Goal: Task Accomplishment & Management: Complete application form

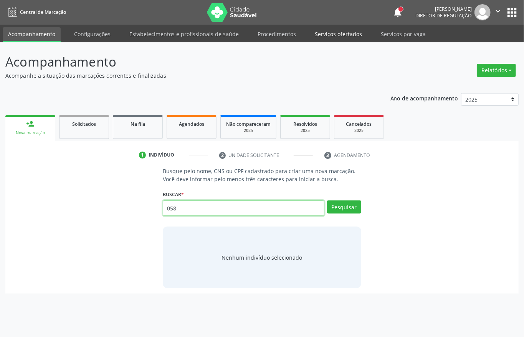
type input "058"
click at [330, 37] on link "Serviços ofertados" at bounding box center [339, 33] width 58 height 13
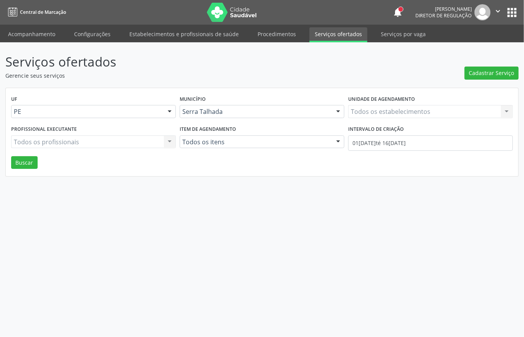
click at [361, 110] on div "Todos os estabelecimentos Todos os estabelecimentos Nenhum resultado encontrado…" at bounding box center [430, 111] width 165 height 13
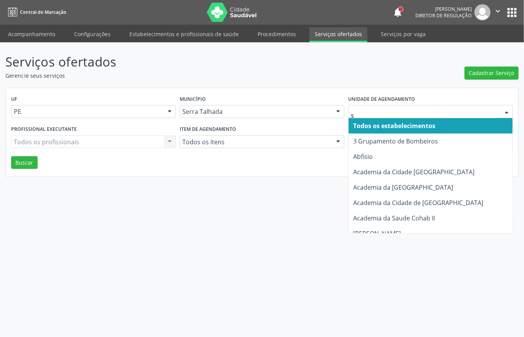
type input "s b"
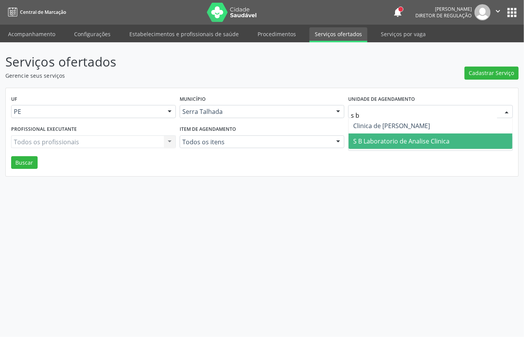
click at [397, 138] on span "S B Laboratorio de Analise Clinica" at bounding box center [401, 141] width 96 height 8
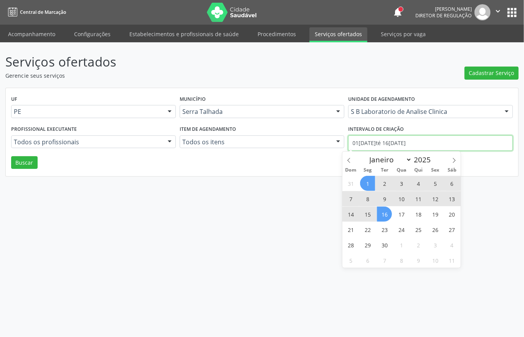
click at [366, 141] on input "01/[DATE]é 16/[DATE]" at bounding box center [430, 142] width 165 height 15
click at [349, 158] on icon at bounding box center [349, 160] width 5 height 5
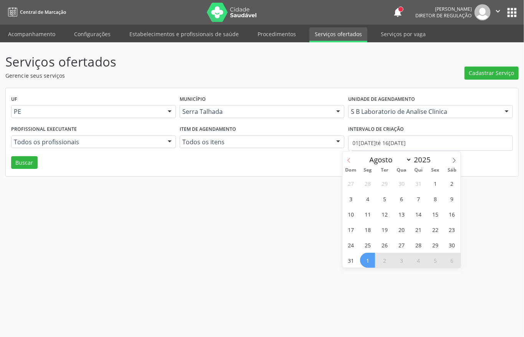
click at [349, 158] on icon at bounding box center [349, 160] width 5 height 5
select select "6"
click at [382, 181] on span "1" at bounding box center [384, 183] width 15 height 15
type input "01/07/2025"
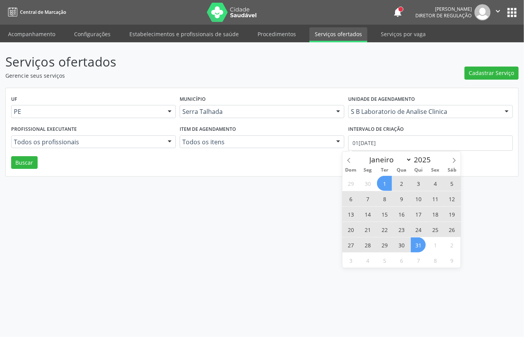
click at [420, 247] on span "31" at bounding box center [418, 244] width 15 height 15
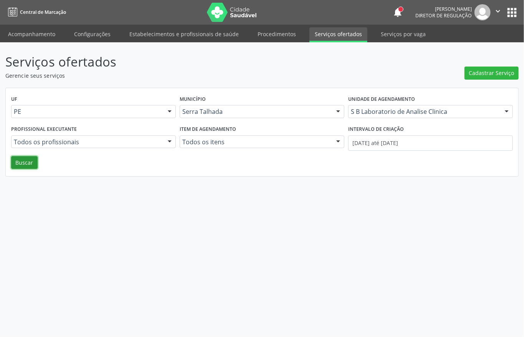
click at [25, 165] on button "Buscar" at bounding box center [24, 162] width 27 height 13
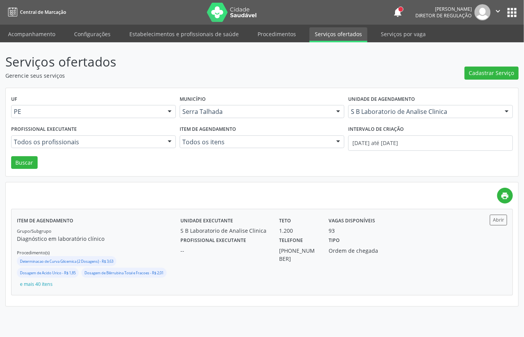
click at [361, 219] on label "Vagas disponíveis" at bounding box center [352, 220] width 46 height 12
click at [31, 38] on link "Acompanhamento" at bounding box center [32, 33] width 58 height 13
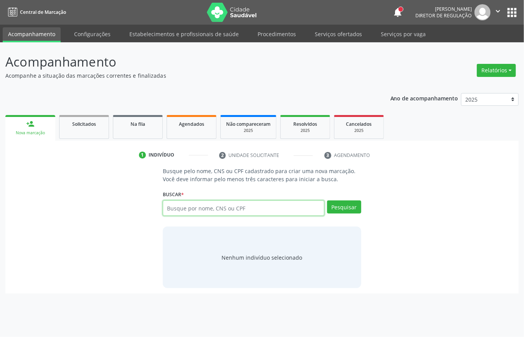
click at [216, 206] on input "text" at bounding box center [244, 207] width 162 height 15
type input "709201281348437"
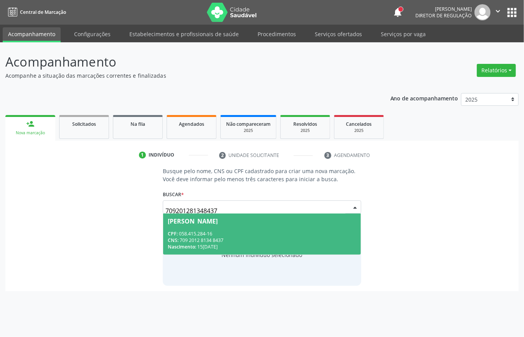
click at [218, 223] on div "Maria de Lourdes de Melo Lima Sousa" at bounding box center [193, 221] width 50 height 6
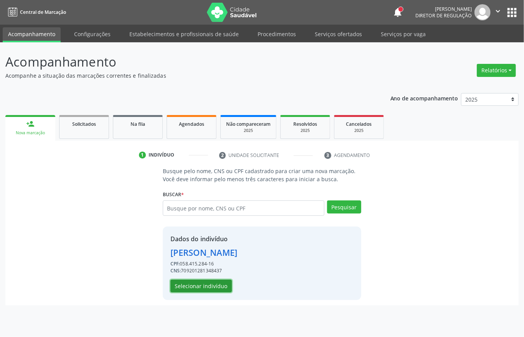
click at [216, 291] on button "Selecionar indivíduo" at bounding box center [201, 285] width 61 height 13
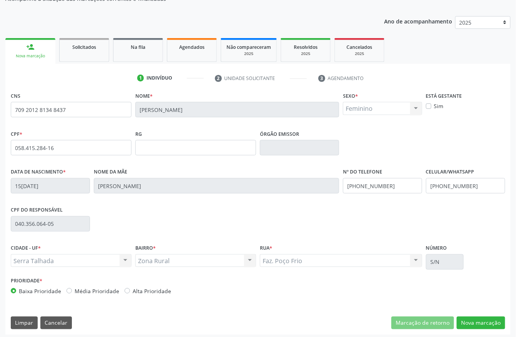
scroll to position [80, 0]
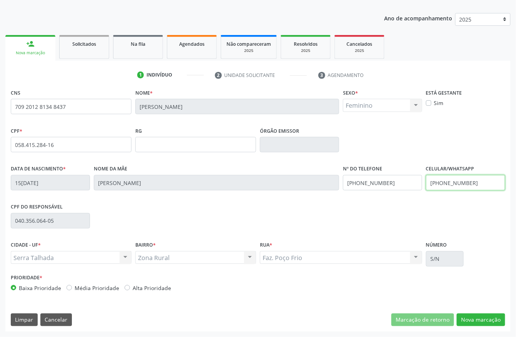
click at [478, 180] on input "(87) 98846-5806" at bounding box center [465, 182] width 79 height 15
click at [396, 189] on input "(87) 98846-5806" at bounding box center [382, 182] width 79 height 15
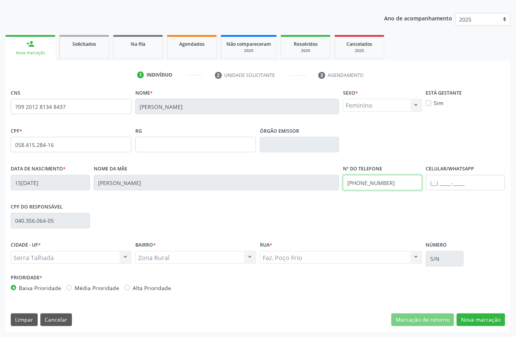
click at [396, 189] on input "(87) 98846-5806" at bounding box center [382, 182] width 79 height 15
click at [406, 215] on div "CPF do responsável 040.356.064-05" at bounding box center [258, 220] width 498 height 38
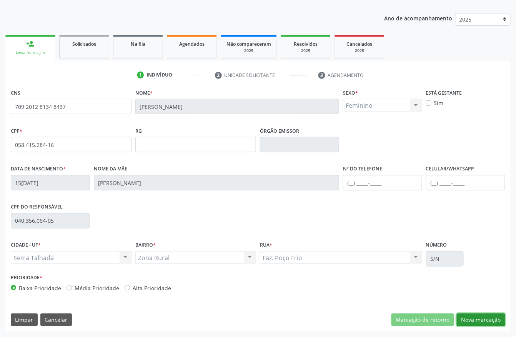
click at [482, 314] on button "Nova marcação" at bounding box center [480, 319] width 48 height 13
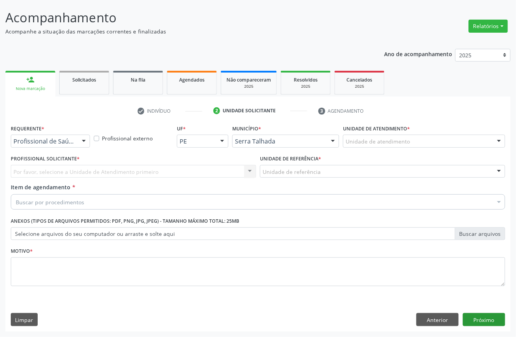
scroll to position [45, 0]
click at [65, 133] on div "Requerente * Profissional de Saúde Profissional de Saúde Paciente Nenhum result…" at bounding box center [50, 135] width 79 height 25
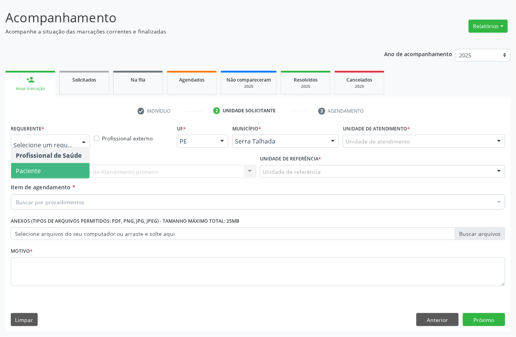
click at [56, 171] on span "Paciente" at bounding box center [50, 170] width 78 height 15
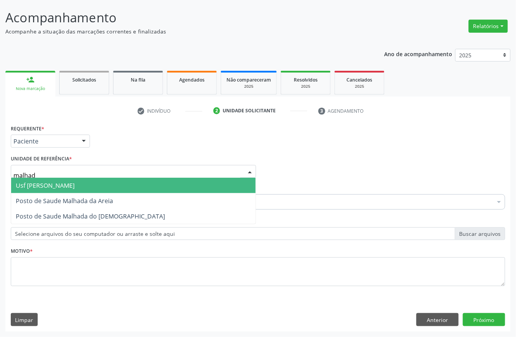
type input "malhada"
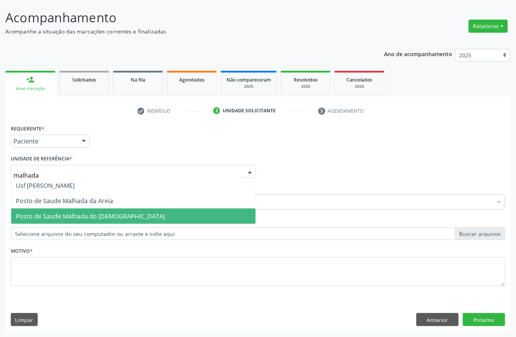
click at [109, 217] on span "Posto de Saude Malhada do Jua" at bounding box center [133, 215] width 244 height 15
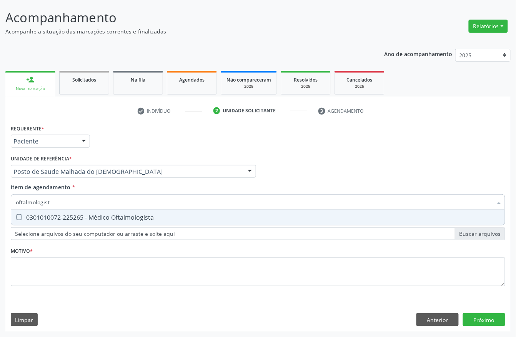
type input "oftalmologista"
click at [42, 217] on div "0301010072-225265 - Médico Oftalmologista" at bounding box center [258, 217] width 484 height 6
checkbox Oftalmologista "true"
click at [125, 134] on div "Requerente * Paciente Profissional de Saúde Paciente Nenhum resultado encontrad…" at bounding box center [258, 138] width 498 height 30
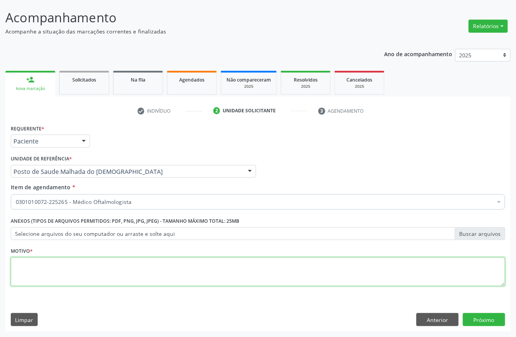
click at [48, 257] on textarea at bounding box center [258, 271] width 494 height 29
type textarea "z"
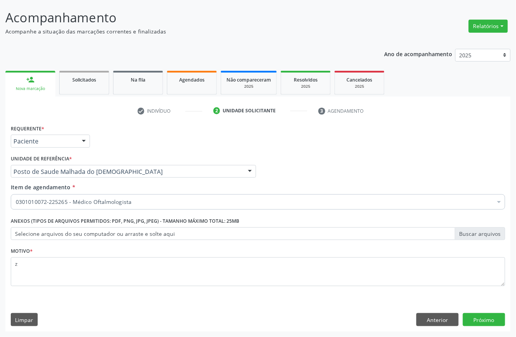
click at [469, 306] on div "Requerente * Paciente Profissional de Saúde Paciente Nenhum resultado encontrad…" at bounding box center [257, 227] width 505 height 209
click at [472, 314] on button "Próximo" at bounding box center [484, 319] width 42 height 13
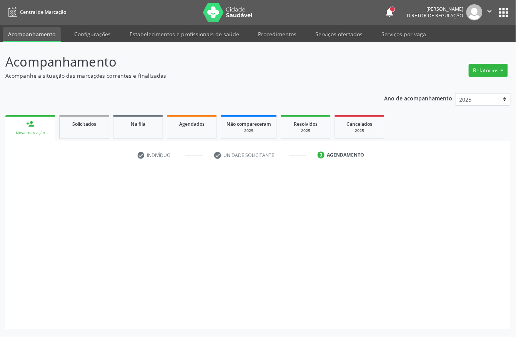
scroll to position [0, 0]
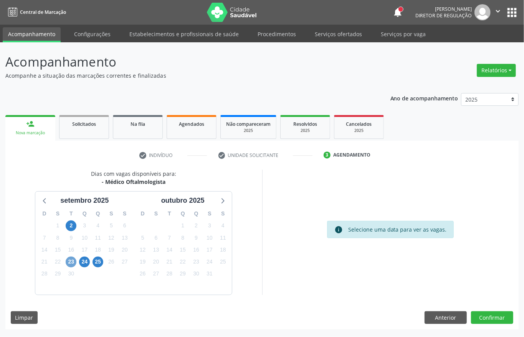
click at [73, 263] on span "23" at bounding box center [71, 261] width 11 height 11
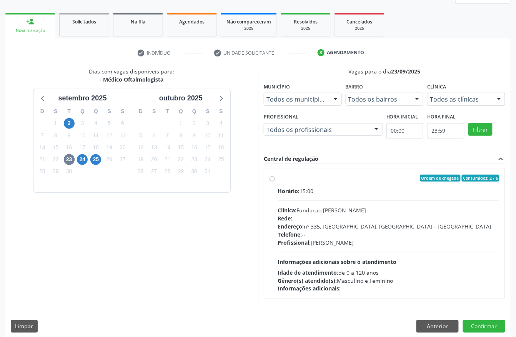
click at [348, 248] on div "Horário: 15:00 Clínica: Fundacao Altino Ventura Rede: -- Endereço: nº 335, Noss…" at bounding box center [388, 240] width 222 height 106
click at [275, 181] on input "Ordem de chegada Consumidos: 2 / 6 Horário: 15:00 Clínica: Fundacao Altino Vent…" at bounding box center [271, 177] width 5 height 7
radio input "true"
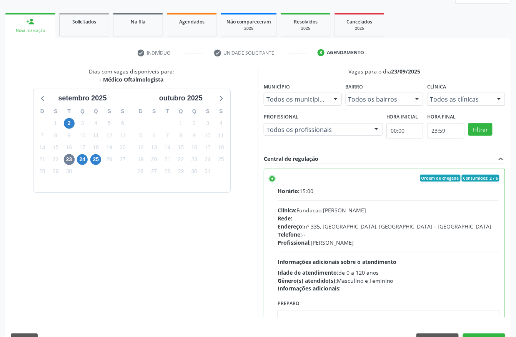
scroll to position [123, 0]
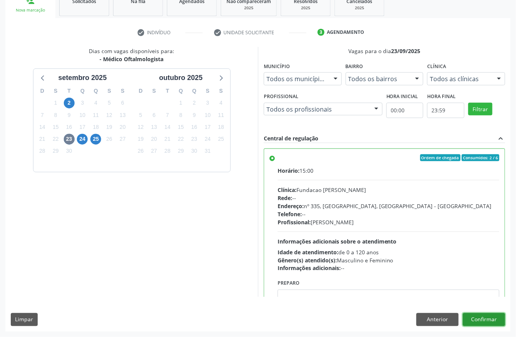
click at [499, 320] on button "Confirmar" at bounding box center [484, 319] width 42 height 13
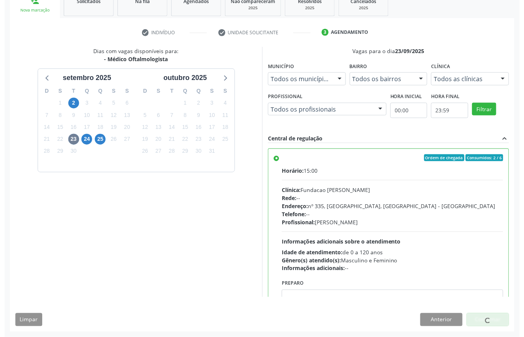
scroll to position [0, 0]
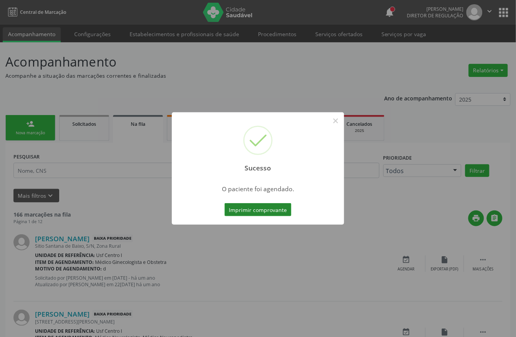
click at [246, 207] on button "Imprimir comprovante" at bounding box center [257, 209] width 67 height 13
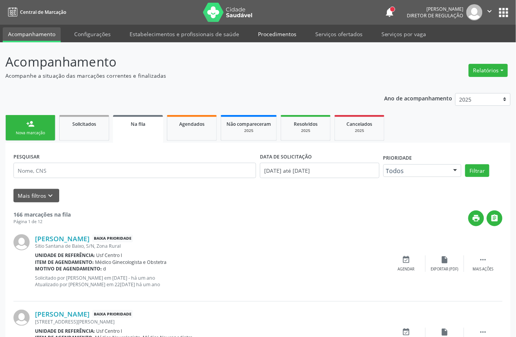
click at [267, 40] on link "Procedimentos" at bounding box center [276, 33] width 49 height 13
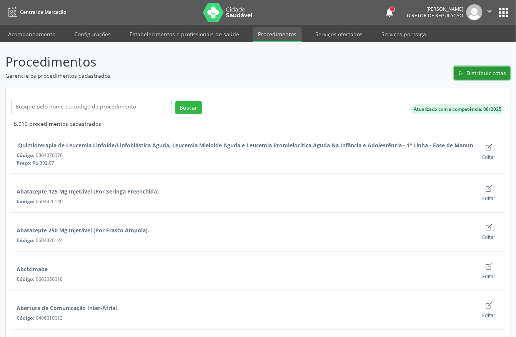
click at [497, 76] on span "Distribuir cotas" at bounding box center [486, 73] width 40 height 8
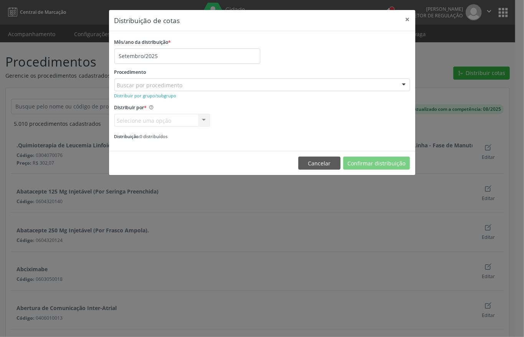
click at [137, 80] on div "Buscar por procedimento" at bounding box center [262, 84] width 296 height 13
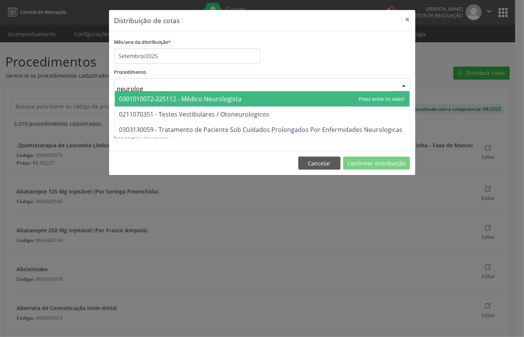
type input "neurologi"
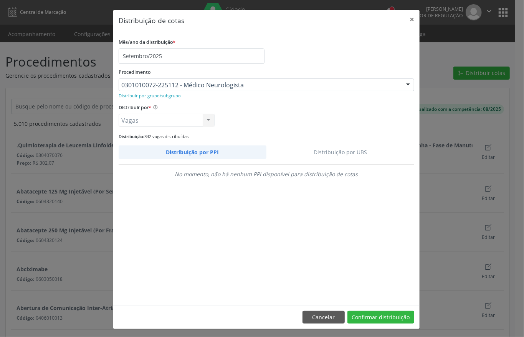
click at [317, 151] on link "Distribuição por UBS" at bounding box center [341, 151] width 148 height 13
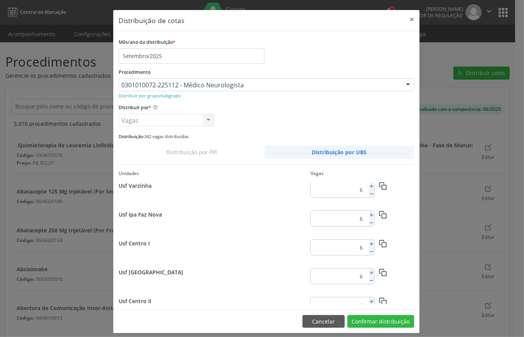
scroll to position [988, 0]
click at [372, 243] on line at bounding box center [372, 243] width 0 height 3
type input "12"
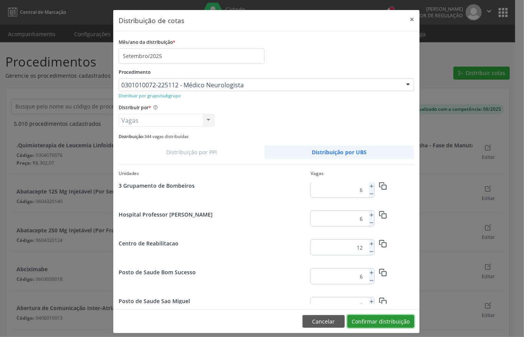
click at [370, 316] on button "Confirmar distribuição" at bounding box center [381, 321] width 67 height 13
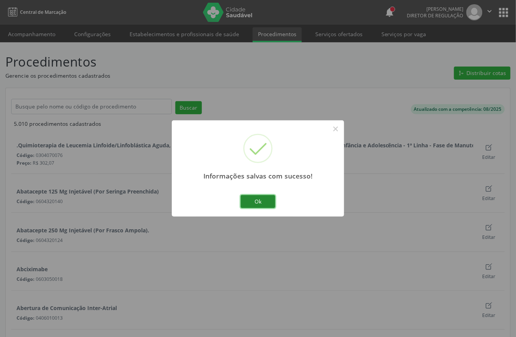
click at [271, 200] on button "Ok" at bounding box center [257, 201] width 35 height 13
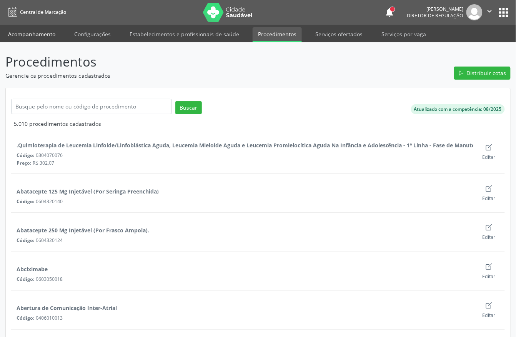
click at [30, 31] on link "Acompanhamento" at bounding box center [32, 33] width 58 height 13
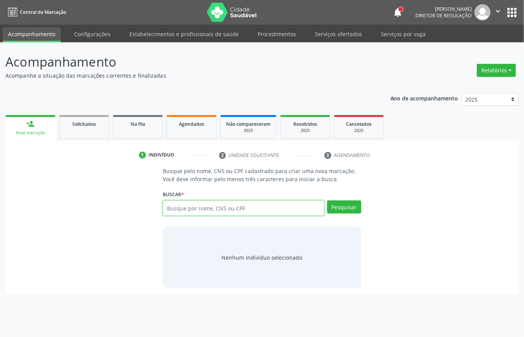
click at [212, 206] on input "text" at bounding box center [244, 207] width 162 height 15
click at [277, 35] on link "Procedimentos" at bounding box center [276, 33] width 49 height 13
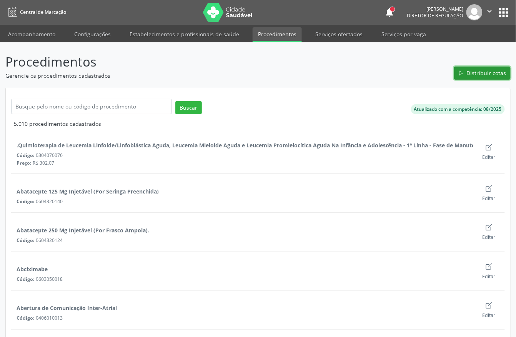
click at [493, 75] on span "Distribuir cotas" at bounding box center [486, 73] width 40 height 8
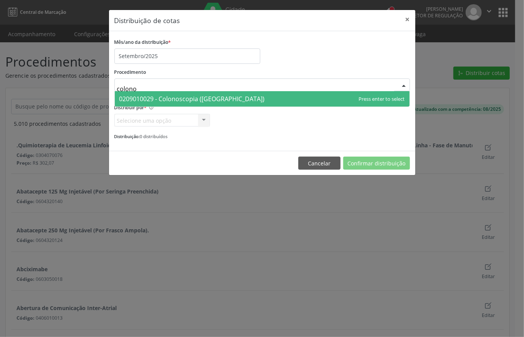
type input "colonos"
click at [274, 105] on span "0209010029 - Colonoscopia (Coloscopia)" at bounding box center [262, 98] width 295 height 15
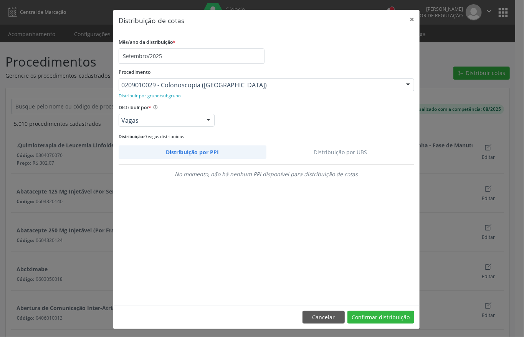
click at [350, 148] on link "Distribuição por UBS" at bounding box center [341, 151] width 148 height 13
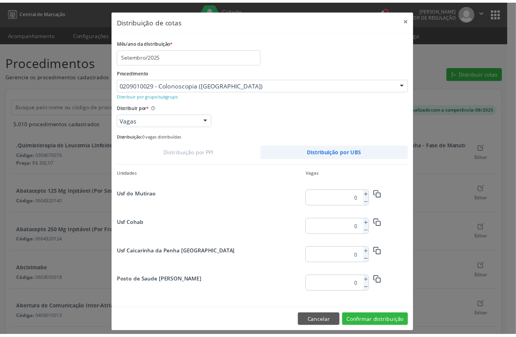
scroll to position [66, 0]
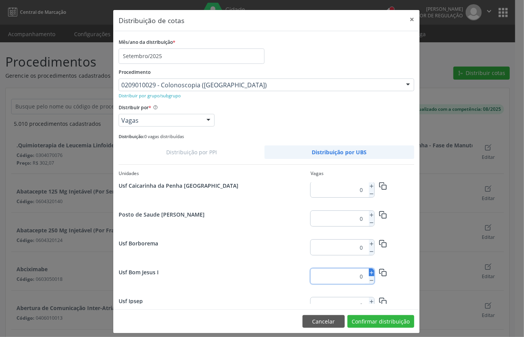
click at [369, 272] on icon at bounding box center [371, 272] width 5 height 5
type input "1"
click at [383, 322] on button "Confirmar distribuição" at bounding box center [381, 321] width 67 height 13
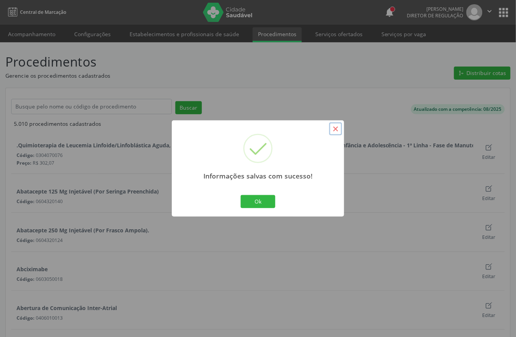
click at [335, 131] on button "×" at bounding box center [335, 128] width 13 height 13
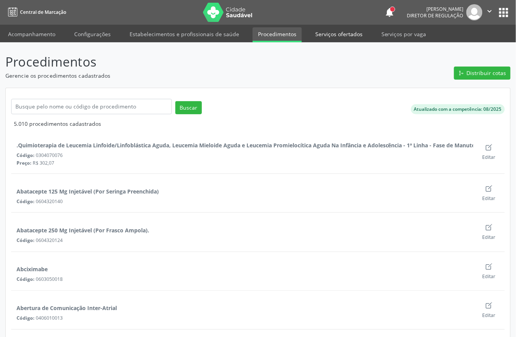
click at [328, 34] on link "Serviços ofertados" at bounding box center [339, 33] width 58 height 13
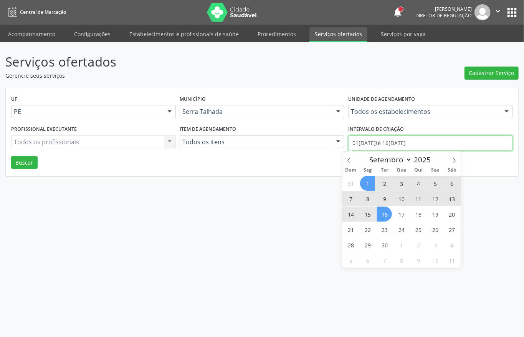
click at [373, 140] on input "01/09/2025 até 16/09/2025" at bounding box center [430, 142] width 165 height 15
click at [350, 160] on icon at bounding box center [349, 160] width 5 height 5
select select "7"
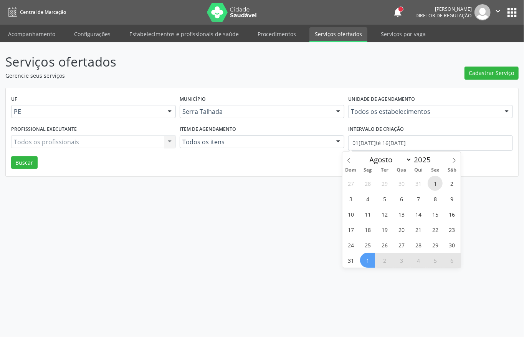
click at [434, 183] on span "1" at bounding box center [435, 183] width 15 height 15
type input "01/08/2025"
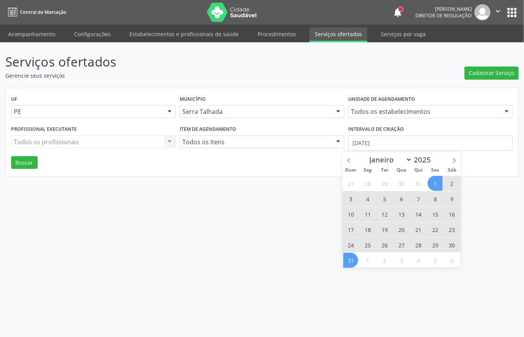
click at [352, 263] on span "31" at bounding box center [350, 259] width 15 height 15
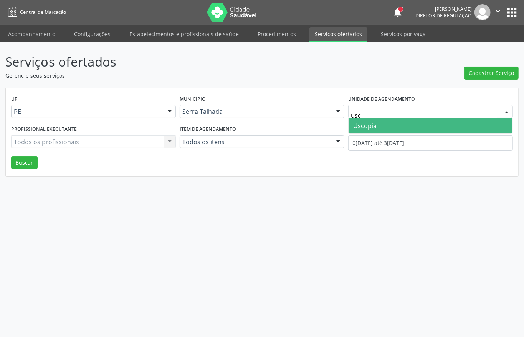
type input "usco"
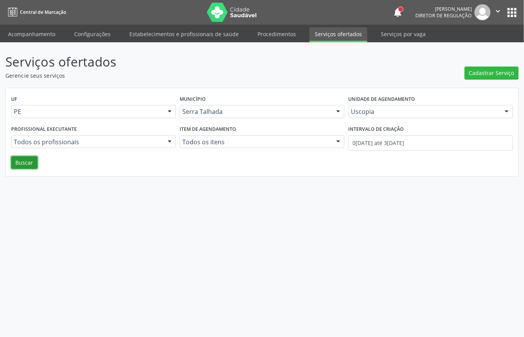
click at [23, 165] on button "Buscar" at bounding box center [24, 162] width 27 height 13
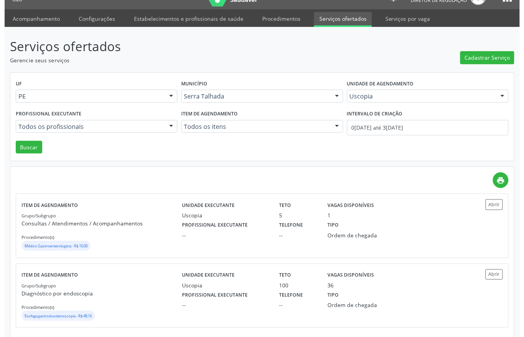
scroll to position [24, 0]
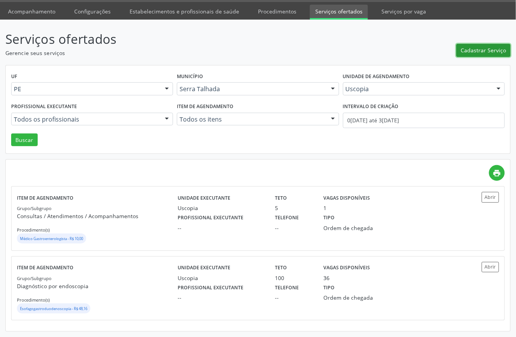
click at [469, 53] on button "Cadastrar Serviço" at bounding box center [483, 50] width 54 height 13
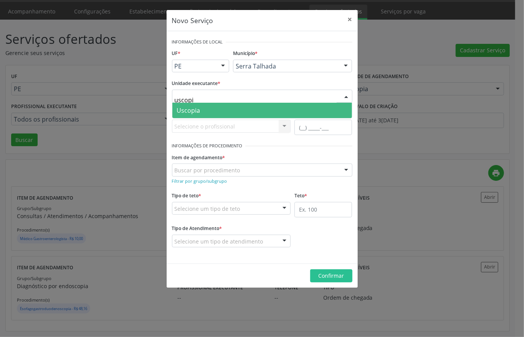
type input "uscopia"
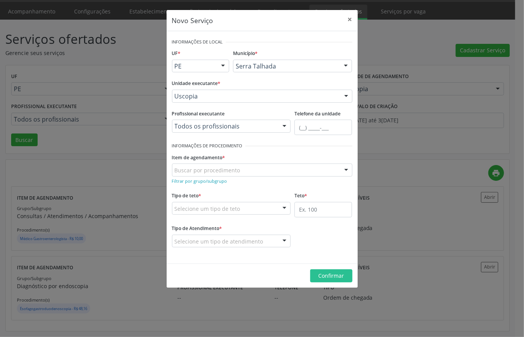
click at [223, 131] on div "Todos os profissionais" at bounding box center [231, 125] width 119 height 13
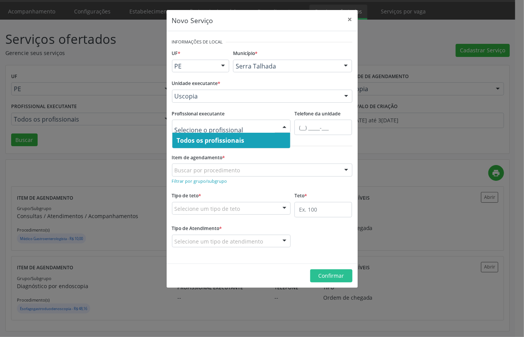
click at [233, 139] on span "Todos os profissionais" at bounding box center [211, 140] width 68 height 8
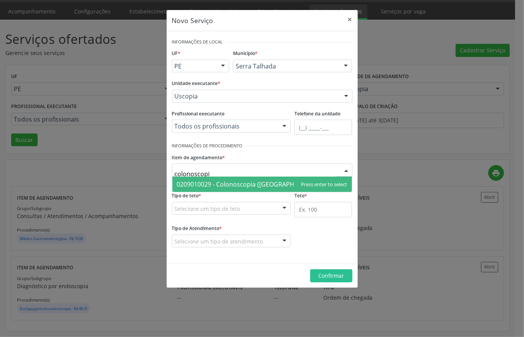
type input "colonoscopia"
click at [244, 181] on span "0209010029 - Colonoscopia (Coloscopia)" at bounding box center [250, 184] width 146 height 8
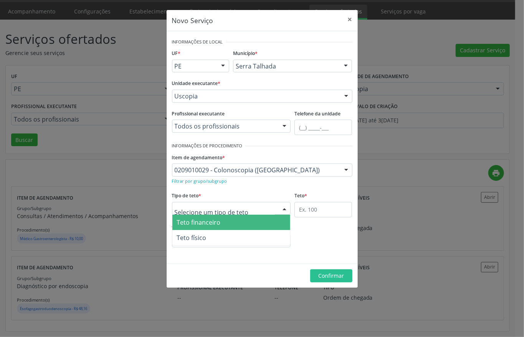
type input "1"
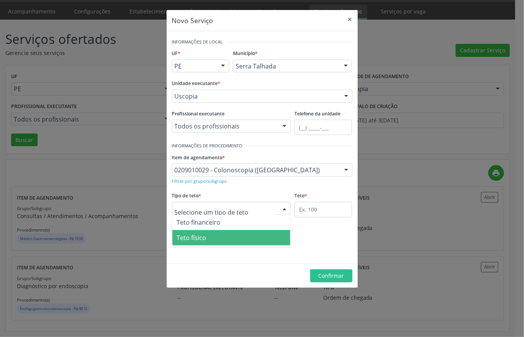
click at [200, 237] on span "Teto físico" at bounding box center [192, 237] width 30 height 8
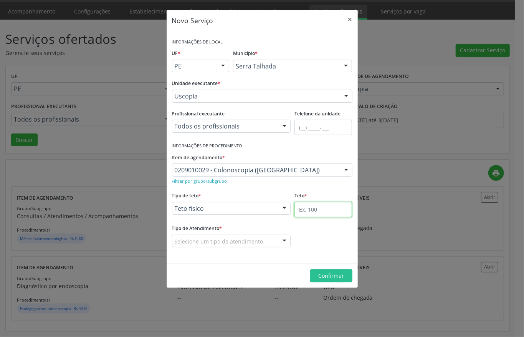
click at [329, 206] on input "text" at bounding box center [324, 209] width 58 height 15
type input "5"
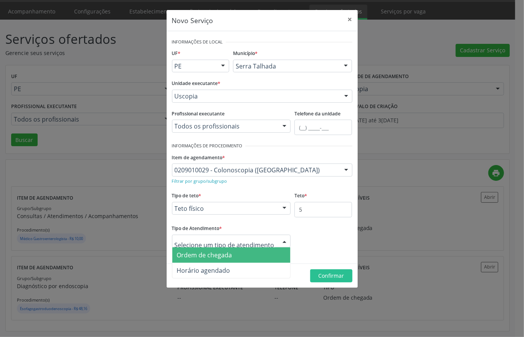
click at [196, 259] on span "Ordem de chegada" at bounding box center [204, 254] width 55 height 8
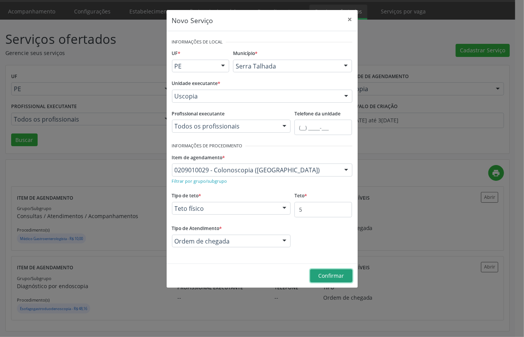
click at [325, 278] on span "Confirmar" at bounding box center [331, 275] width 26 height 7
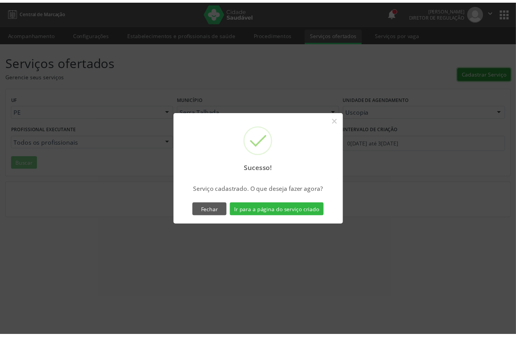
scroll to position [0, 0]
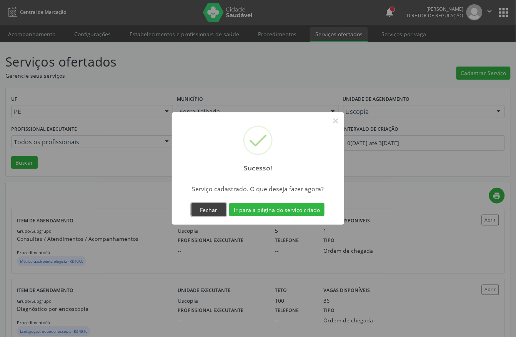
click at [197, 209] on button "Fechar" at bounding box center [208, 209] width 35 height 13
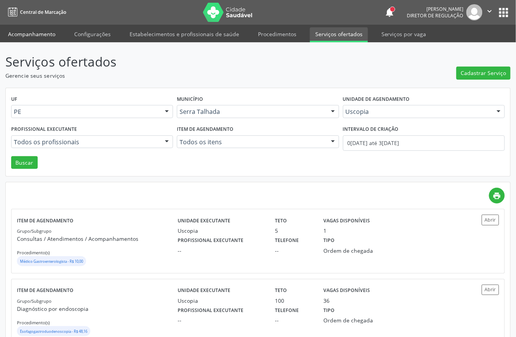
click at [27, 33] on link "Acompanhamento" at bounding box center [32, 33] width 58 height 13
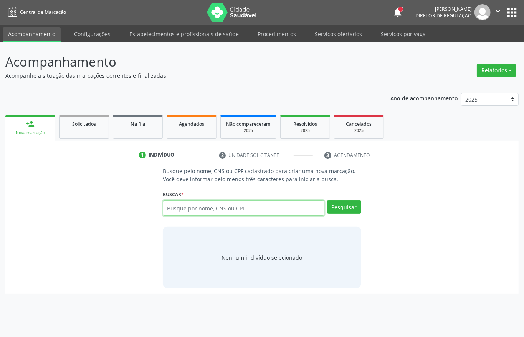
click at [216, 211] on input "text" at bounding box center [244, 207] width 162 height 15
click at [216, 209] on input "text" at bounding box center [244, 207] width 162 height 15
type input "maria dos anjos alves freire"
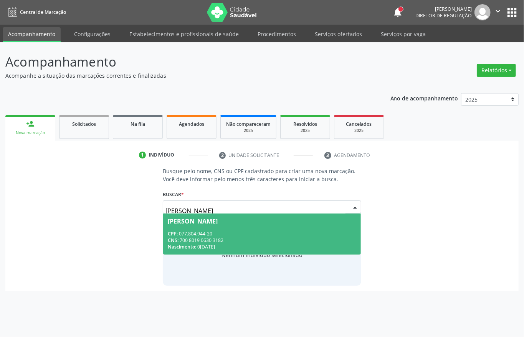
click at [217, 237] on div "CNS: 700 8019 0630 3182" at bounding box center [262, 240] width 189 height 7
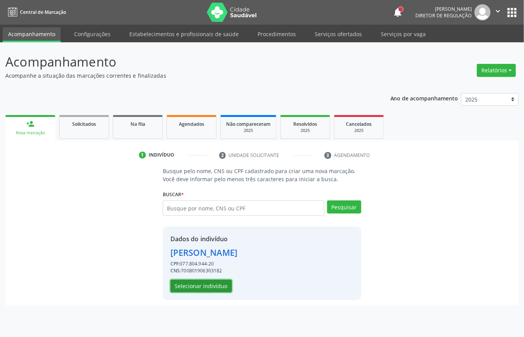
click at [192, 290] on button "Selecionar indivíduo" at bounding box center [201, 285] width 61 height 13
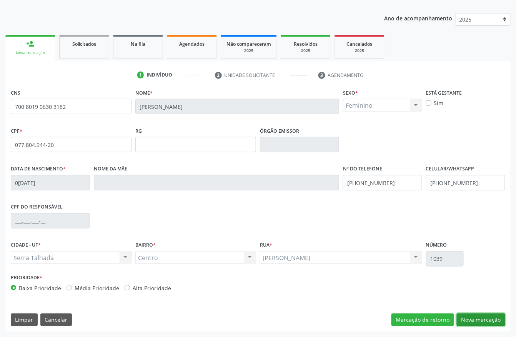
click at [483, 318] on button "Nova marcação" at bounding box center [480, 319] width 48 height 13
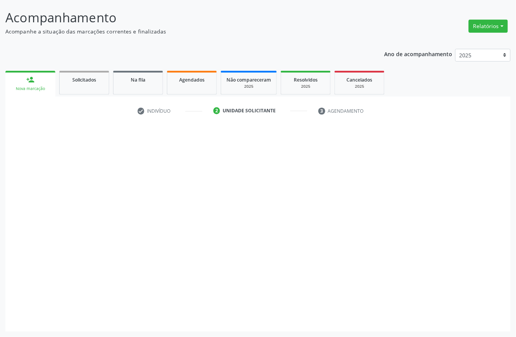
scroll to position [45, 0]
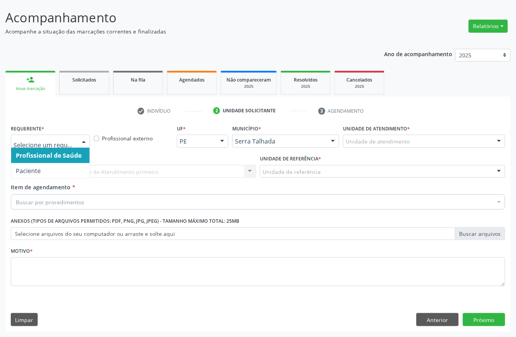
click at [45, 136] on div at bounding box center [50, 140] width 79 height 13
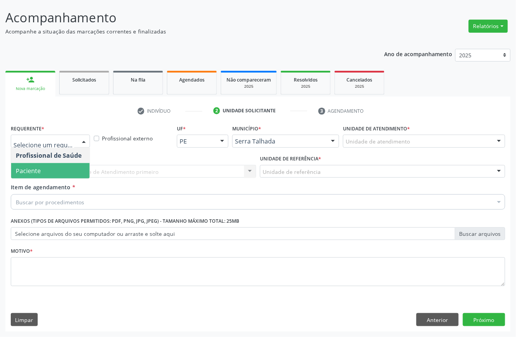
click at [48, 173] on span "Paciente" at bounding box center [50, 170] width 78 height 15
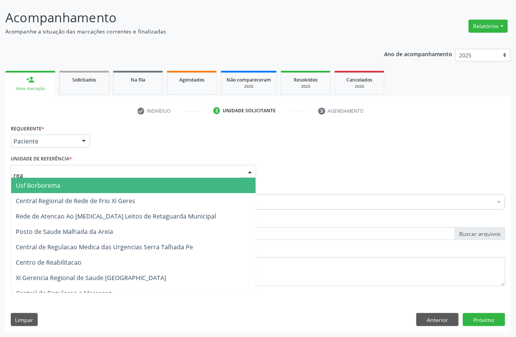
type input "reab"
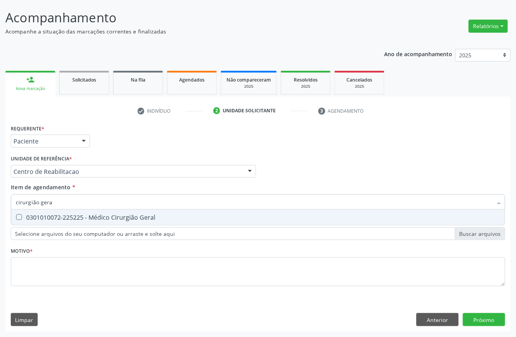
type input "cirurgião geral"
click at [28, 215] on div "0301010072-225225 - Médico Cirurgião Geral" at bounding box center [258, 217] width 484 height 6
checkbox Geral "true"
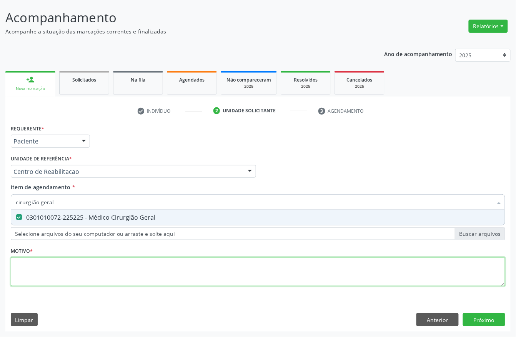
click at [27, 261] on div "Requerente * Paciente Profissional de Saúde Paciente Nenhum resultado encontrad…" at bounding box center [258, 210] width 494 height 174
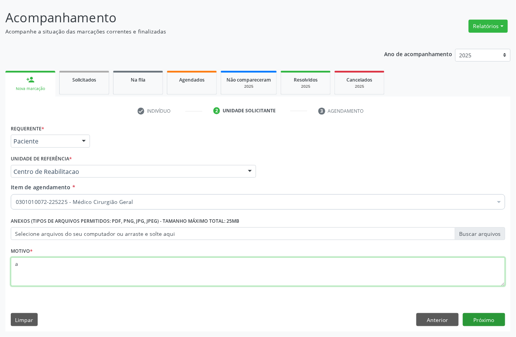
type textarea "a"
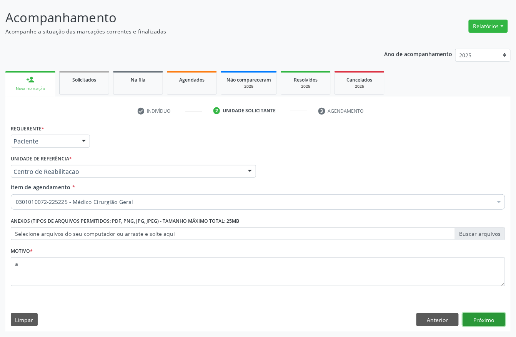
click at [479, 323] on button "Próximo" at bounding box center [484, 319] width 42 height 13
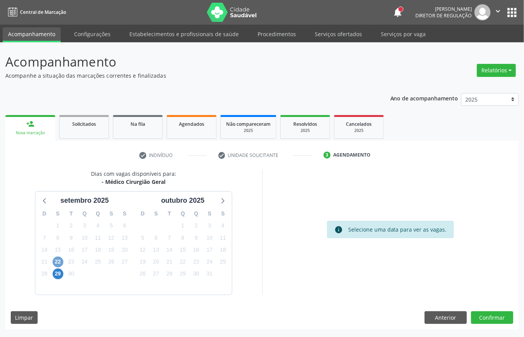
click at [55, 258] on span "22" at bounding box center [58, 261] width 11 height 11
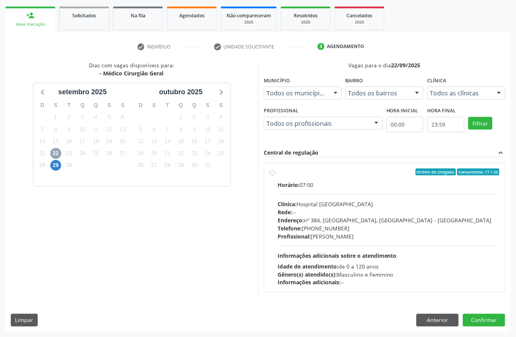
scroll to position [110, 0]
click at [58, 167] on span "29" at bounding box center [55, 164] width 11 height 11
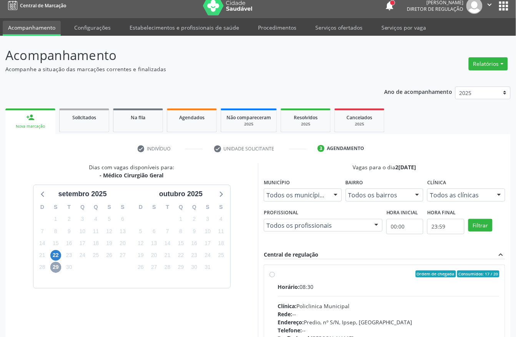
scroll to position [51, 0]
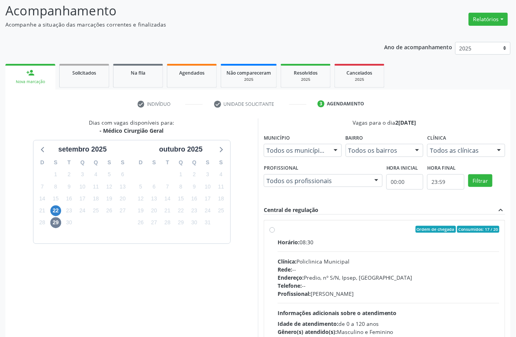
click at [328, 229] on div "Ordem de chegada Consumidos: 17 / 20" at bounding box center [388, 229] width 222 height 7
click at [275, 229] on input "Ordem de chegada Consumidos: 17 / 20 Horário: 08:30 Clínica: Policlinica Munici…" at bounding box center [271, 229] width 5 height 7
radio input "true"
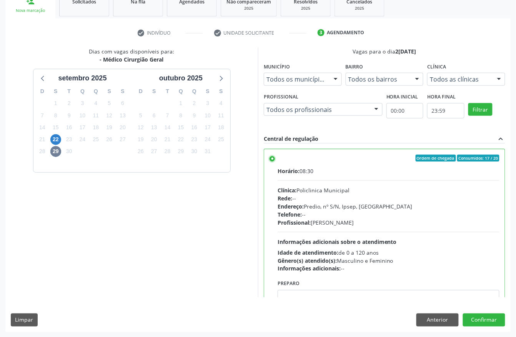
scroll to position [123, 0]
click at [495, 323] on button "Confirmar" at bounding box center [484, 319] width 42 height 13
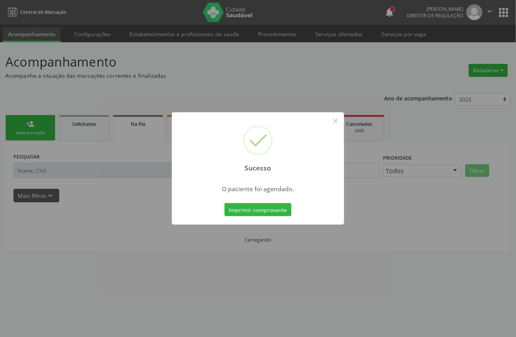
scroll to position [0, 0]
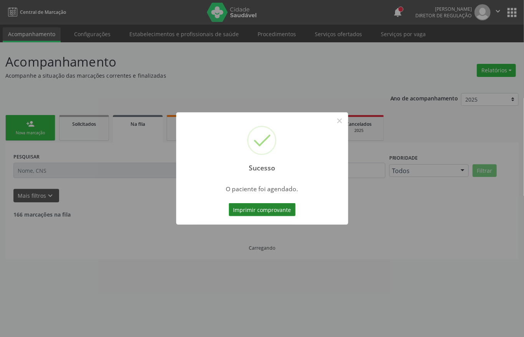
click at [267, 207] on button "Imprimir comprovante" at bounding box center [262, 209] width 67 height 13
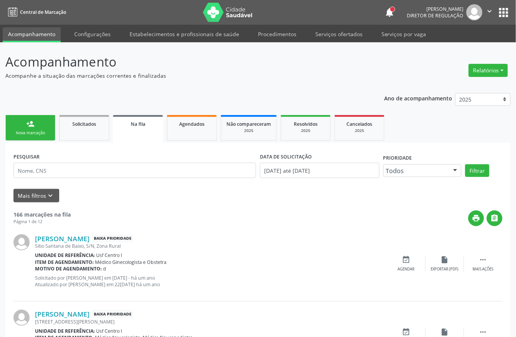
click at [34, 131] on div "Nova marcação" at bounding box center [30, 133] width 38 height 6
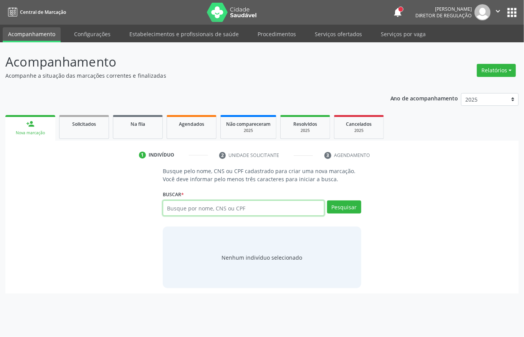
click at [182, 204] on input "text" at bounding box center [244, 207] width 162 height 15
type input "701008883311997"
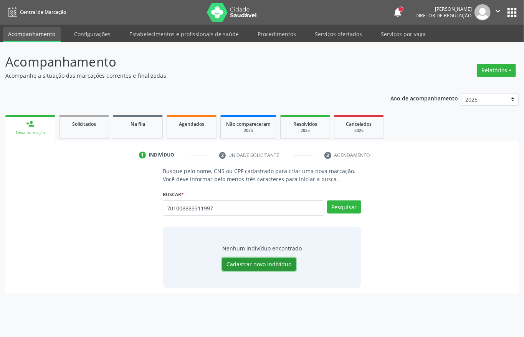
click at [254, 266] on button "Cadastrar novo indivíduo" at bounding box center [259, 263] width 74 height 13
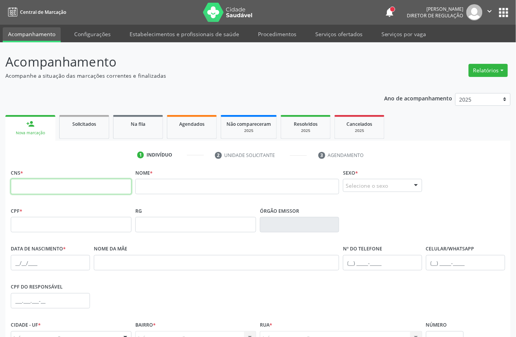
click at [13, 185] on input "text" at bounding box center [71, 186] width 121 height 15
type input "701 0088 8331 1997"
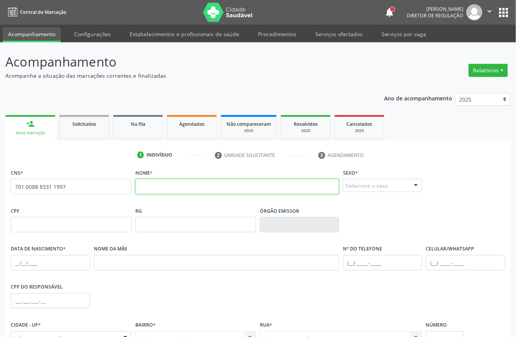
click at [179, 185] on input "text" at bounding box center [237, 186] width 204 height 15
type input "eunice maria da silva"
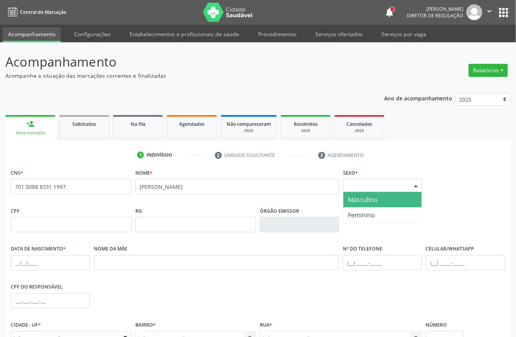
click at [370, 186] on div "Selecione o sexo" at bounding box center [382, 185] width 79 height 13
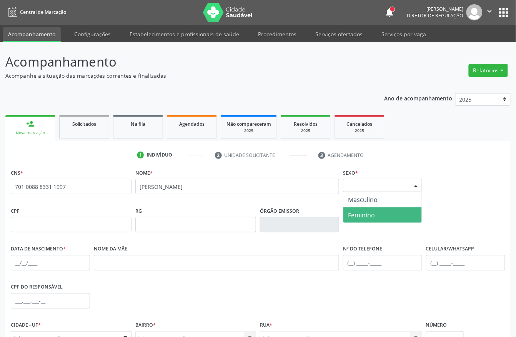
click at [392, 214] on span "Feminino" at bounding box center [382, 214] width 78 height 15
click at [372, 187] on span "Feminino" at bounding box center [375, 185] width 61 height 8
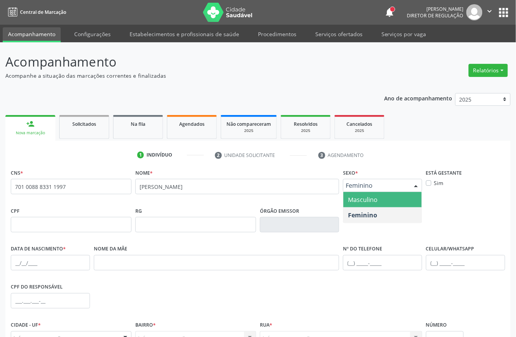
click at [373, 206] on span "Masculino" at bounding box center [382, 199] width 78 height 15
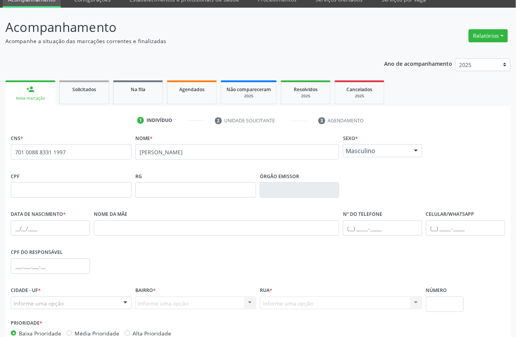
scroll to position [80, 0]
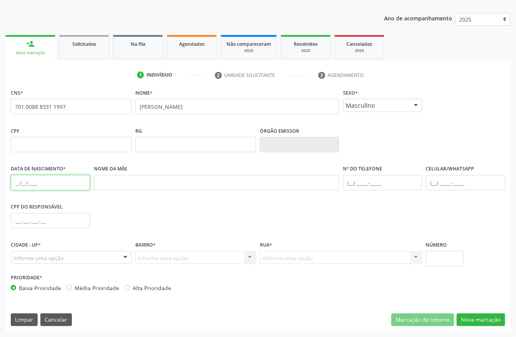
click at [13, 184] on input "text" at bounding box center [50, 182] width 79 height 15
type input "01/03/1944"
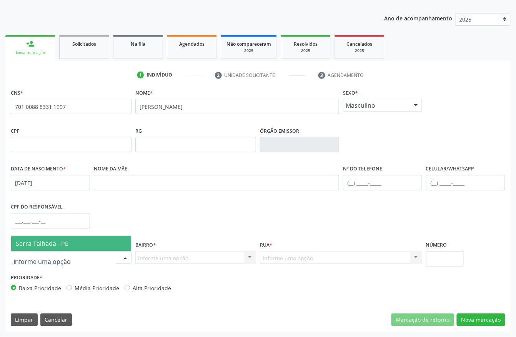
click at [60, 234] on div "CPF do responsável" at bounding box center [50, 220] width 83 height 38
click at [61, 249] on span "Serra Talhada - PE" at bounding box center [71, 242] width 120 height 15
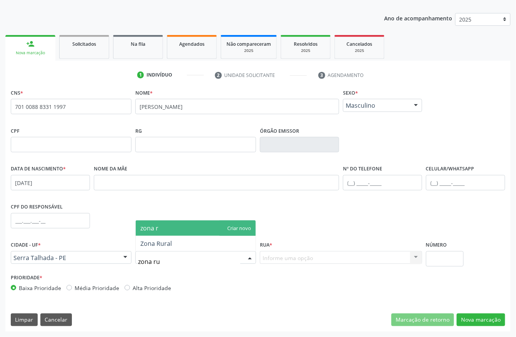
type input "zona rur"
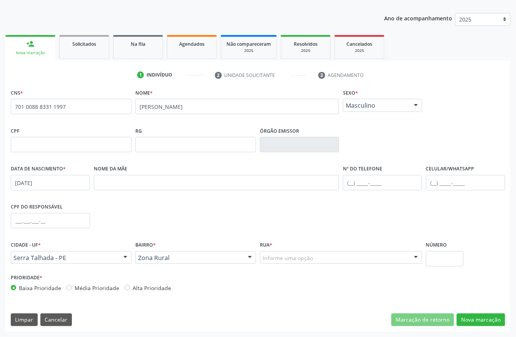
click at [315, 250] on div "Rua * Informe uma opção Faz. Cachoeira II Faz. Granja Faz. Salgadinho Faz. Alde…" at bounding box center [341, 251] width 162 height 25
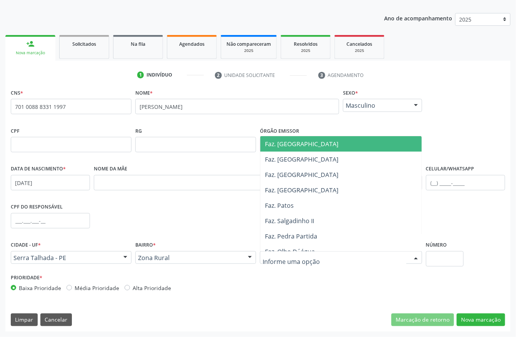
click at [315, 254] on div at bounding box center [341, 257] width 162 height 13
type input "malhada"
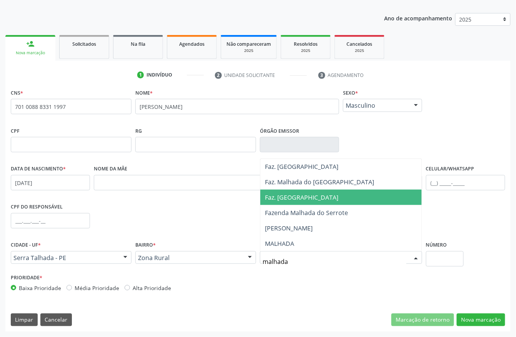
click at [305, 202] on span "Faz. Malhada do Juá" at bounding box center [340, 196] width 161 height 15
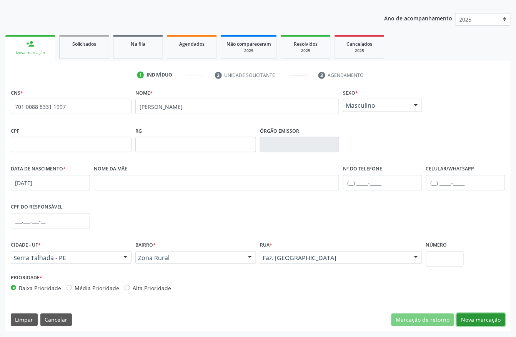
click at [492, 320] on button "Nova marcação" at bounding box center [480, 319] width 48 height 13
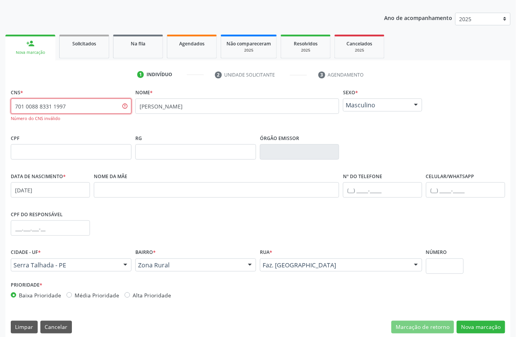
click at [98, 104] on input "701 0088 8331 1997" at bounding box center [71, 105] width 121 height 15
type input "707 0088 8331 1997"
click at [489, 327] on button "Nova marcação" at bounding box center [480, 326] width 48 height 13
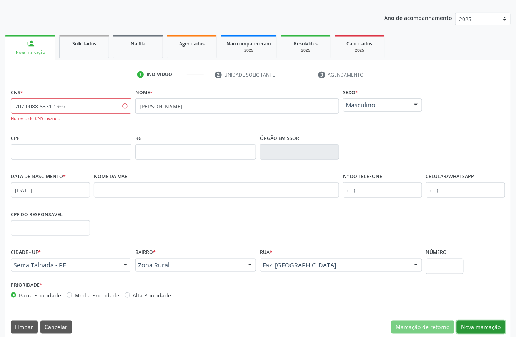
click at [464, 323] on button "Nova marcação" at bounding box center [480, 326] width 48 height 13
click at [93, 99] on input "707 0088 8331 1997" at bounding box center [71, 105] width 121 height 15
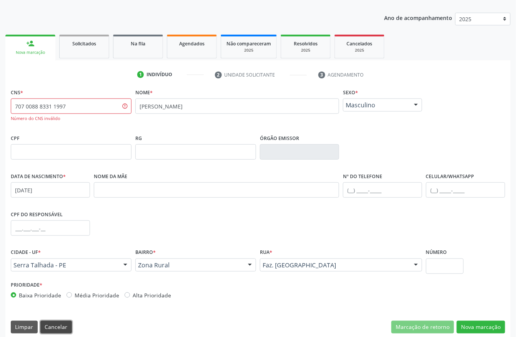
click at [48, 326] on button "Cancelar" at bounding box center [56, 326] width 32 height 13
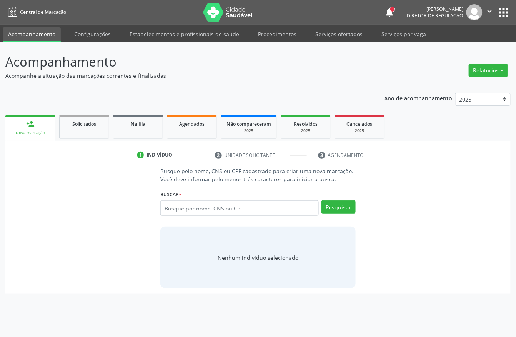
scroll to position [0, 0]
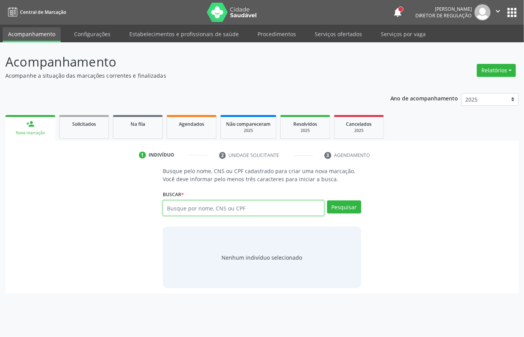
click at [262, 211] on input "text" at bounding box center [244, 207] width 162 height 15
type input "02112176424"
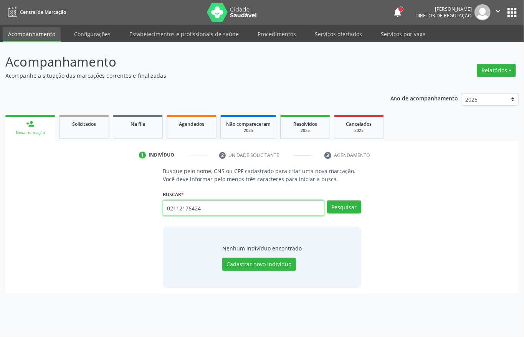
click at [200, 206] on input "02112176424" at bounding box center [244, 207] width 162 height 15
click at [199, 215] on input "text" at bounding box center [244, 207] width 162 height 15
type input "70000083,5675801"
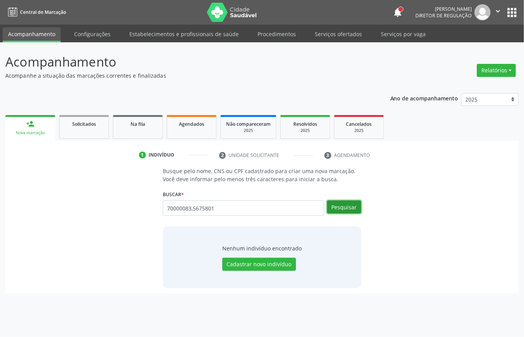
click at [348, 210] on button "Pesquisar" at bounding box center [344, 206] width 34 height 13
click at [272, 266] on button "Cadastrar novo indivíduo" at bounding box center [259, 263] width 74 height 13
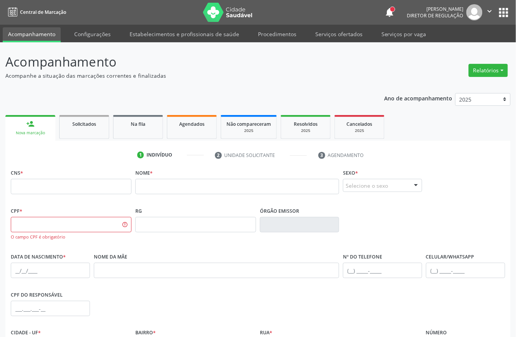
click at [43, 178] on div "CNS *" at bounding box center [71, 180] width 121 height 27
click at [43, 188] on input "text" at bounding box center [71, 186] width 121 height 15
click at [184, 195] on fieldset "Nome *" at bounding box center [237, 183] width 204 height 33
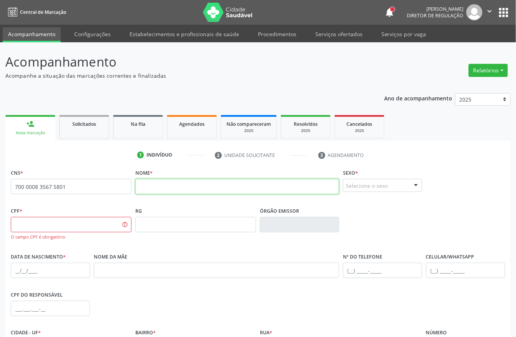
click at [184, 188] on input "text" at bounding box center [237, 186] width 204 height 15
click at [162, 211] on div "RG" at bounding box center [195, 218] width 121 height 27
click at [163, 182] on input "text" at bounding box center [237, 186] width 204 height 15
type input "700 0008 3567 5801"
type input "r"
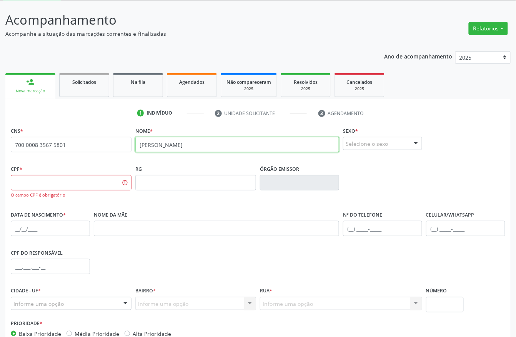
scroll to position [88, 0]
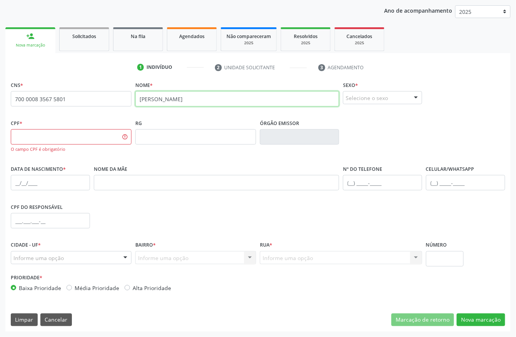
type input "ROMERO QUEIROZ DE OLIVEIRA"
click at [22, 178] on input "text" at bounding box center [50, 182] width 79 height 15
type input "09/04/1975"
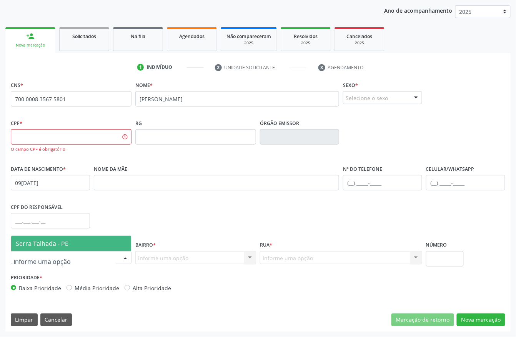
click at [73, 253] on div at bounding box center [71, 257] width 121 height 13
click at [73, 249] on span "Serra Talhada - PE" at bounding box center [71, 242] width 120 height 15
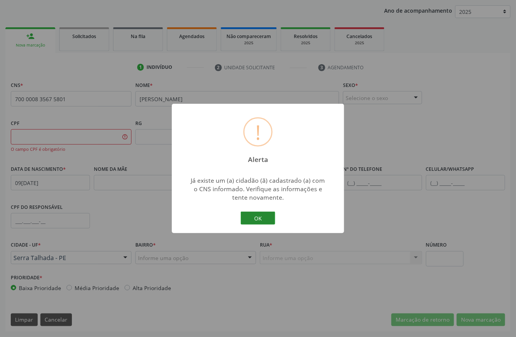
click at [262, 214] on button "OK" at bounding box center [257, 217] width 35 height 13
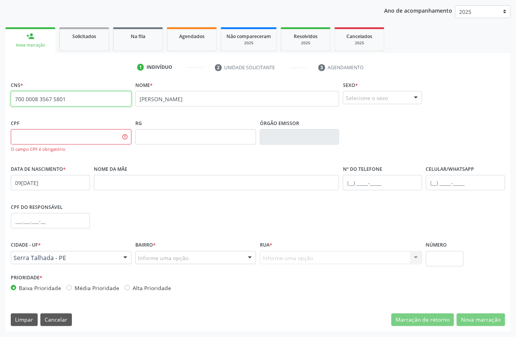
click at [75, 100] on input "700 0008 3567 5801" at bounding box center [71, 98] width 121 height 15
click at [79, 100] on input "700 0008 3567 5801" at bounding box center [71, 98] width 121 height 15
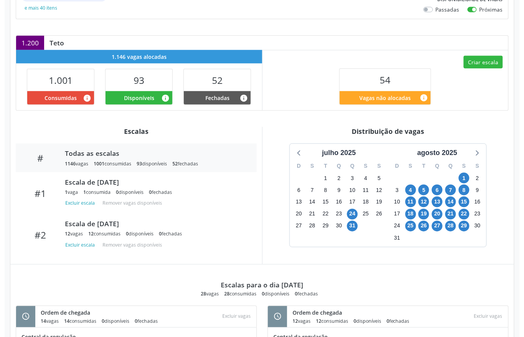
scroll to position [205, 0]
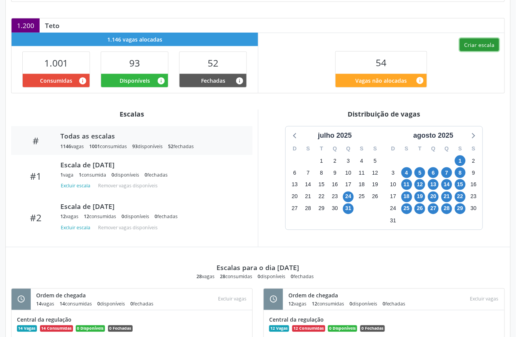
click at [488, 44] on button "Criar escala" at bounding box center [478, 44] width 39 height 13
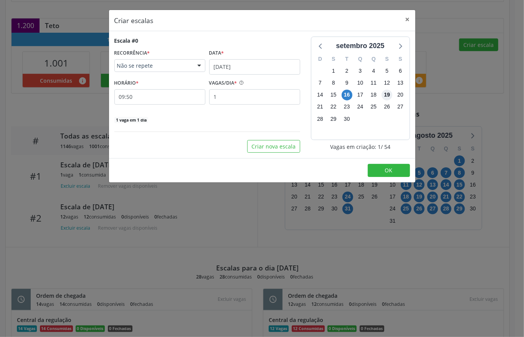
click at [389, 96] on span "19" at bounding box center [387, 95] width 11 height 11
click at [252, 66] on input "16/09/2025" at bounding box center [254, 66] width 91 height 15
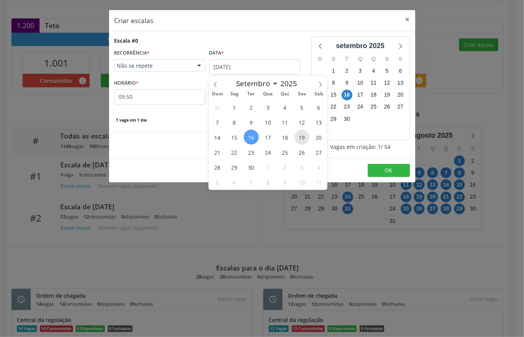
click at [302, 140] on span "19" at bounding box center [302, 136] width 15 height 15
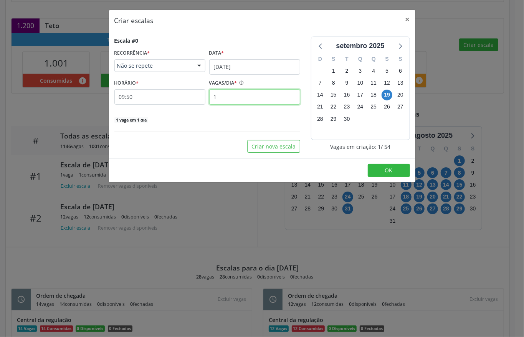
click at [234, 94] on input "1" at bounding box center [254, 96] width 91 height 15
type input "12"
click at [143, 96] on input "09:50" at bounding box center [159, 96] width 91 height 15
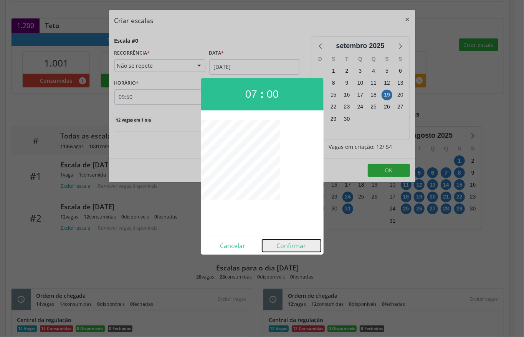
click at [303, 240] on button "Confirmar" at bounding box center [291, 245] width 59 height 12
type input "07:00"
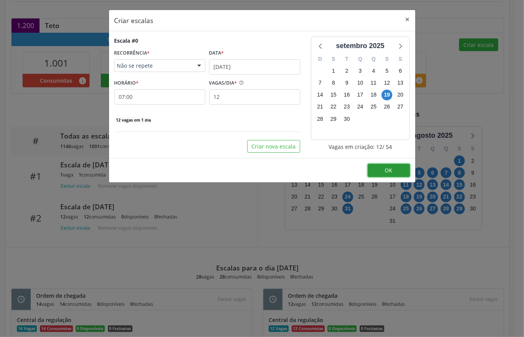
click at [398, 176] on button "OK" at bounding box center [389, 170] width 42 height 13
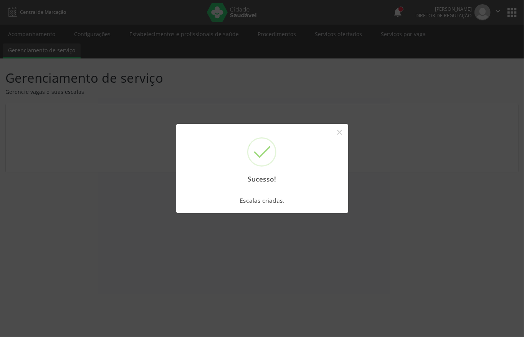
scroll to position [0, 0]
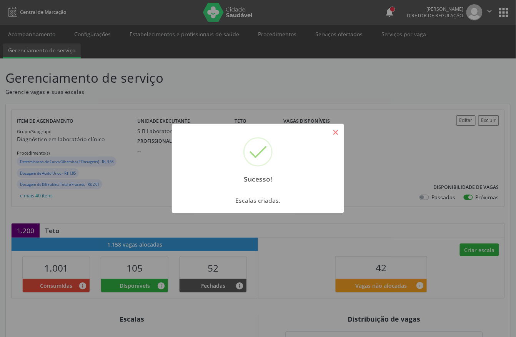
click at [338, 131] on button "×" at bounding box center [335, 132] width 13 height 13
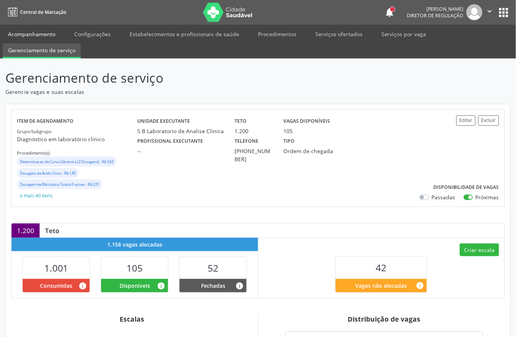
click at [40, 34] on link "Acompanhamento" at bounding box center [32, 33] width 58 height 13
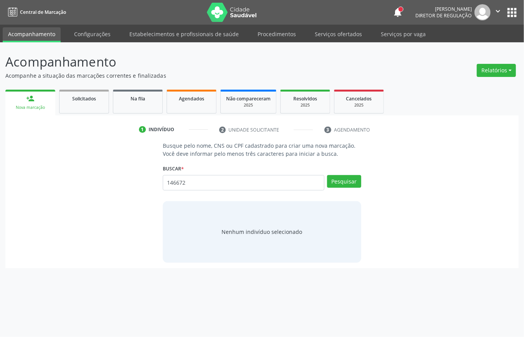
type input "146672"
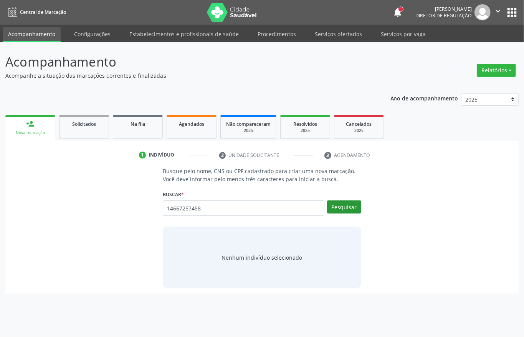
type input "14667257458"
click at [343, 212] on button "Pesquisar" at bounding box center [344, 206] width 34 height 13
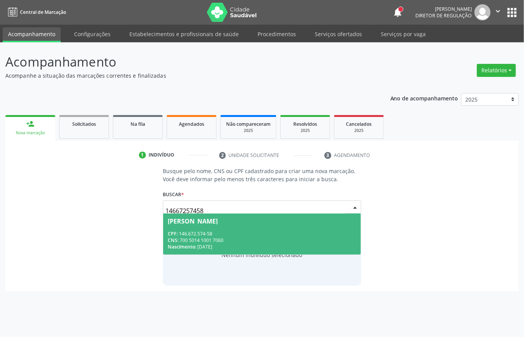
click at [244, 230] on div "CPF: 146.672.574-58" at bounding box center [262, 233] width 189 height 7
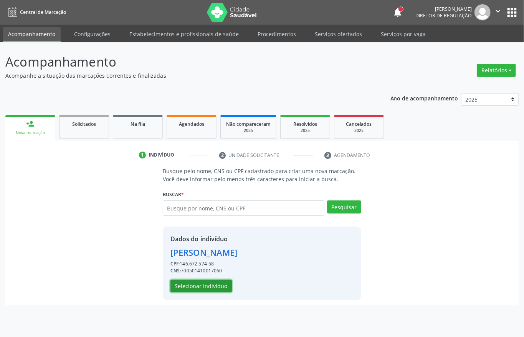
click at [210, 283] on button "Selecionar indivíduo" at bounding box center [201, 285] width 61 height 13
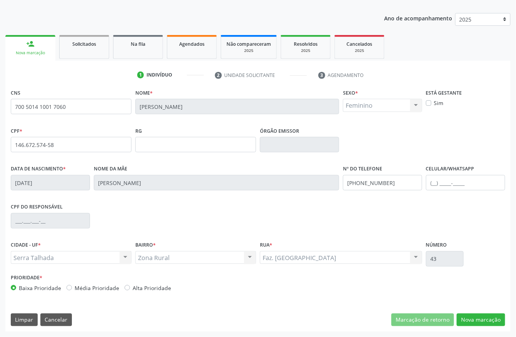
scroll to position [80, 0]
click at [402, 185] on input "[PHONE_NUMBER]" at bounding box center [382, 182] width 79 height 15
click at [402, 185] on input "(87) 98873-0633" at bounding box center [382, 182] width 79 height 15
click at [486, 317] on button "Nova marcação" at bounding box center [480, 319] width 48 height 13
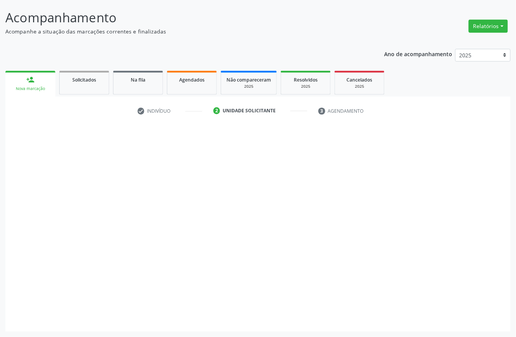
scroll to position [45, 0]
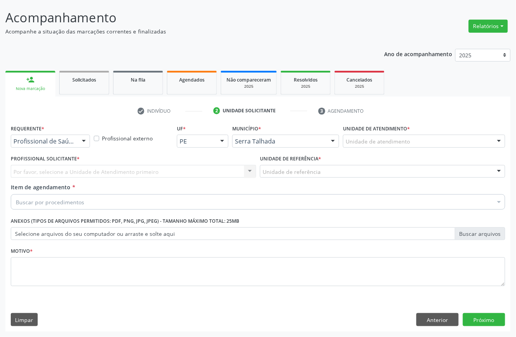
click at [44, 131] on label "Requerente *" at bounding box center [27, 129] width 33 height 12
click at [44, 134] on div at bounding box center [50, 140] width 79 height 13
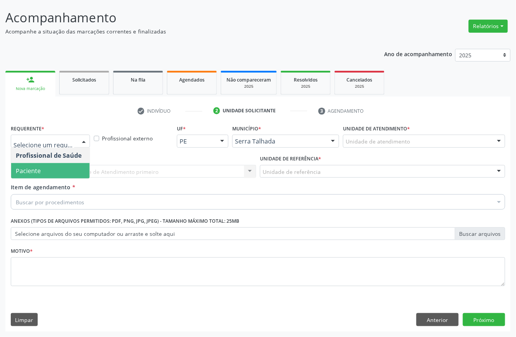
click at [46, 166] on span "Paciente" at bounding box center [50, 170] width 78 height 15
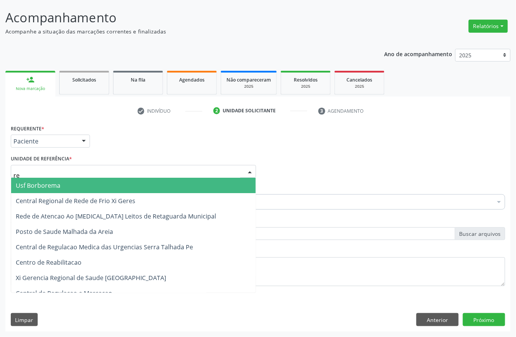
type input "rea"
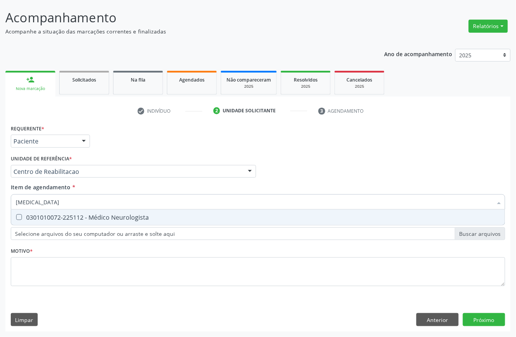
type input "neurologista"
click at [45, 219] on div "0301010072-225112 - Médico Neurologista" at bounding box center [258, 217] width 484 height 6
checkbox Neurologista "true"
click at [108, 155] on div "Unidade de referência * Centro de Reabilitacao Usf do Mutirao Usf Cohab Usf Cai…" at bounding box center [133, 165] width 245 height 25
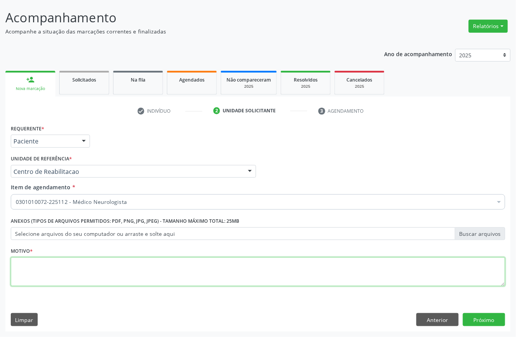
click at [28, 274] on textarea at bounding box center [258, 271] width 494 height 29
type textarea "a"
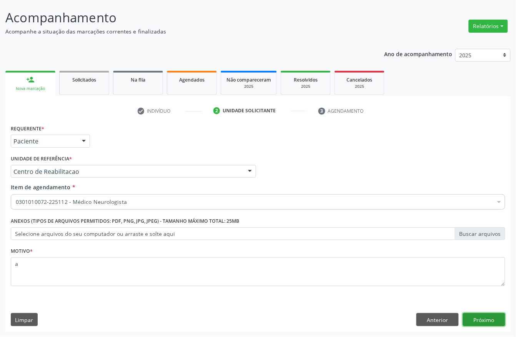
click at [480, 320] on button "Próximo" at bounding box center [484, 319] width 42 height 13
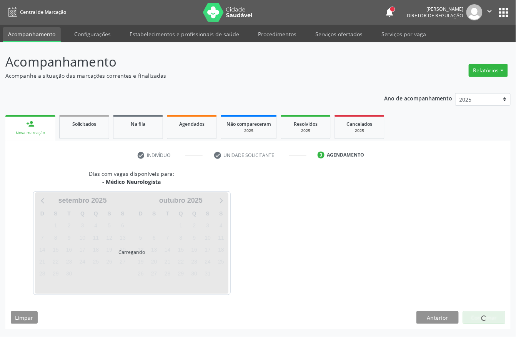
scroll to position [0, 0]
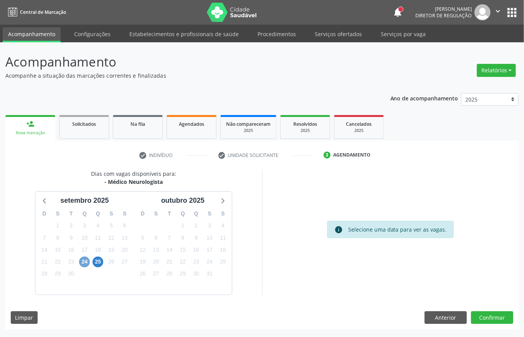
click at [85, 265] on span "24" at bounding box center [84, 261] width 11 height 11
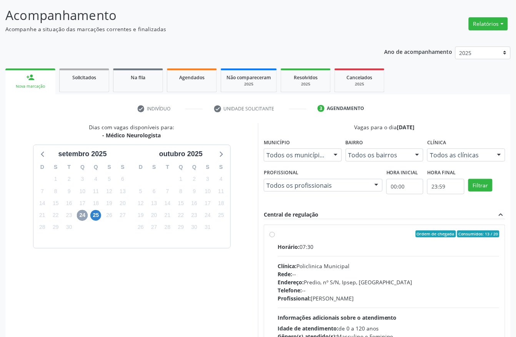
scroll to position [123, 0]
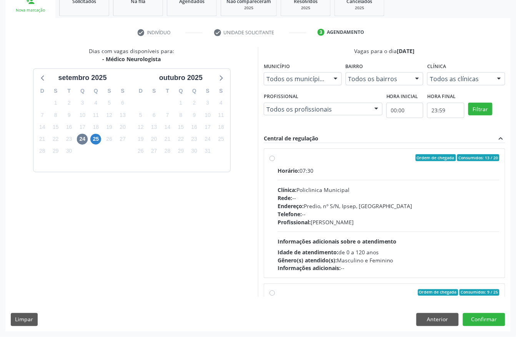
click at [368, 185] on div "Horário: 07:30 Clínica: Policlinica Municipal Rede: -- Endereço: Predio, nº S/N…" at bounding box center [388, 219] width 222 height 106
click at [275, 161] on input "Ordem de chegada Consumidos: 13 / 20 Horário: 07:30 Clínica: Policlinica Munici…" at bounding box center [271, 157] width 5 height 7
radio input "true"
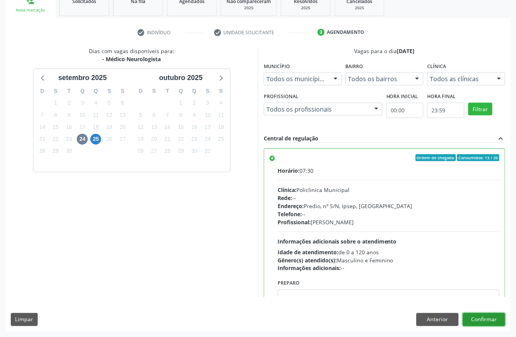
click at [489, 323] on button "Confirmar" at bounding box center [484, 319] width 42 height 13
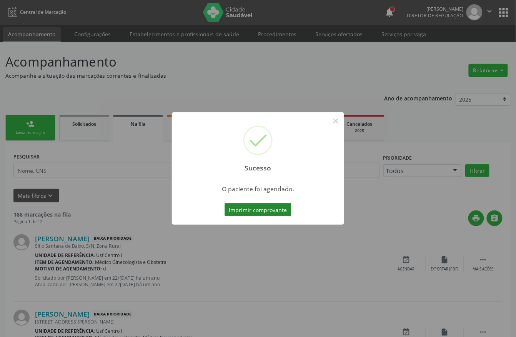
click at [283, 214] on button "Imprimir comprovante" at bounding box center [257, 209] width 67 height 13
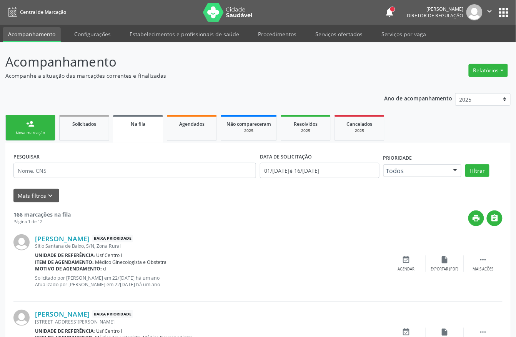
click at [30, 128] on link "person_add Nova marcação" at bounding box center [30, 128] width 50 height 26
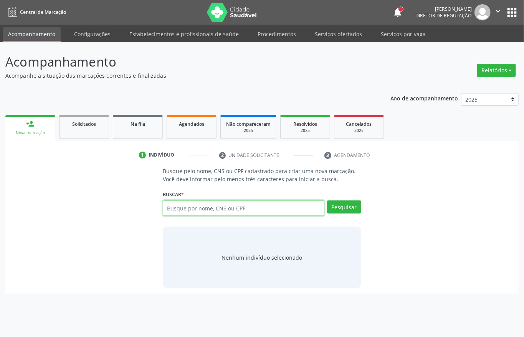
click at [230, 214] on input "text" at bounding box center [244, 207] width 162 height 15
type input "164260973740001"
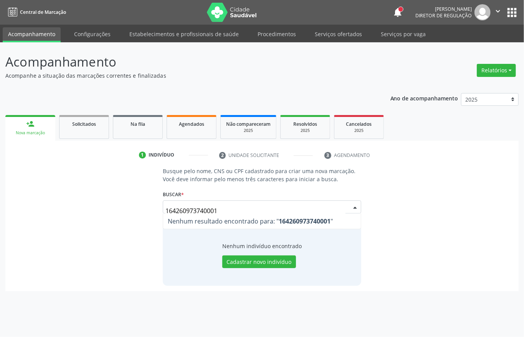
click at [225, 203] on input "164260973740001" at bounding box center [256, 210] width 180 height 15
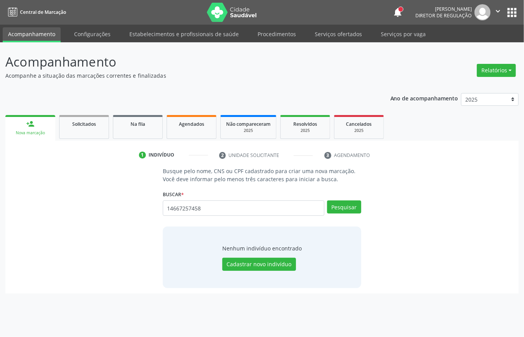
type input "14667257458"
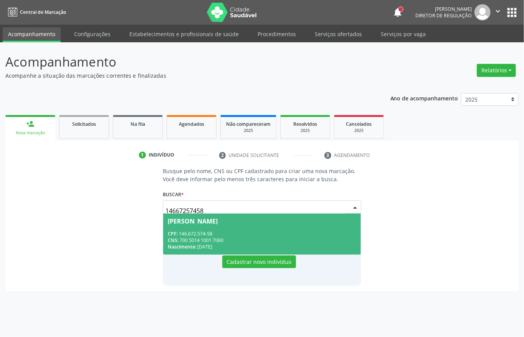
click at [225, 228] on span "Maria Andriele Ferreira Alves Nunes CPF: 146.672.574-58 CNS: 700 5014 1001 7060…" at bounding box center [262, 233] width 198 height 41
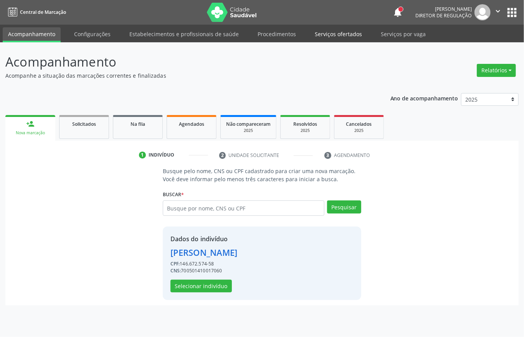
click at [340, 32] on link "Serviços ofertados" at bounding box center [339, 33] width 58 height 13
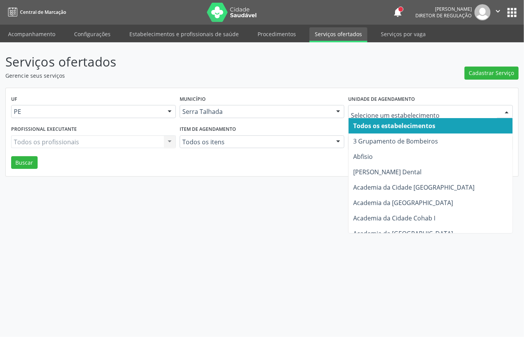
click at [362, 107] on div at bounding box center [430, 111] width 165 height 13
type input "s b"
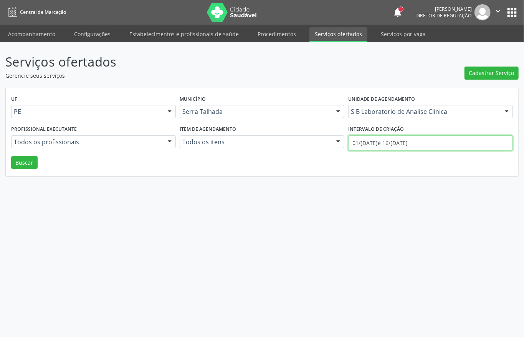
click at [386, 149] on body "Central de Marcação notifications Adão Alves de Medeiros Diretor de regulação …" at bounding box center [262, 168] width 524 height 337
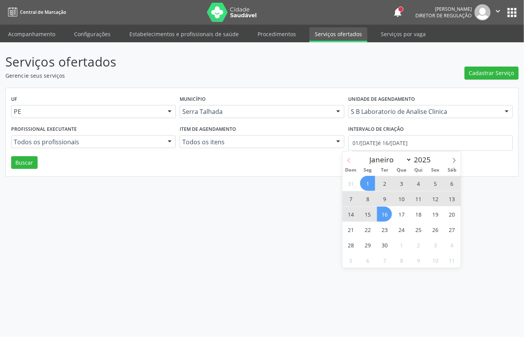
click at [349, 158] on icon at bounding box center [349, 160] width 5 height 5
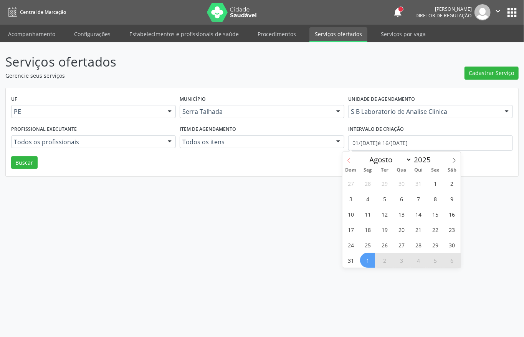
click at [349, 158] on icon at bounding box center [349, 160] width 5 height 5
select select "6"
click at [380, 178] on span "1" at bounding box center [384, 183] width 15 height 15
type input "01/07/2025"
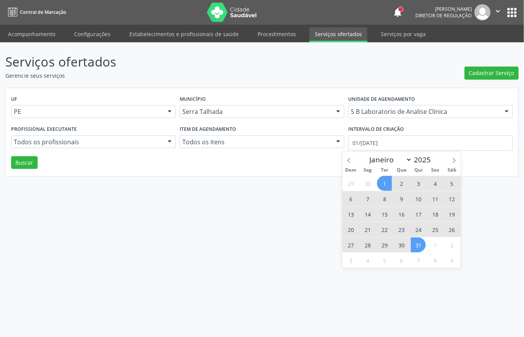
click at [420, 243] on span "31" at bounding box center [418, 244] width 15 height 15
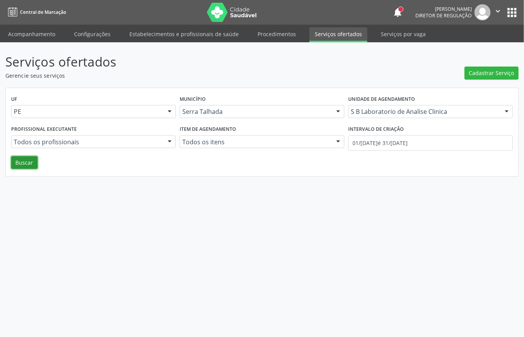
click at [37, 168] on button "Buscar" at bounding box center [24, 162] width 27 height 13
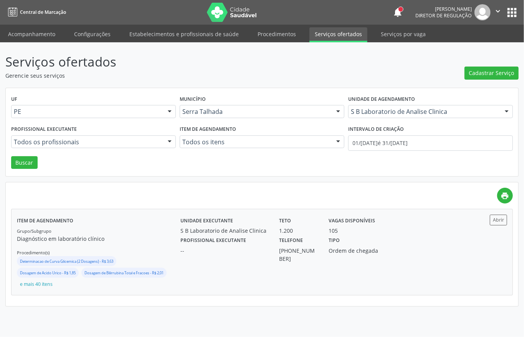
click at [387, 243] on div "Tipo Ordem de chegada" at bounding box center [360, 248] width 74 height 28
click at [27, 23] on nav "Central de Marcação notifications Adão Alves de Medeiros Diretor de regulação …" at bounding box center [262, 12] width 524 height 25
click at [27, 31] on link "Acompanhamento" at bounding box center [32, 33] width 58 height 13
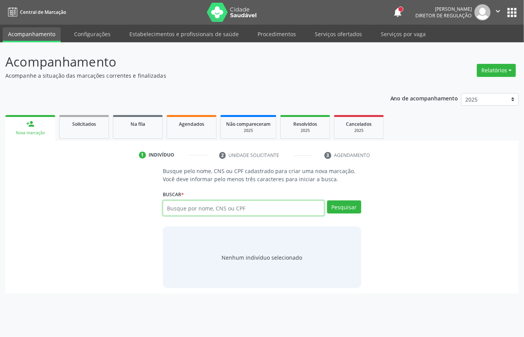
click at [211, 216] on input "text" at bounding box center [244, 207] width 162 height 15
type input "700501316084353"
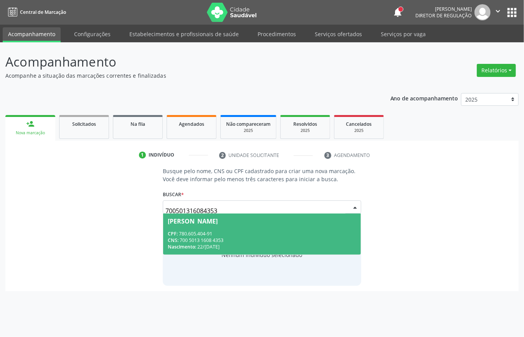
click at [238, 240] on div "CNS: 700 5013 1608 4353" at bounding box center [262, 240] width 189 height 7
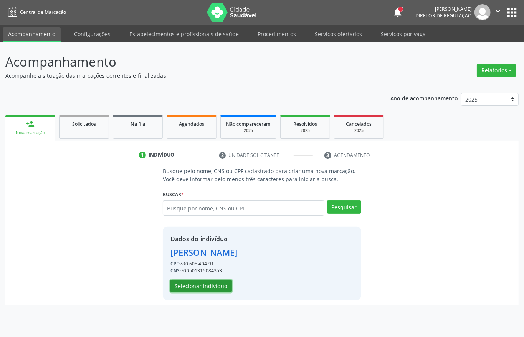
click at [220, 281] on button "Selecionar indivíduo" at bounding box center [201, 285] width 61 height 13
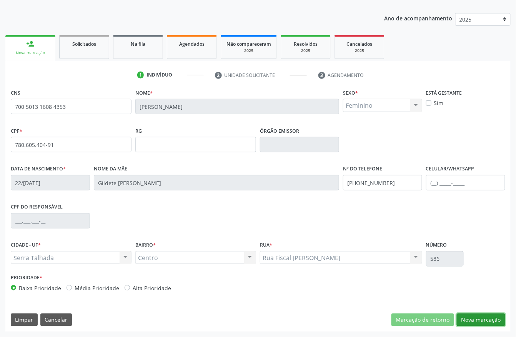
click at [478, 318] on button "Nova marcação" at bounding box center [480, 319] width 48 height 13
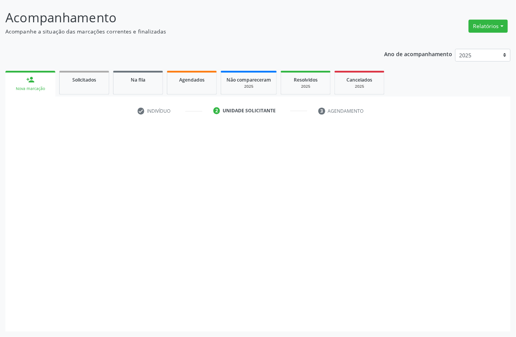
scroll to position [45, 0]
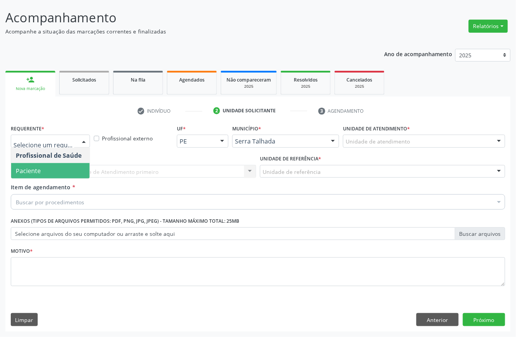
click at [63, 171] on span "Paciente" at bounding box center [50, 170] width 78 height 15
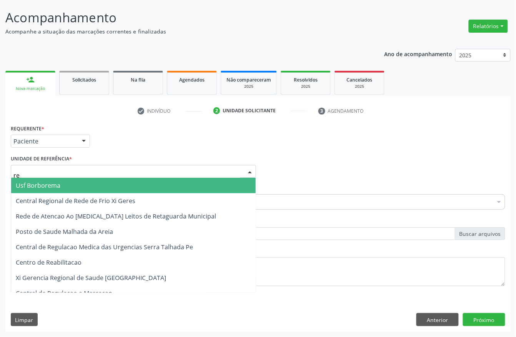
type input "r"
type input "rea"
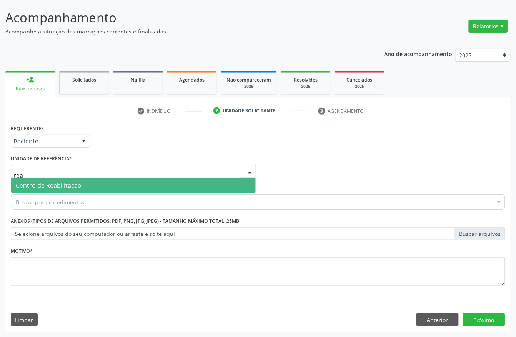
click at [65, 181] on span "Centro de Reabilitacao" at bounding box center [49, 185] width 66 height 8
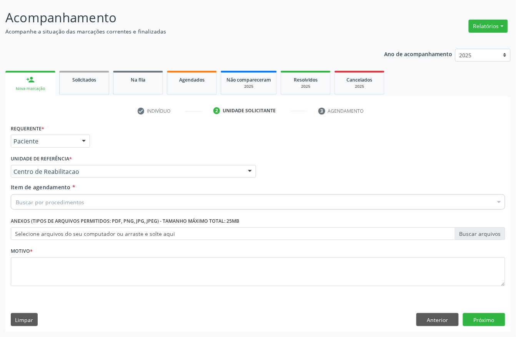
click at [65, 195] on div "Buscar por procedimentos" at bounding box center [258, 201] width 494 height 15
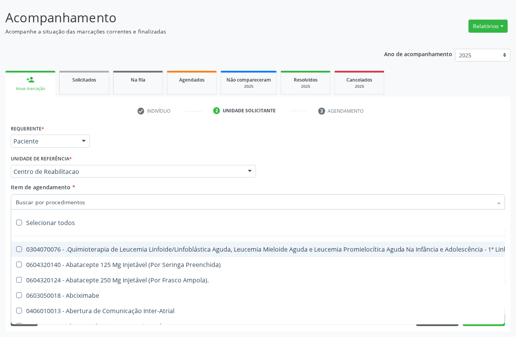
click at [62, 199] on input "Item de agendamento *" at bounding box center [254, 201] width 476 height 15
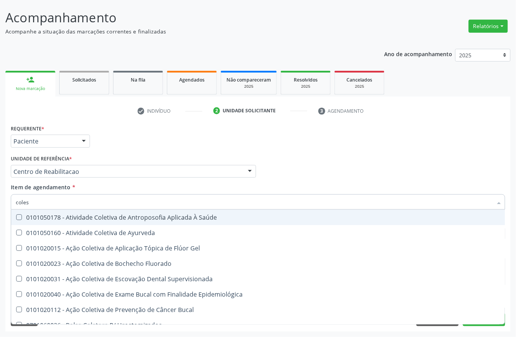
type input "colest"
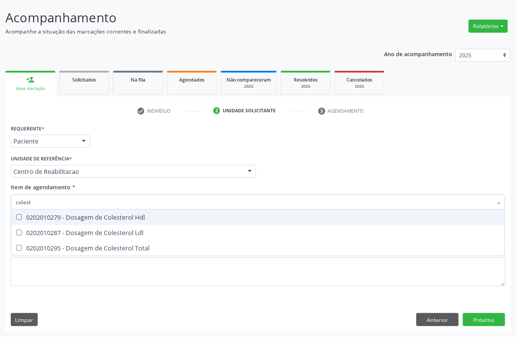
click at [67, 216] on div "0202010279 - Dosagem de Colesterol Hdl" at bounding box center [258, 217] width 484 height 6
checkbox Hdl "true"
click at [58, 226] on span "0202010287 - Dosagem de Colesterol Ldl" at bounding box center [257, 232] width 493 height 15
checkbox Ldl "true"
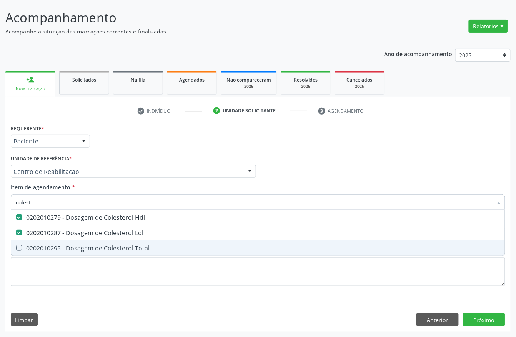
click at [54, 248] on div "0202010295 - Dosagem de Colesterol Total" at bounding box center [258, 248] width 484 height 6
checkbox Total "true"
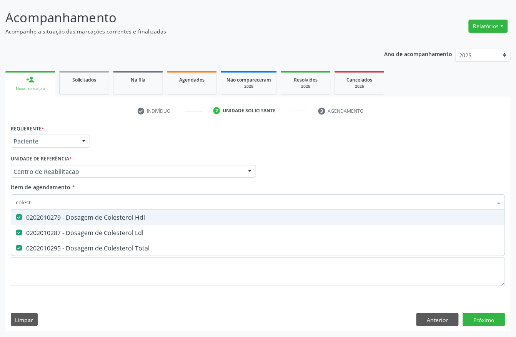
click at [51, 204] on input "colest" at bounding box center [254, 201] width 476 height 15
checkbox Hdl "false"
checkbox Ldl "false"
checkbox Total "false"
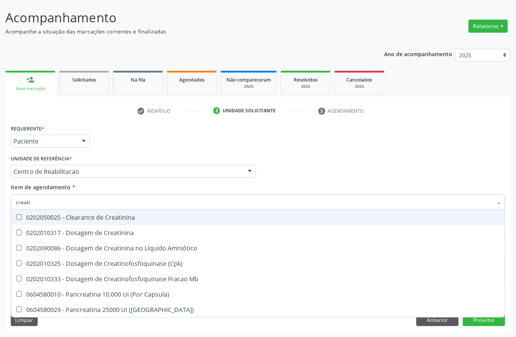
type input "creatin"
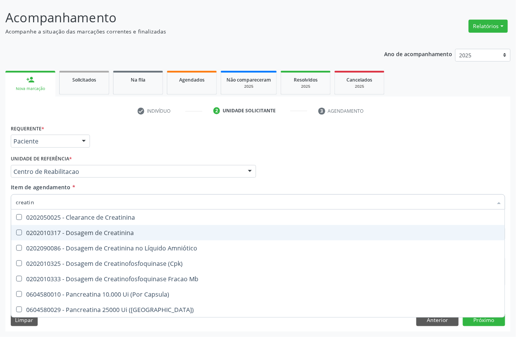
click at [85, 226] on span "0202010317 - Dosagem de Creatinina" at bounding box center [257, 232] width 493 height 15
checkbox Creatinina "true"
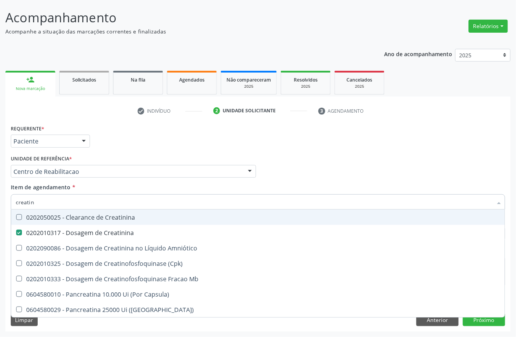
click at [59, 209] on span "0202050025 - Clearance de Creatinina" at bounding box center [257, 216] width 493 height 15
checkbox Creatinina "false"
click at [58, 194] on input "creatin" at bounding box center [254, 201] width 476 height 15
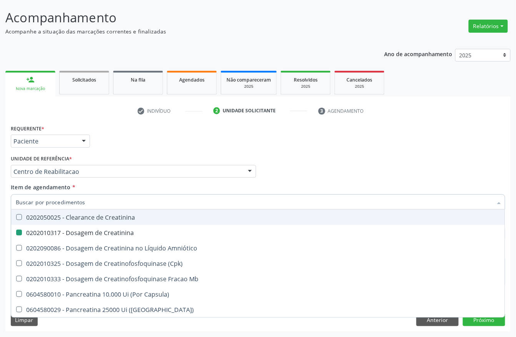
checkbox Creatinina "false"
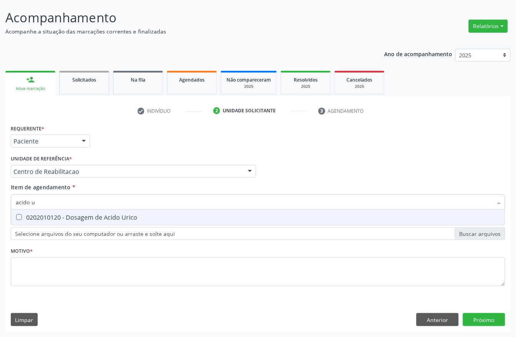
type input "acido ur"
click at [59, 209] on span "0202010120 - Dosagem de Acido Urico" at bounding box center [257, 216] width 493 height 15
checkbox Urico "true"
click at [59, 207] on input "acido ur" at bounding box center [254, 201] width 476 height 15
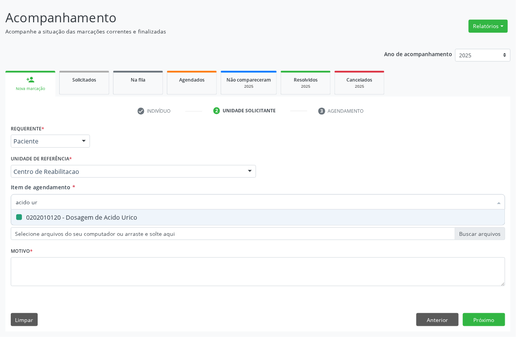
type input "acido"
checkbox Urico "false"
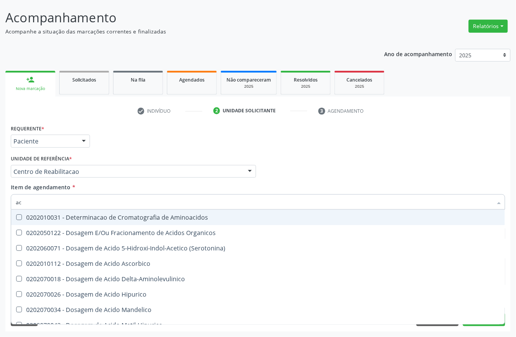
type input "a"
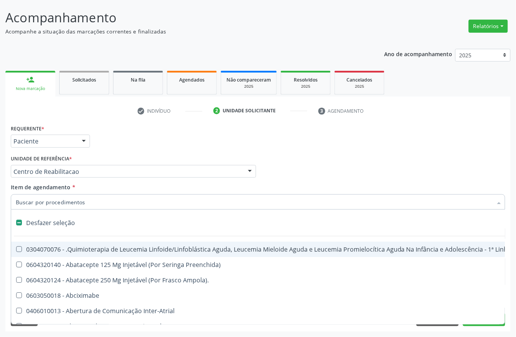
checkbox Adolescente\) "false"
checkbox Comprimido\) "false"
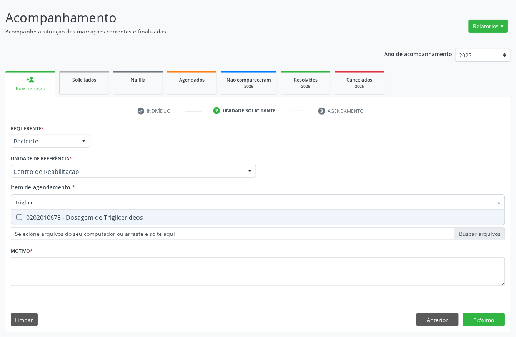
type input "triglicer"
click at [93, 217] on div "0202010678 - Dosagem de Triglicerideos" at bounding box center [258, 217] width 484 height 6
checkbox Triglicerideos "true"
click at [76, 194] on input "triglicer" at bounding box center [254, 201] width 476 height 15
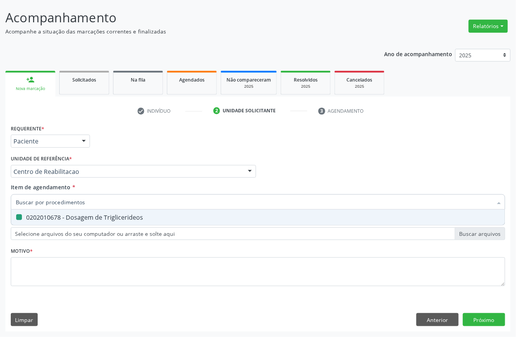
checkbox Triglicerideos "false"
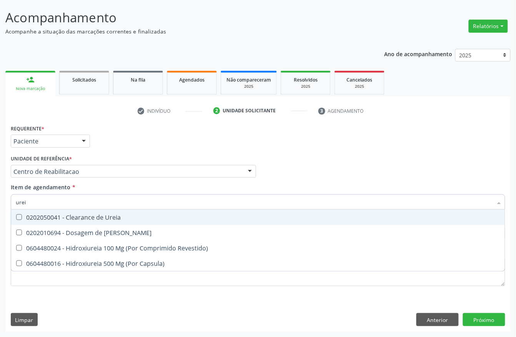
type input "ureia"
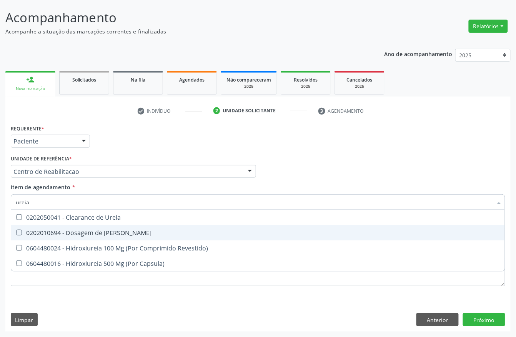
click at [82, 229] on div "0202010694 - Dosagem de Ureia" at bounding box center [258, 232] width 484 height 6
checkbox Ureia "true"
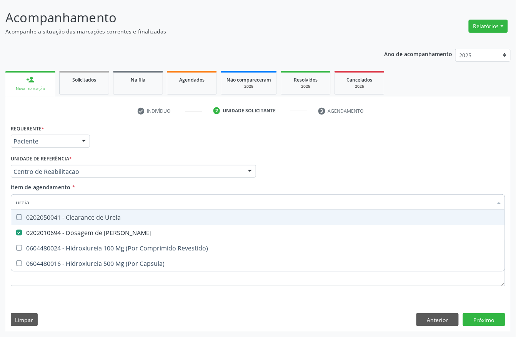
click at [62, 197] on input "ureia" at bounding box center [254, 201] width 476 height 15
checkbox Ureia "false"
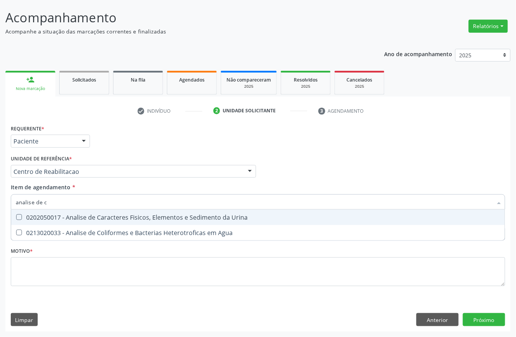
type input "analise de ca"
click at [181, 221] on span "0202050017 - Analise de Caracteres Fisicos, Elementos e Sedimento da Urina" at bounding box center [257, 216] width 493 height 15
checkbox Urina "true"
click at [124, 203] on input "analise de ca" at bounding box center [254, 201] width 476 height 15
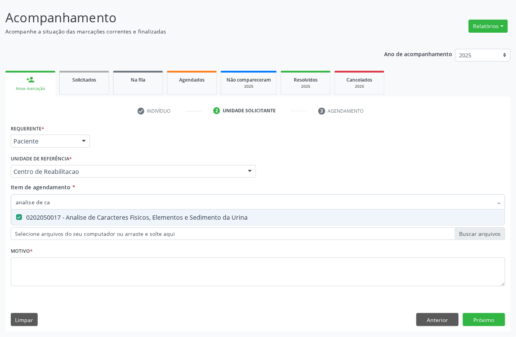
click at [124, 203] on input "analise de ca" at bounding box center [254, 201] width 476 height 15
checkbox Urina "false"
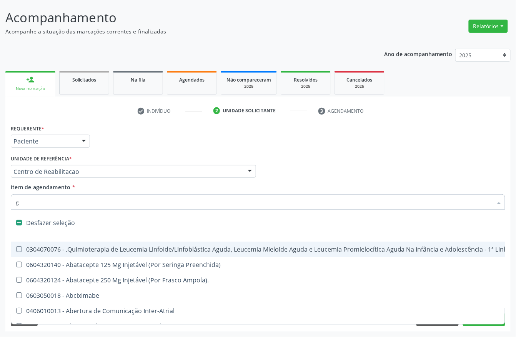
type input "gl"
checkbox Bloco "true"
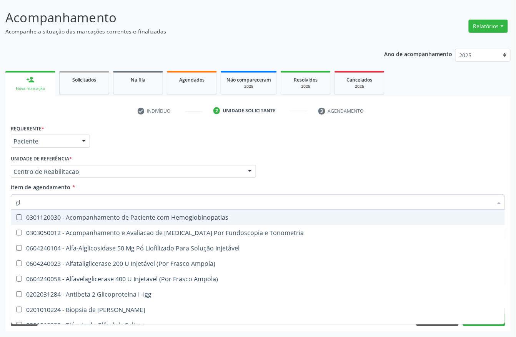
type input "gli"
checkbox Glomerular "true"
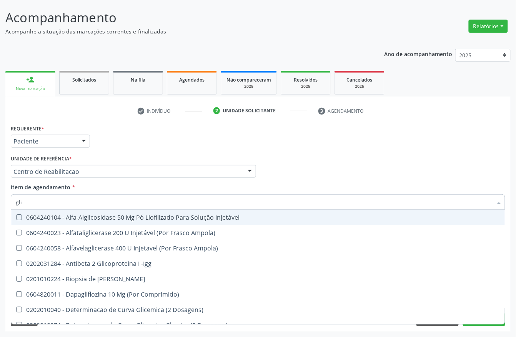
type input "glic"
checkbox Derrames "true"
checkbox Triglicerideos "false"
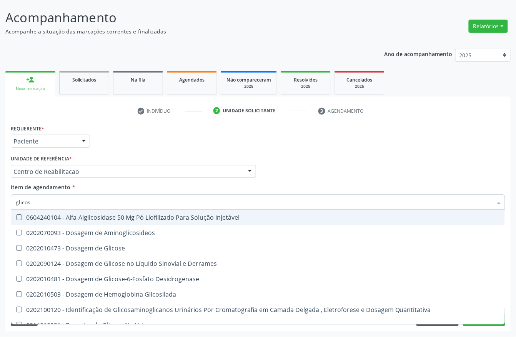
type input "glicose"
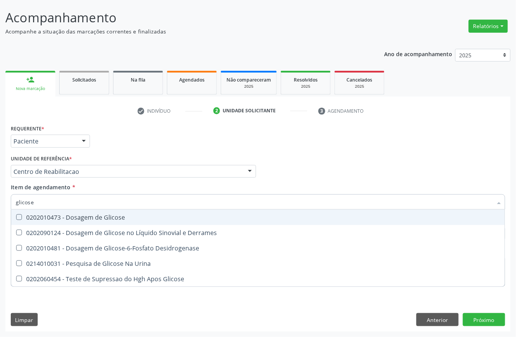
click at [118, 209] on span "0202010473 - Dosagem de Glicose" at bounding box center [257, 216] width 493 height 15
checkbox Glicose "true"
click at [113, 194] on input "glicose" at bounding box center [254, 201] width 476 height 15
checkbox Glicose "false"
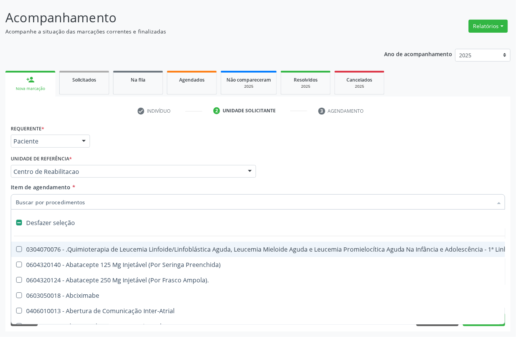
type input "g"
checkbox Urina "false"
checkbox \(Unilateral\) "true"
checkbox Linha "true"
checkbox Infusão "true"
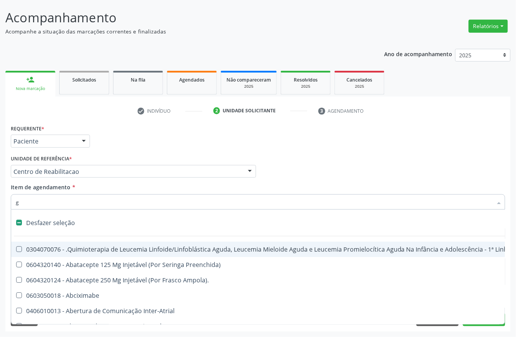
checkbox Urostomizados "true"
checkbox Revestido\) "true"
checkbox Capsula\) "true"
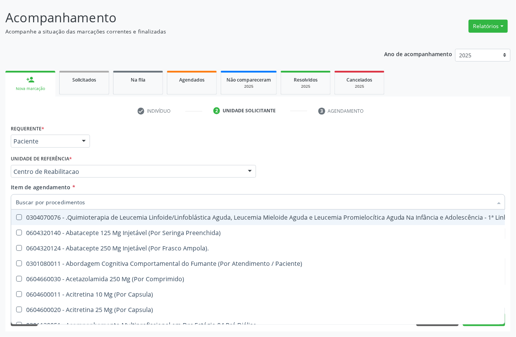
checkbox Geo-Helmintíases "true"
checkbox Urico "false"
checkbox Hdl "false"
checkbox Ldl "false"
checkbox Total "false"
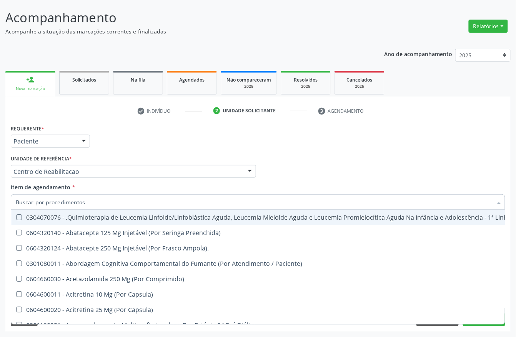
checkbox Creatinina "false"
checkbox Glicose "false"
checkbox Triglicerideos "false"
checkbox Ureia "false"
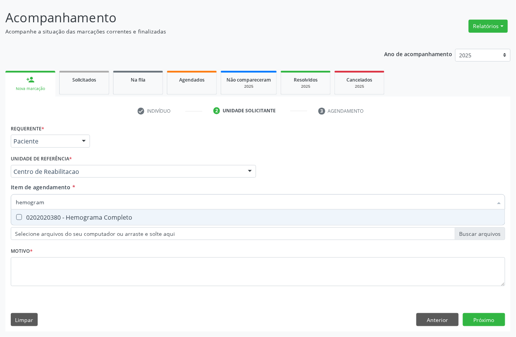
type input "hemograma"
click at [139, 214] on div "0202020380 - Hemograma Completo" at bounding box center [258, 217] width 484 height 6
checkbox Completo "true"
click at [100, 201] on input "hemograma" at bounding box center [254, 201] width 476 height 15
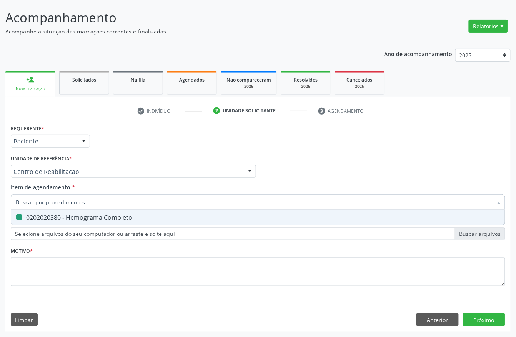
checkbox Completo "false"
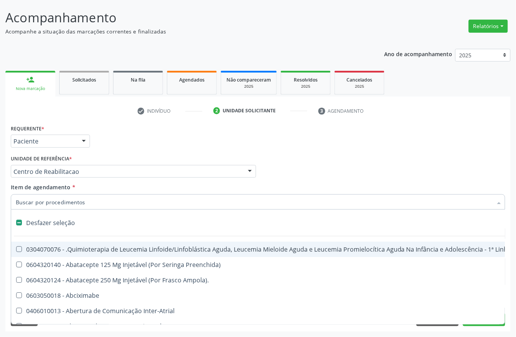
type input "t"
checkbox Reto "true"
checkbox Urina "false"
type input "tra"
checkbox Reto "false"
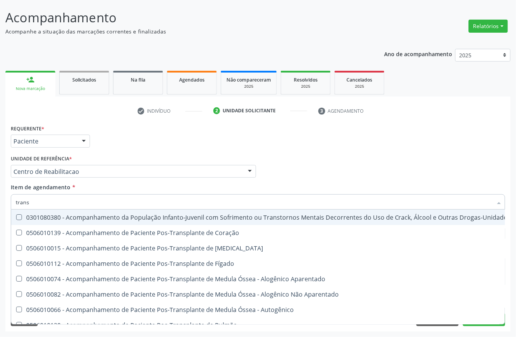
type input "transa"
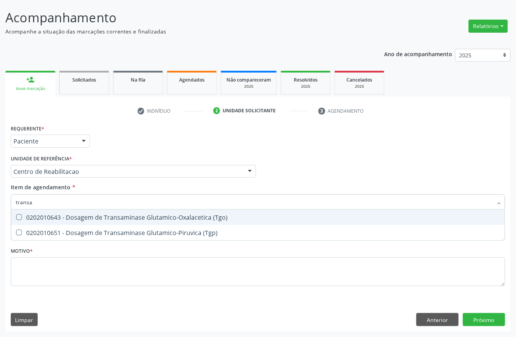
click at [94, 217] on div "0202010643 - Dosagem de Transaminase Glutamico-Oxalacetica (Tgo)" at bounding box center [258, 217] width 484 height 6
checkbox \(Tgo\) "true"
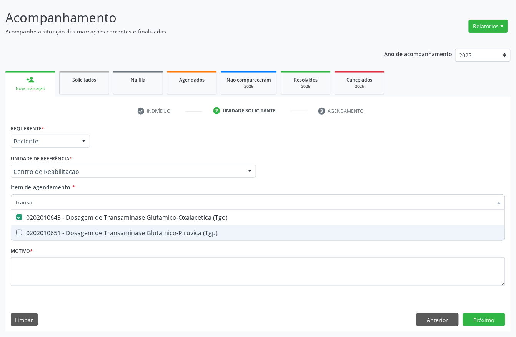
click at [85, 229] on div "0202010651 - Dosagem de Transaminase Glutamico-Piruvica (Tgp)" at bounding box center [258, 232] width 484 height 6
checkbox \(Tgp\) "true"
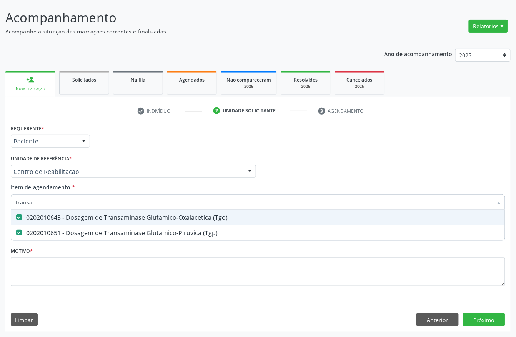
click at [82, 203] on input "transa" at bounding box center [254, 201] width 476 height 15
click at [123, 139] on div "Requerente * Paciente Profissional de Saúde Paciente Nenhum resultado encontrad…" at bounding box center [258, 138] width 498 height 30
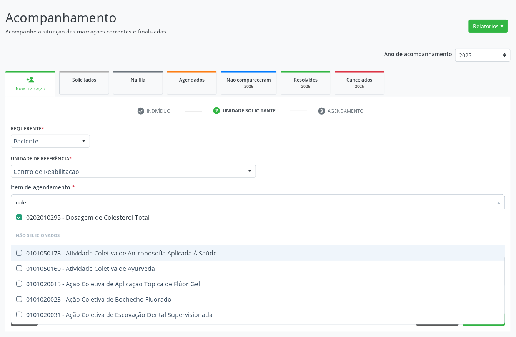
scroll to position [0, 0]
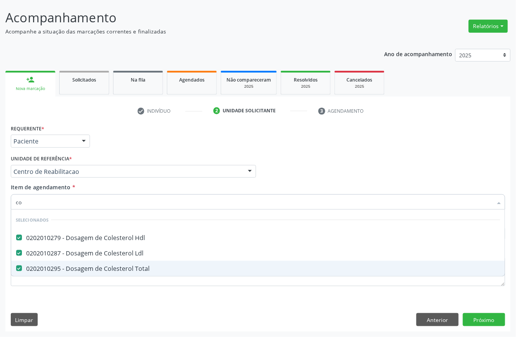
type input "c"
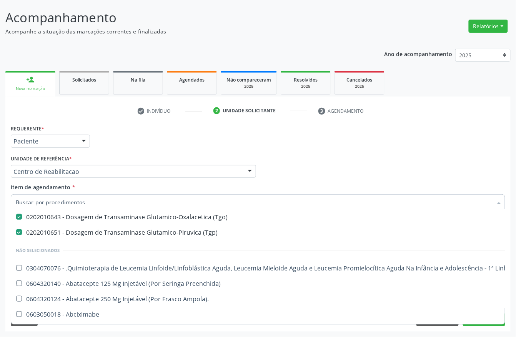
scroll to position [51, 0]
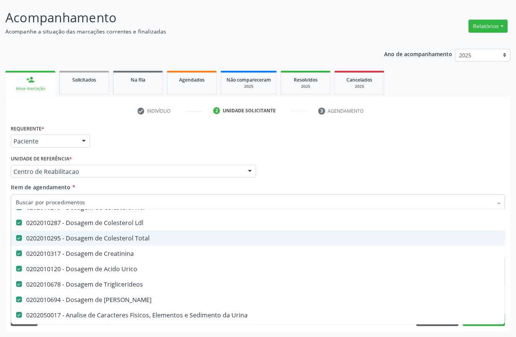
click at [360, 157] on div "Profissional Solicitante Por favor, selecione a Unidade de Atendimento primeiro…" at bounding box center [258, 168] width 498 height 30
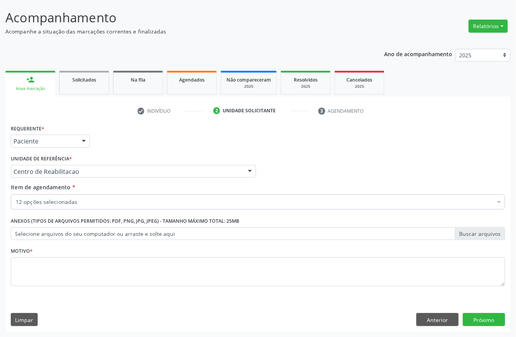
scroll to position [0, 0]
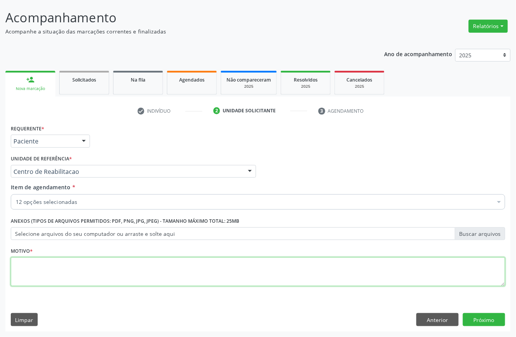
click at [132, 262] on textarea at bounding box center [258, 271] width 494 height 29
type textarea "."
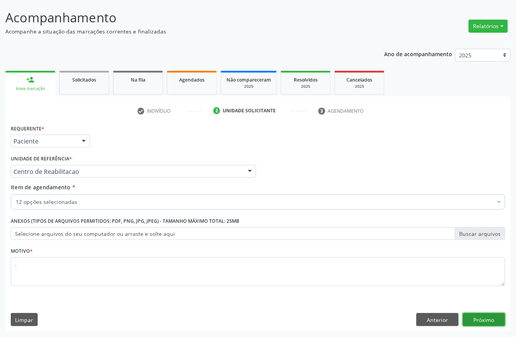
click at [475, 315] on button "Próximo" at bounding box center [484, 319] width 42 height 13
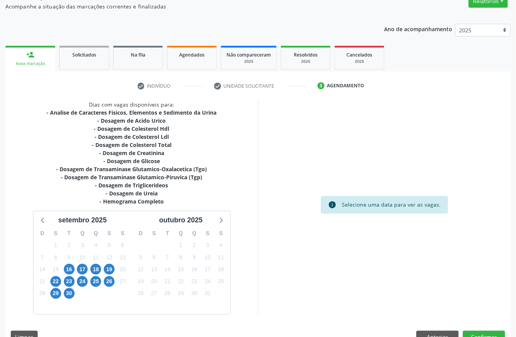
scroll to position [87, 0]
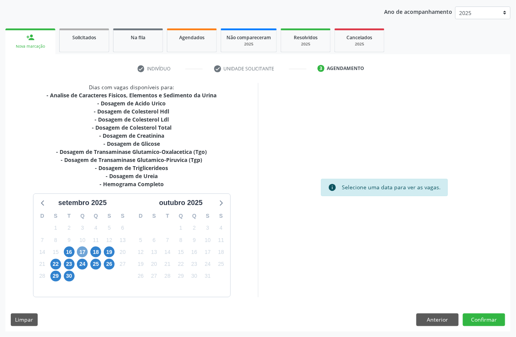
click at [77, 249] on span "17" at bounding box center [82, 251] width 11 height 11
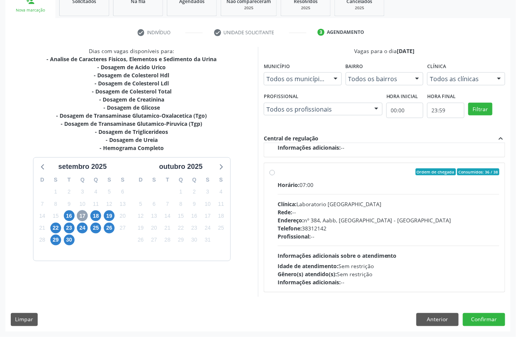
scroll to position [256, 0]
click at [327, 228] on div "Telefone: 38312142" at bounding box center [388, 227] width 222 height 8
click at [275, 174] on input "Ordem de chegada Consumidos: 36 / 38 Horário: 07:00 Clínica: Laboratorio Sao Fr…" at bounding box center [271, 170] width 5 height 7
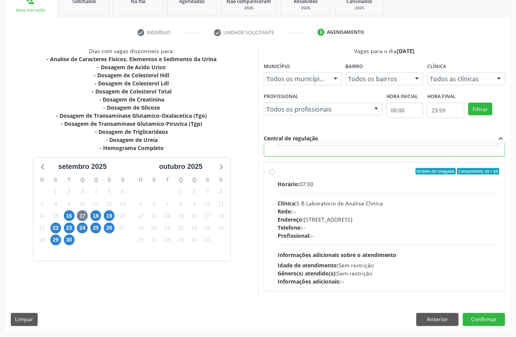
click at [327, 228] on div "Telefone: --" at bounding box center [388, 227] width 222 height 8
click at [275, 175] on input "Ordem de chegada Consumidos: 42 / 50 Horário: 07:00 Clínica: S B Laboratorio de…" at bounding box center [271, 171] width 5 height 7
radio input "false"
radio input "true"
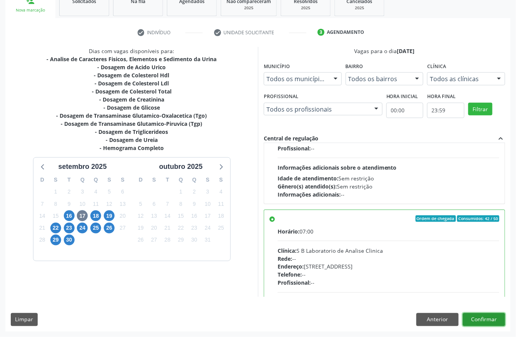
click at [478, 322] on button "Confirmar" at bounding box center [484, 319] width 42 height 13
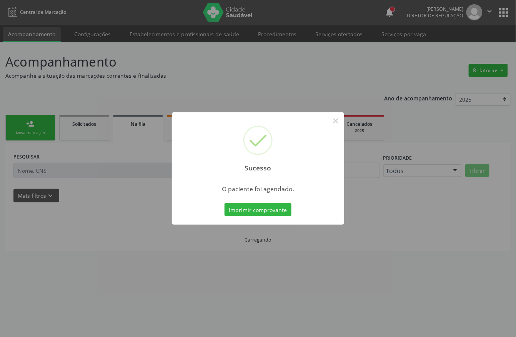
scroll to position [0, 0]
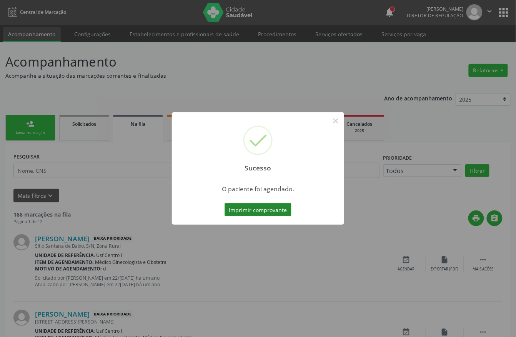
click at [249, 213] on button "Imprimir comprovante" at bounding box center [257, 209] width 67 height 13
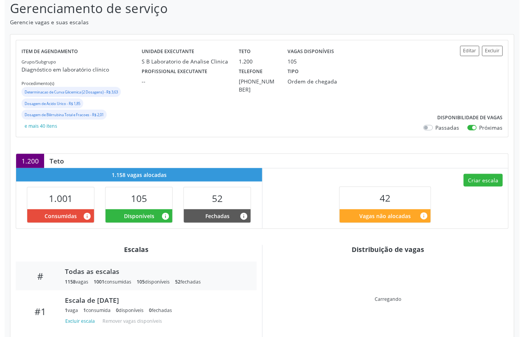
scroll to position [70, 0]
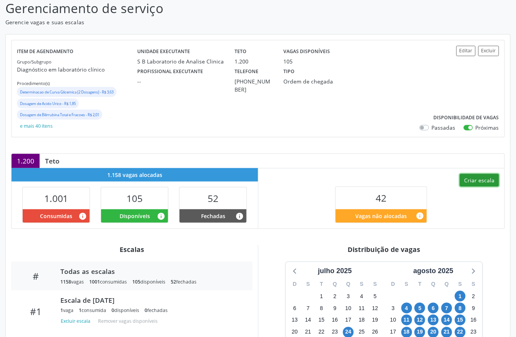
click at [480, 178] on button "Criar escala" at bounding box center [478, 180] width 39 height 13
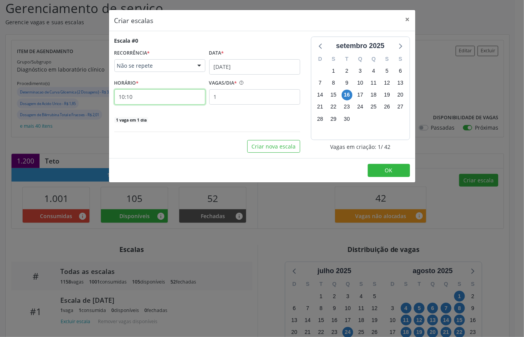
click at [134, 96] on input "10:10" at bounding box center [159, 96] width 91 height 15
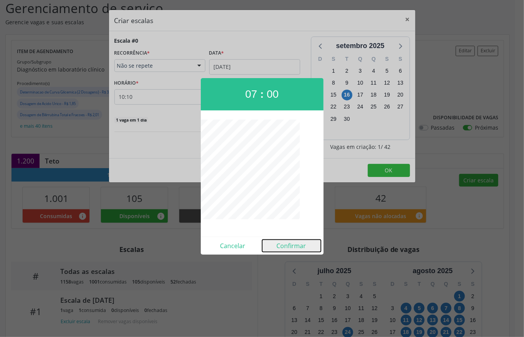
click at [298, 246] on button "Confirmar" at bounding box center [291, 245] width 59 height 12
type input "07:00"
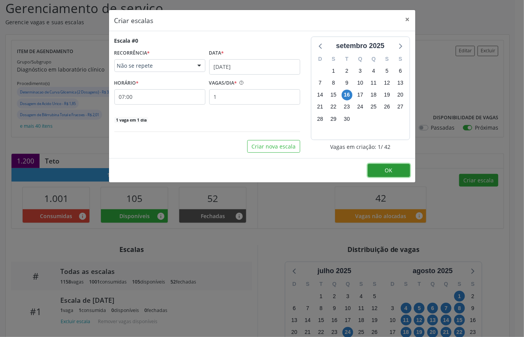
click at [383, 174] on button "OK" at bounding box center [389, 170] width 42 height 13
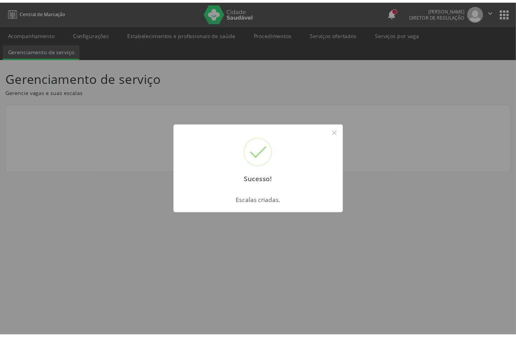
scroll to position [0, 0]
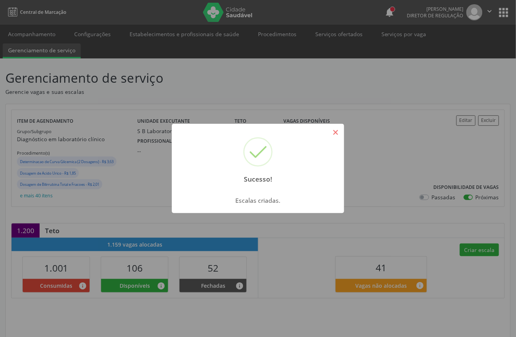
click at [337, 134] on button "×" at bounding box center [335, 132] width 13 height 13
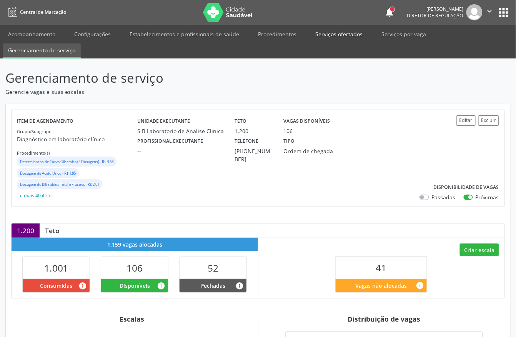
click at [327, 34] on link "Serviços ofertados" at bounding box center [339, 33] width 58 height 13
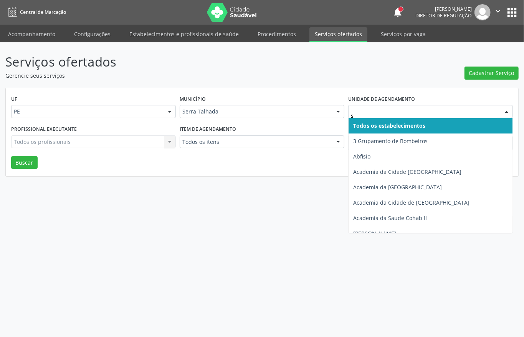
type input "s b"
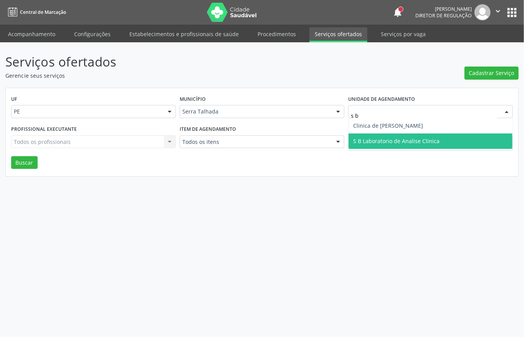
click at [406, 140] on span "S B Laboratorio de Analise Clinica" at bounding box center [396, 140] width 86 height 7
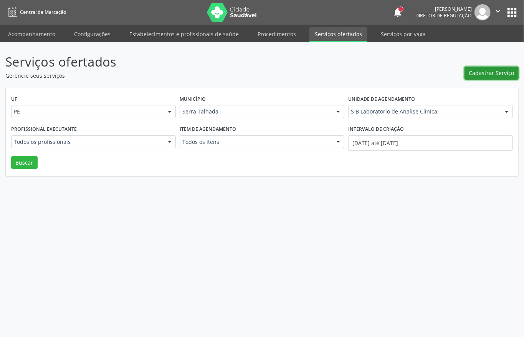
click at [498, 73] on span "Cadastrar Serviço" at bounding box center [491, 73] width 45 height 8
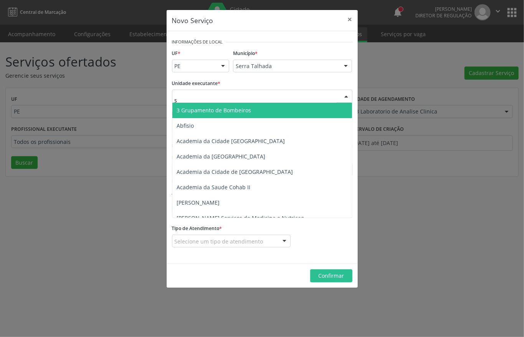
type input "s b"
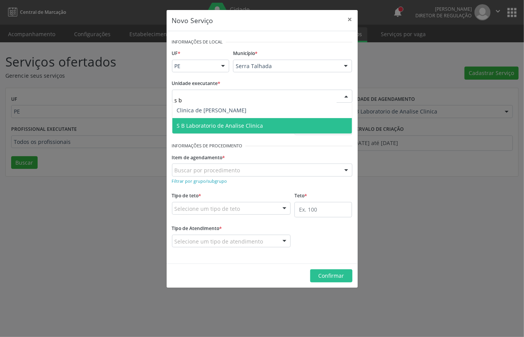
click at [240, 128] on span "S B Laboratorio de Analise Clinica" at bounding box center [220, 125] width 86 height 7
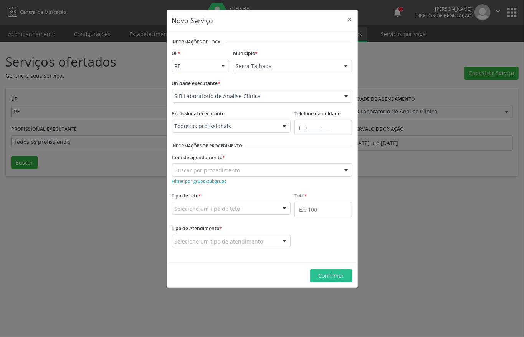
click at [221, 131] on div "Todos os profissionais" at bounding box center [231, 125] width 119 height 13
click at [264, 83] on div "Unidade executante * S B Laboratorio de Analise Clinica 3 Grupamento de Bombeir…" at bounding box center [262, 90] width 181 height 25
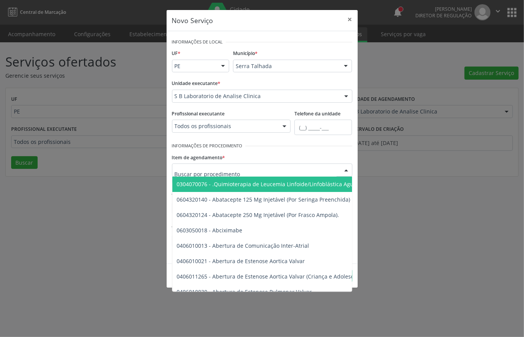
click at [246, 156] on div "Item de agendamento * 0304070076 - .Quimioterapia de Leucemia Linfoide/Linfoblá…" at bounding box center [262, 163] width 181 height 25
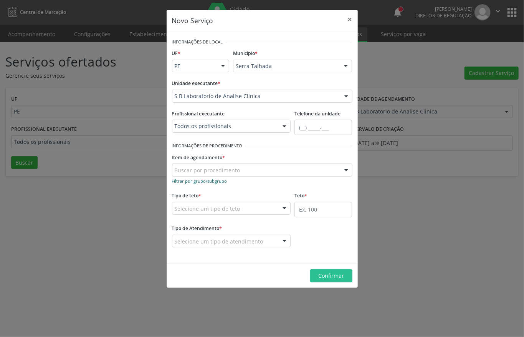
click at [214, 183] on small "Filtrar por grupo/subgrupo" at bounding box center [199, 181] width 55 height 6
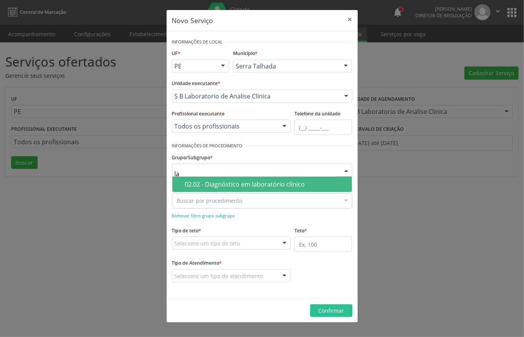
type input "lab"
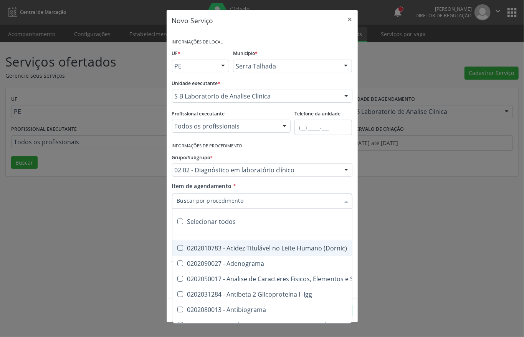
click at [177, 222] on label at bounding box center [180, 221] width 6 height 6
checkbox input "true"
checkbox \(Dornic\) "true"
checkbox Adenograma "true"
checkbox Urina "true"
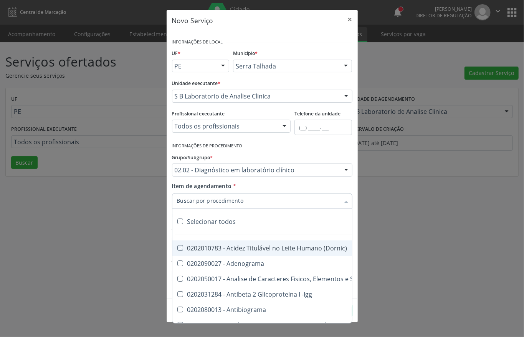
checkbox -Igg "true"
checkbox Antibiograma "true"
checkbox Minima "true"
checkbox Blot "true"
checkbox Mlpa "true"
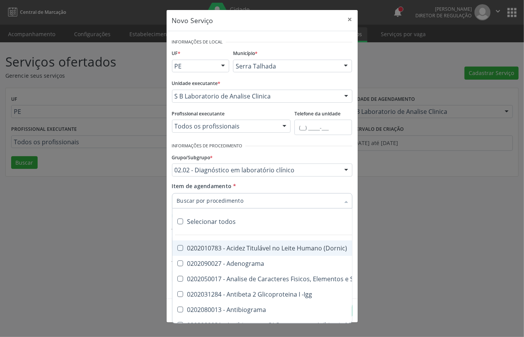
checkbox \(Hanseníase\) "true"
checkbox \(Controle\) "true"
checkbox \(Diagnóstica\) "true"
checkbox \(Gram\) "true"
checkbox Clamidia "true"
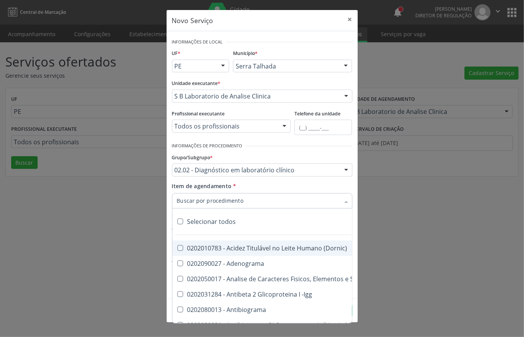
checkbox Herpesvirus "true"
checkbox Hematologica "true"
checkbox Osmolar "true"
checkbox Creatinina "true"
checkbox Fosfato "true"
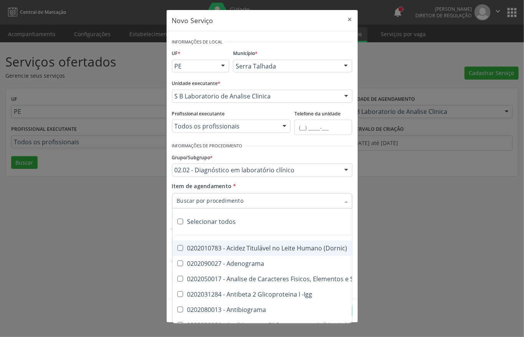
checkbox Ureia "true"
checkbox Liquor "true"
checkbox Líquor "true"
checkbox Addis "true"
checkbox B "true"
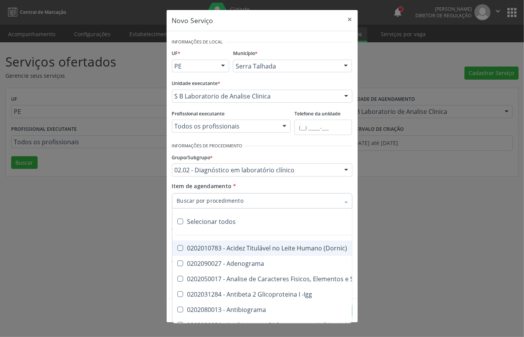
checkbox Cd4\/Cd8 "true"
checkbox Totais "true"
checkbox Plaquetas "true"
checkbox Reticulocitos "true"
checkbox Herpesvirus "true"
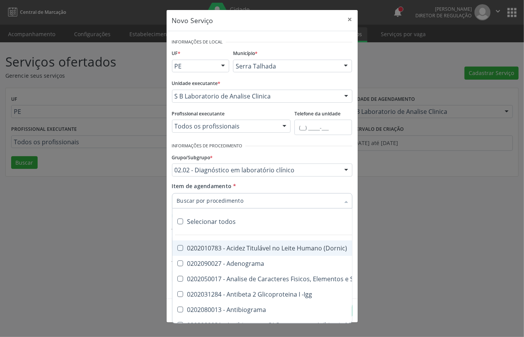
checkbox Anaerobicas "true"
checkbox Fungos "true"
checkbox Micobactérias "true"
checkbox Identificação "true"
checkbox \(Pos-Pasteurização\) "true"
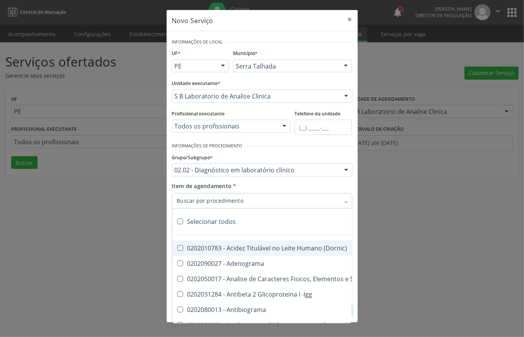
checkbox Biotinidase "true"
checkbox \(Confirmatorio\) "true"
checkbox Congênita "true"
checkbox \(Confirmatorio\) "true"
checkbox Molecular "true"
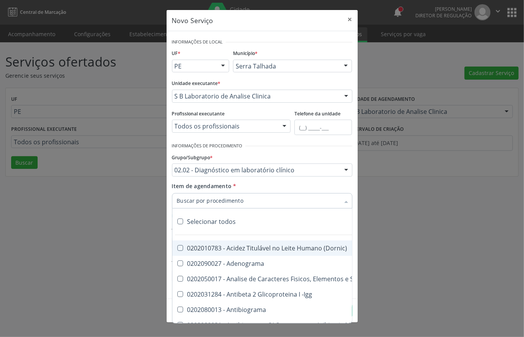
checkbox Parceria\) "true"
checkbox Gestante "true"
checkbox \(Qualitativo\) "true"
checkbox Tardio\) "true"
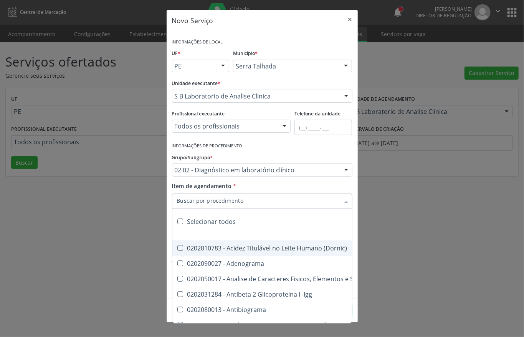
checkbox \(Qualitativo\) "true"
checkbox Abo "true"
checkbox Antiplaquetarios "true"
checkbox Ferro "true"
checkbox Bandas\) "true"
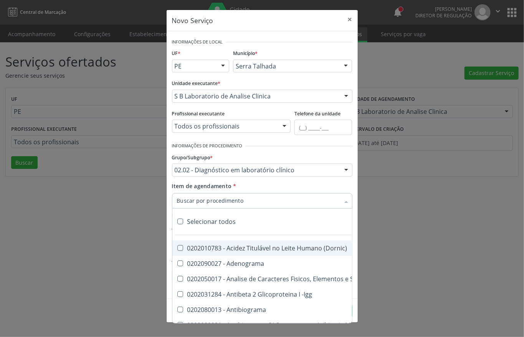
checkbox Bandas\) "true"
checkbox Aminoacidos "true"
checkbox Dosagens\) "true"
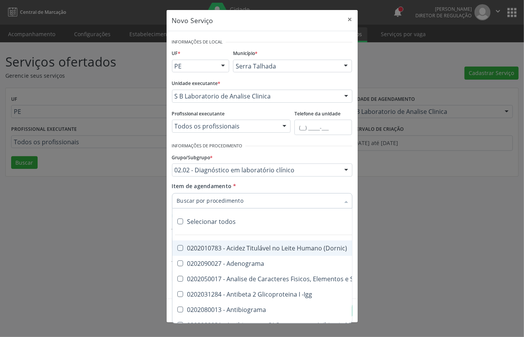
checkbox Osmolalidade "true"
checkbox Reativa "true"
checkbox \(Ch50\) "true"
checkbox Ordenhado "true"
checkbox Dosagens\) "true"
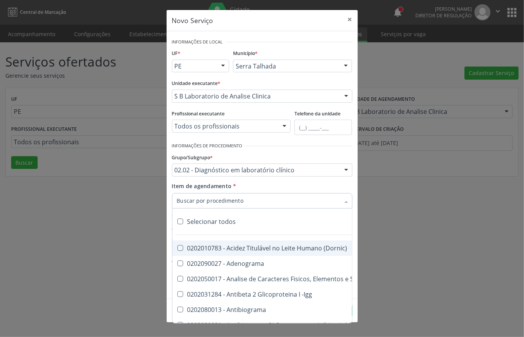
checkbox Dosagens\) "true"
checkbox Globular "true"
checkbox \(Cada\) "true"
checkbox Reumatoide "true"
checkbox Amniótico "true"
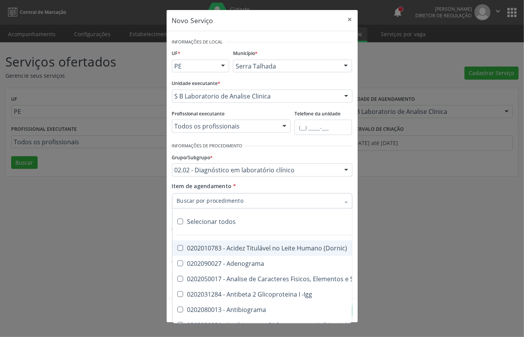
checkbox Osmolaridade "true"
checkbox T3 "true"
checkbox Sulfo-Hemoglobina "true"
checkbox Reverso "true"
checkbox Coagulação "true"
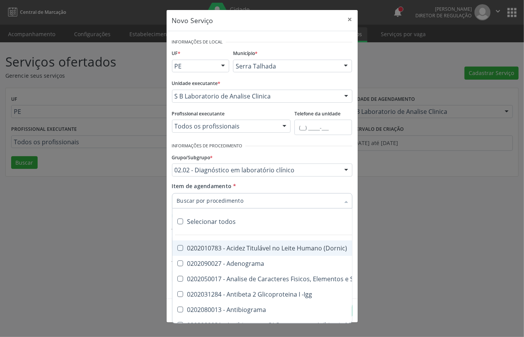
checkbox Euglobulina "true"
checkbox -Duke "true"
checkbox Ivy "true"
checkbox Hemácias "true"
checkbox Trombina "true"
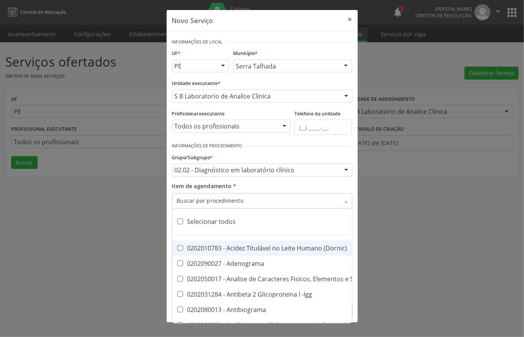
checkbox Ativada\) "true"
checkbox \(Tap\) "true"
checkbox \(Vhs\) "true"
checkbox Livre "true"
checkbox Molecular "true"
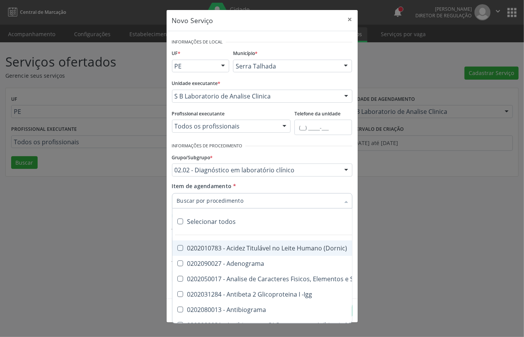
checkbox Noturna "true"
checkbox Organicos "true"
checkbox Soro "true"
checkbox Aminoácidos "true"
checkbox Acilcarnitinas "true"
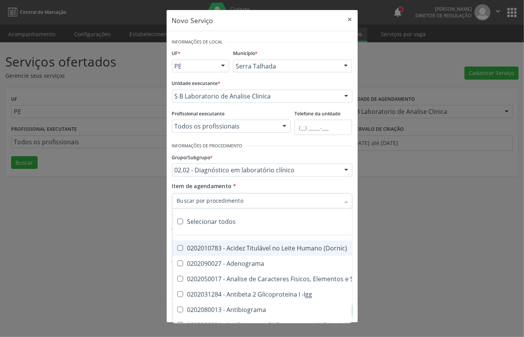
checkbox Orgânicos "true"
checkbox Pezinho\) "true"
checkbox Complemento "true"
checkbox Pezinho\) "true"
checkbox 17-Alfa-Hidroxiprogesterona "true"
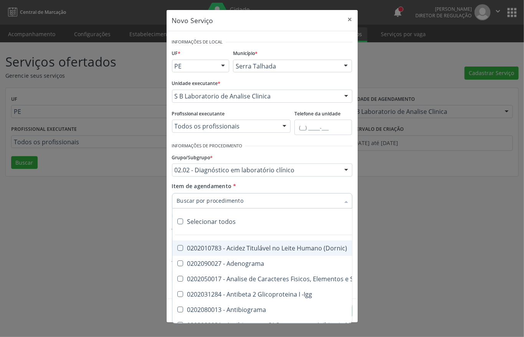
checkbox Totais "true"
checkbox 17-Hidroxicorticosteroides "true"
checkbox D "true"
checkbox 5-Nucleotidase "true"
checkbox Acetona "true"
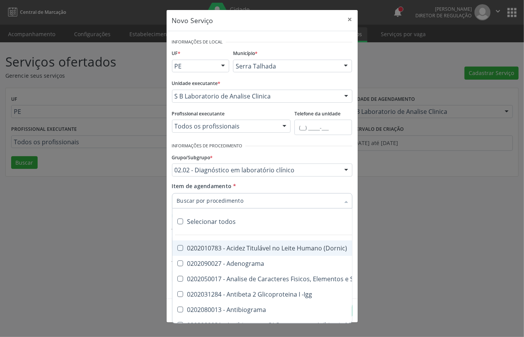
checkbox \(Serotonina\) "true"
checkbox Ascorbico "true"
checkbox Delta-Aminolevulinico "true"
checkbox Hipurico "true"
checkbox Mandelico "true"
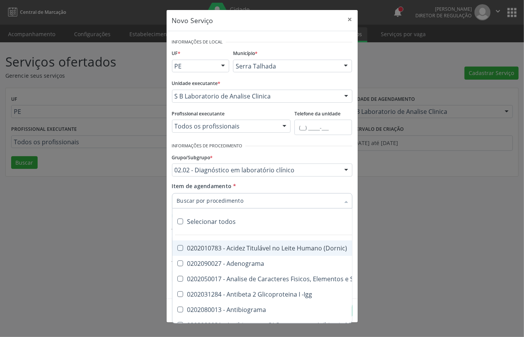
checkbox Metil-Hipurico "true"
checkbox Urico "true"
checkbox Valproico "true"
checkbox Vanilmandelico "true"
checkbox \(Ada\) "true"
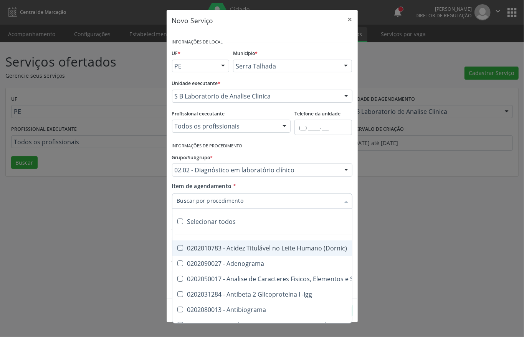
checkbox \(Acth\) "true"
checkbox Ala-Desidratase "true"
checkbox Etilico "true"
checkbox Aldolase "true"
checkbox Aldosterona "true"
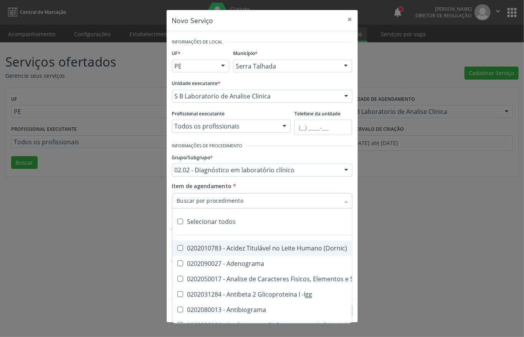
checkbox Alfa-1-Antitripsina "true"
checkbox Acida "true"
checkbox Alfa-2-Macroglobulina "true"
checkbox Alfa-Fetoproteina "true"
checkbox Aluminio "true"
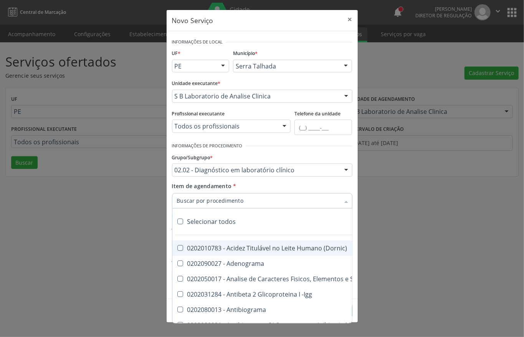
checkbox Amilase "true"
checkbox Aminoglicosideos "true"
checkbox Amonia "true"
checkbox Ciclico "true"
checkbox Androstenediona "true"
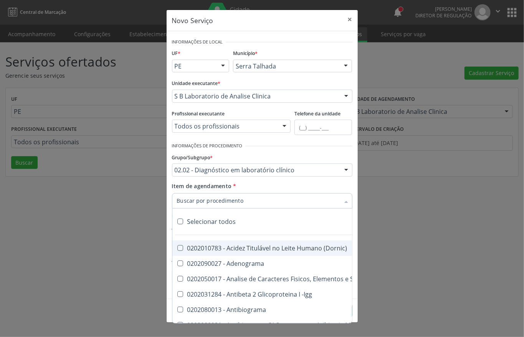
checkbox Anfetaminas "true"
checkbox Igm "true"
checkbox Circulante "true"
checkbox Anti-Achr "true"
checkbox Igg "true"
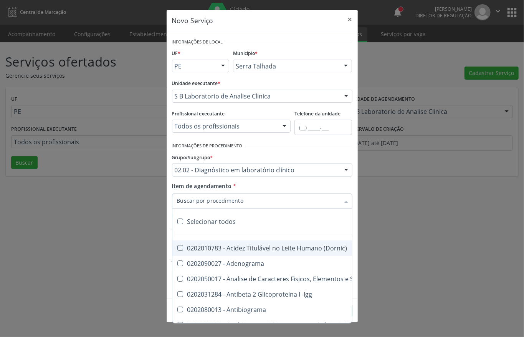
checkbox Iga "true"
checkbox Triciclicos "true"
checkbox \(Psa\) "true"
checkbox III "true"
checkbox Barbituratos "true"
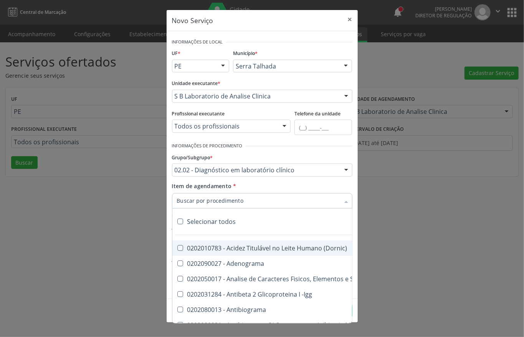
checkbox Benzodiazepinicos "true"
checkbox Beta-2-Microglobulina "true"
checkbox Fracoes "true"
checkbox Cadmio "true"
checkbox Calcio "true"
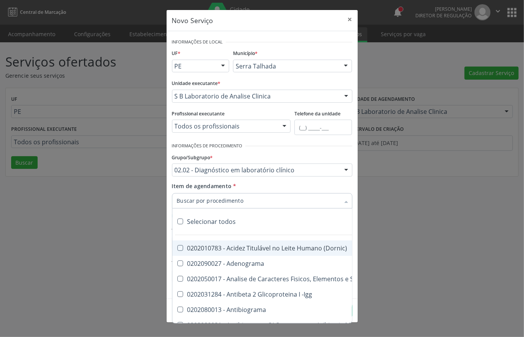
checkbox Ionizavel "true"
checkbox Calcitonina "true"
checkbox Carbamazepina "true"
checkbox Carboxi-Hemoglobina "true"
checkbox Caroteno "true"
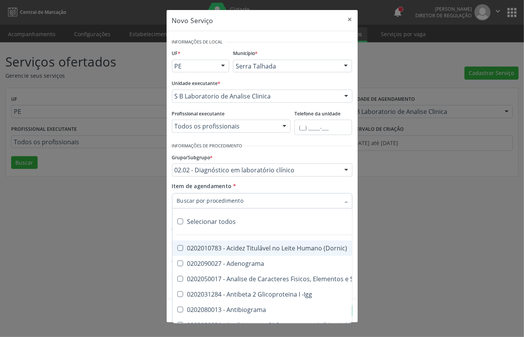
checkbox Catecolaminas "true"
checkbox Ceruloplasmina "true"
checkbox Chumbo "true"
checkbox Ciclosporina "true"
checkbox Citrato "true"
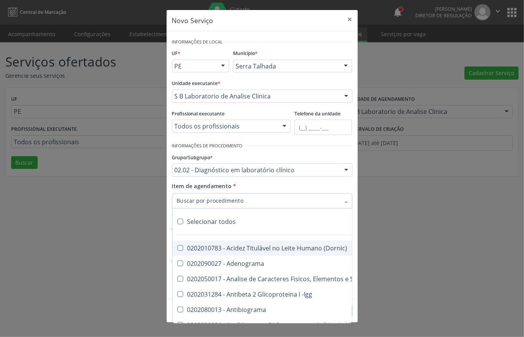
checkbox Cloreto "true"
checkbox Suor "true"
checkbox Cobre "true"
checkbox Hdl "true"
checkbox Ldl "true"
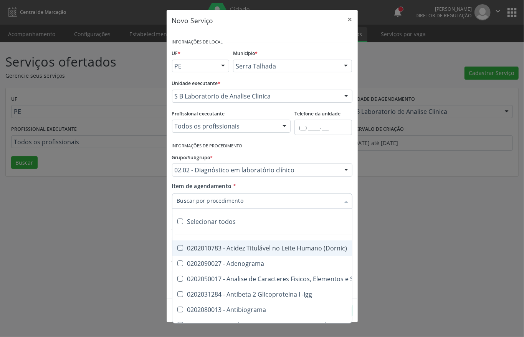
checkbox Total "true"
checkbox Colinesterase "true"
checkbox C3 "true"
checkbox C4 "true"
checkbox Cortisol "true"
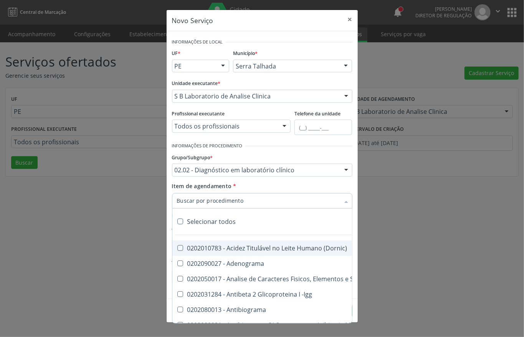
checkbox Creatinina "true"
checkbox Amniótico "true"
checkbox \(Cpk\) "true"
checkbox Mb "true"
checkbox Crioaglutinina "true"
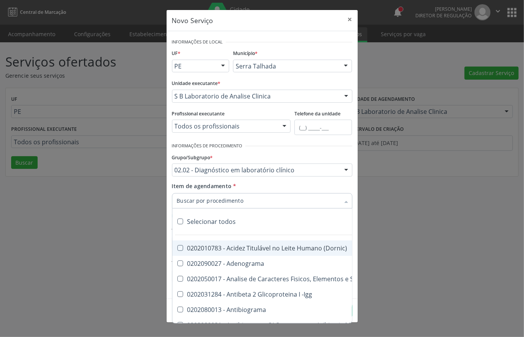
checkbox \(Dhea\) "true"
checkbox Alfa-Hidroxibutirica "true"
checkbox Glutamica "true"
checkbox Latica "true"
checkbox Fracionadas\) "true"
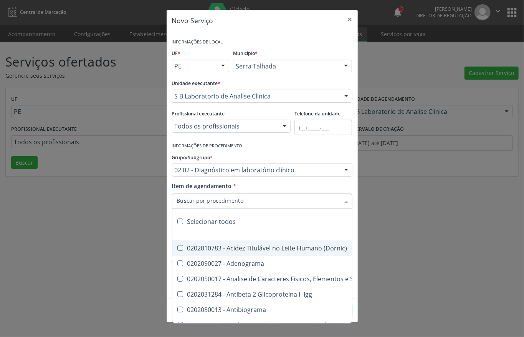
checkbox Digitoxina\) "true"
checkbox \(Dht\) "true"
checkbox Fecal "true"
checkbox Estradiol "true"
checkbox Estriol "true"
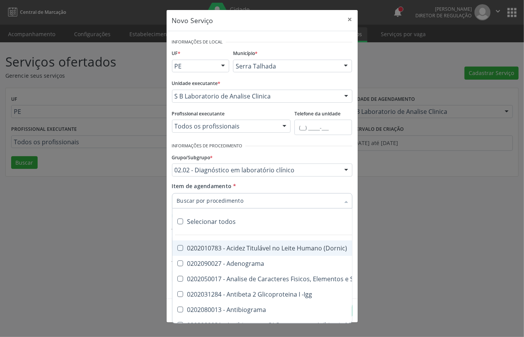
checkbox Estrona "true"
checkbox Etossuximida "true"
checkbox II "true"
checkbox Ix "true"
checkbox V "true"
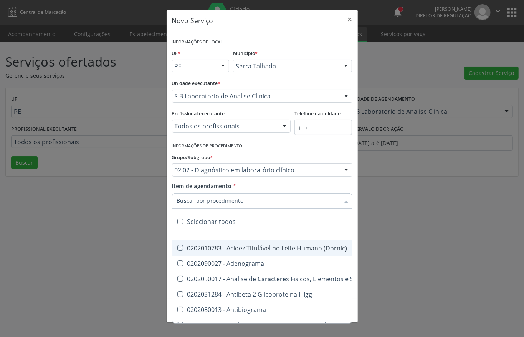
checkbox Vii "true"
checkbox Viii "true"
checkbox \(Inibidor\) "true"
checkbox \(Antigeno\) "true"
checkbox X "true"
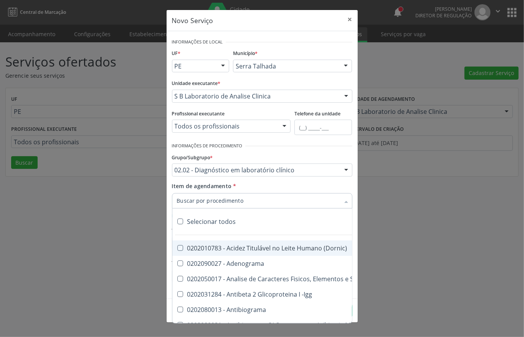
checkbox Xi "true"
checkbox Xii "true"
checkbox Xiii "true"
checkbox Tardio\) "true"
checkbox Pezinho\) "true"
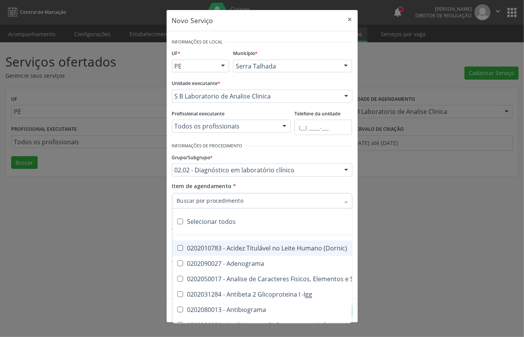
checkbox T4 "true"
checkbox Fenitoina "true"
checkbox Fenol "true"
checkbox Ferritina "true"
checkbox Serico "true"
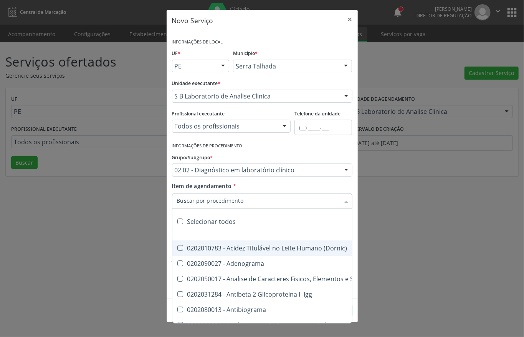
checkbox Fibrinogenio "true"
checkbox Folato "true"
checkbox Formaldeido "true"
checkbox Total "true"
checkbox Alcalina "true"
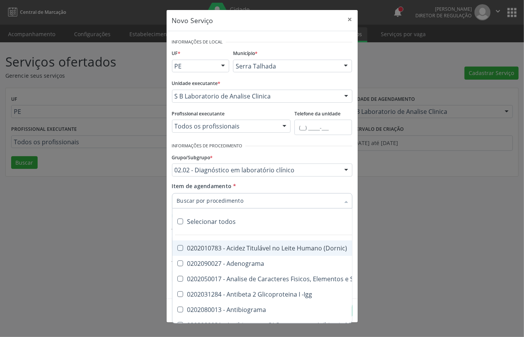
checkbox Esperma "true"
click at [328, 157] on div "Grupo/Subgrupo * 02.02 - Diagnóstico em laboratório clínico 01 - Ações de promo…" at bounding box center [262, 163] width 181 height 25
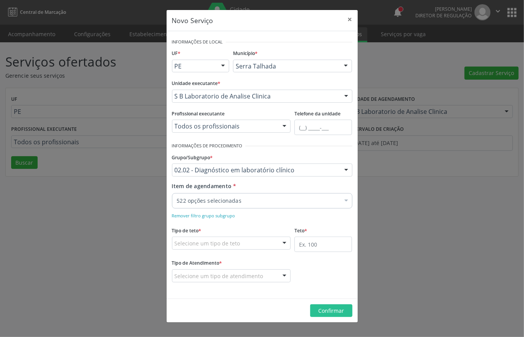
click at [267, 244] on div "Selecione um tipo de teto" at bounding box center [231, 242] width 119 height 13
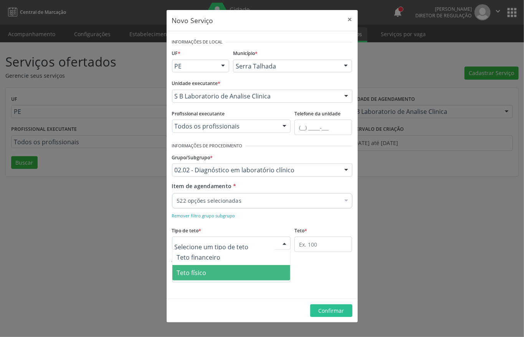
click at [205, 268] on span "Teto físico" at bounding box center [192, 272] width 30 height 8
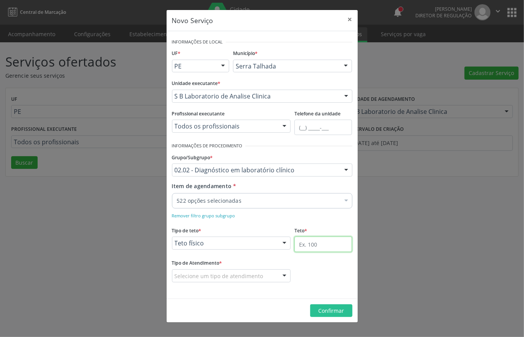
click at [322, 245] on input "text" at bounding box center [324, 243] width 58 height 15
click at [245, 284] on fieldset "Tipo de Atendimento * Selecione um tipo de atendimento Ordem de chegada Horário…" at bounding box center [231, 272] width 119 height 30
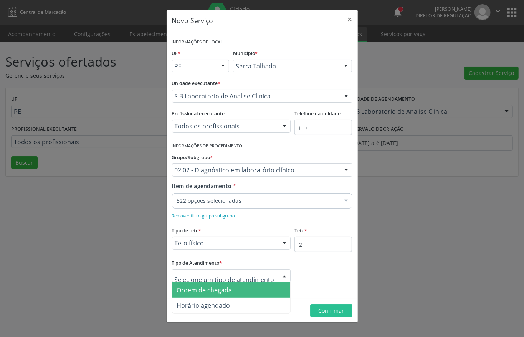
click at [245, 282] on div at bounding box center [231, 275] width 119 height 13
click at [309, 246] on input "2" at bounding box center [324, 243] width 58 height 15
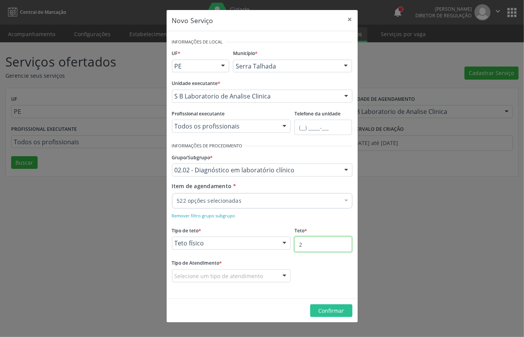
click at [309, 246] on input "2" at bounding box center [324, 243] width 58 height 15
click at [201, 271] on div "Selecione um tipo de atendimento" at bounding box center [231, 275] width 119 height 13
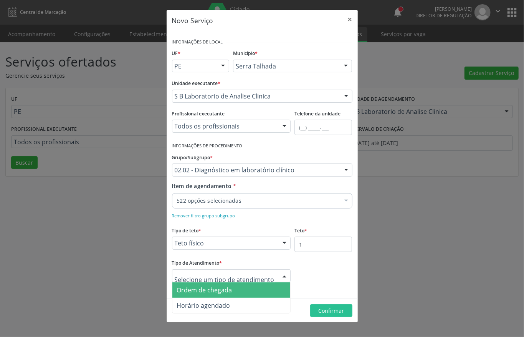
click at [202, 288] on span "Ordem de chegada" at bounding box center [204, 289] width 55 height 8
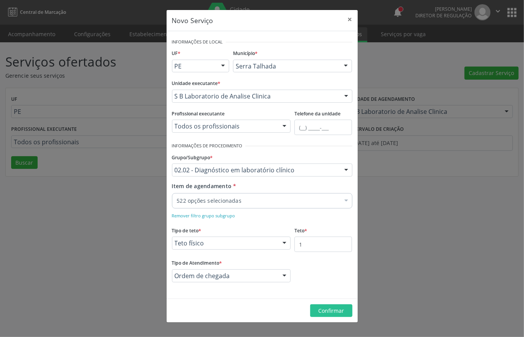
click at [220, 281] on div "Ordem de chegada" at bounding box center [231, 275] width 119 height 13
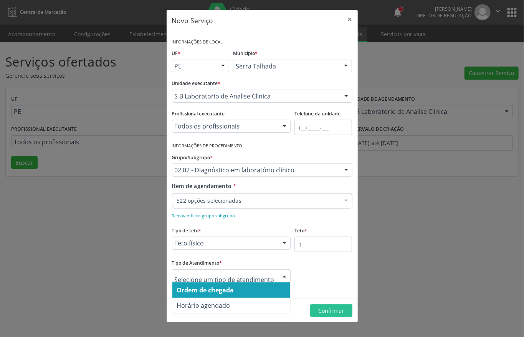
click at [220, 288] on span "Ordem de chegada" at bounding box center [205, 289] width 57 height 8
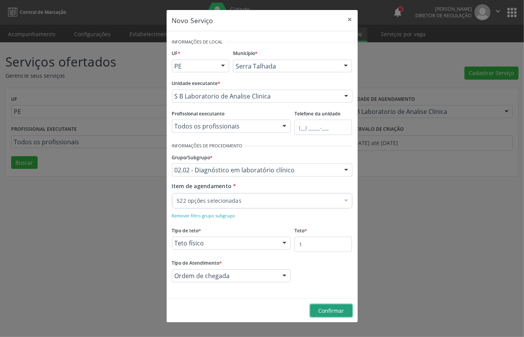
click at [330, 312] on span "Confirmar" at bounding box center [331, 310] width 26 height 7
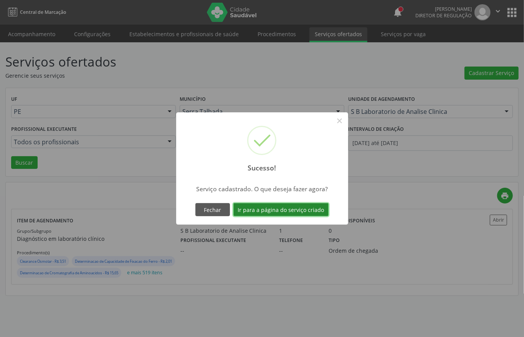
click at [290, 206] on button "Ir para a página do serviço criado" at bounding box center [281, 209] width 95 height 13
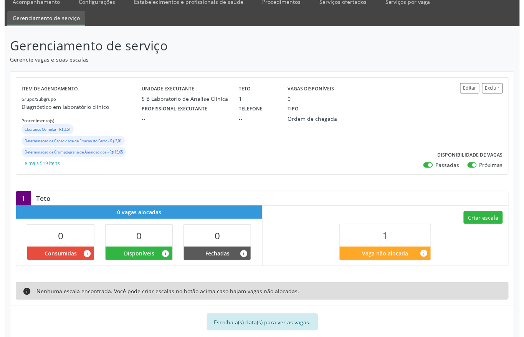
scroll to position [50, 0]
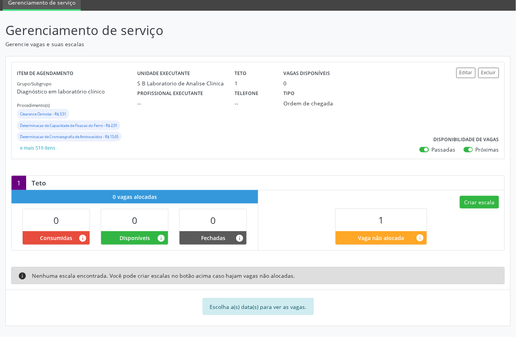
click at [479, 193] on div "Criar escala 1 Vaga não alocada info" at bounding box center [381, 220] width 246 height 60
click at [479, 196] on button "Criar escala" at bounding box center [478, 202] width 39 height 13
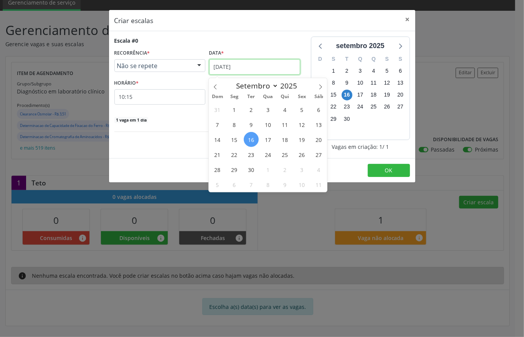
click at [250, 66] on input "[DATE]" at bounding box center [254, 66] width 91 height 15
click at [269, 137] on span "17" at bounding box center [268, 139] width 15 height 15
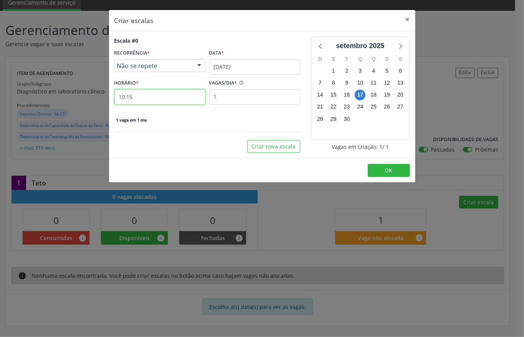
click at [132, 93] on input "10:15" at bounding box center [159, 96] width 91 height 15
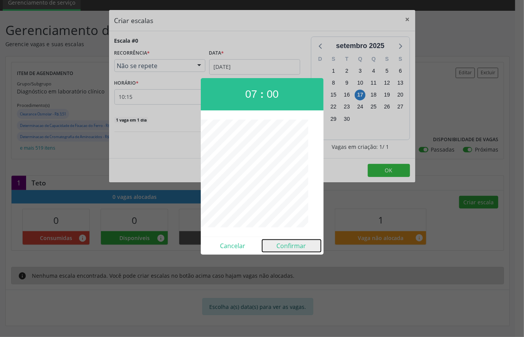
click at [294, 248] on button "Confirmar" at bounding box center [291, 245] width 59 height 12
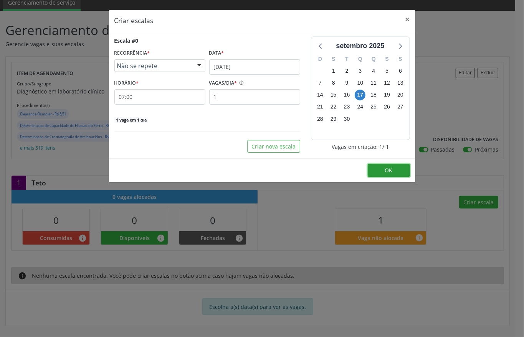
click at [391, 171] on span "OK" at bounding box center [389, 169] width 8 height 7
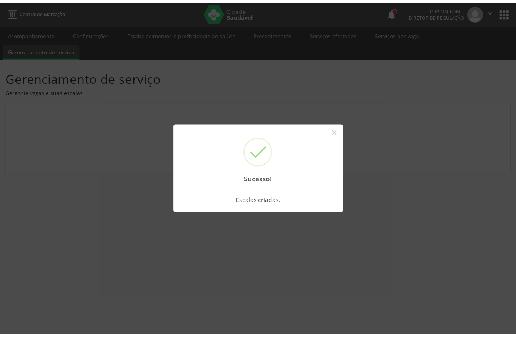
scroll to position [0, 0]
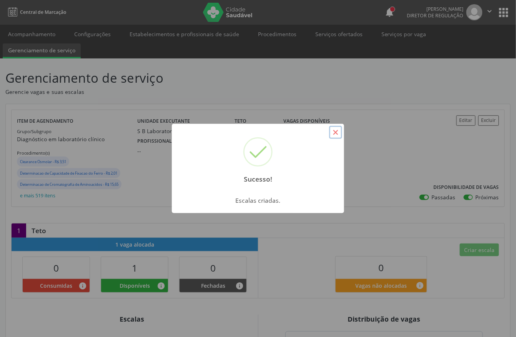
click at [335, 128] on button "×" at bounding box center [335, 132] width 13 height 13
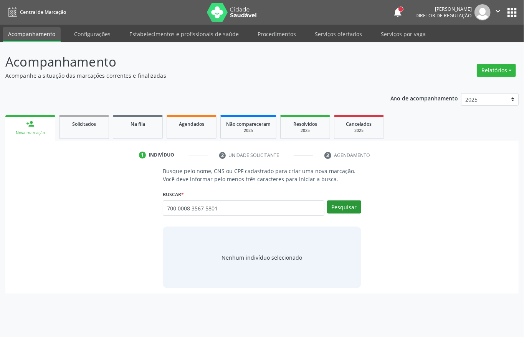
type input "700 0008 3567 5801"
click at [338, 211] on button "Pesquisar" at bounding box center [344, 206] width 34 height 13
click at [351, 208] on button "Pesquisar" at bounding box center [344, 206] width 34 height 13
click at [235, 212] on input "700 0008 3567 5801" at bounding box center [244, 207] width 162 height 15
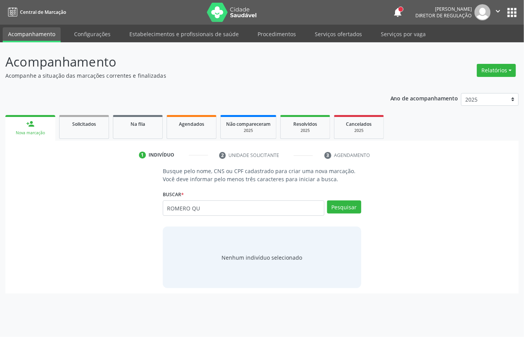
type input "ROMERO QU"
click at [346, 212] on button "Pesquisar" at bounding box center [344, 206] width 34 height 13
click at [337, 36] on link "Serviços ofertados" at bounding box center [339, 33] width 58 height 13
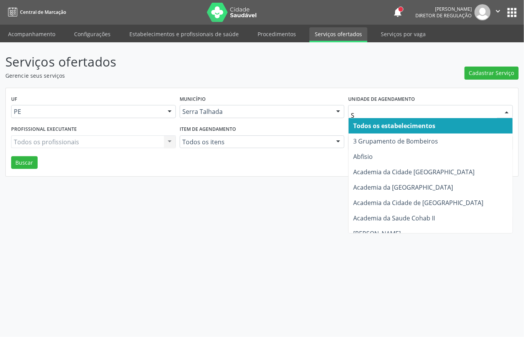
type input "S B"
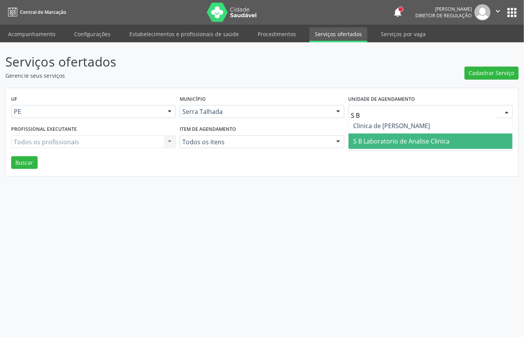
click at [422, 137] on span "S B Laboratorio de Analise Clinica" at bounding box center [401, 141] width 96 height 8
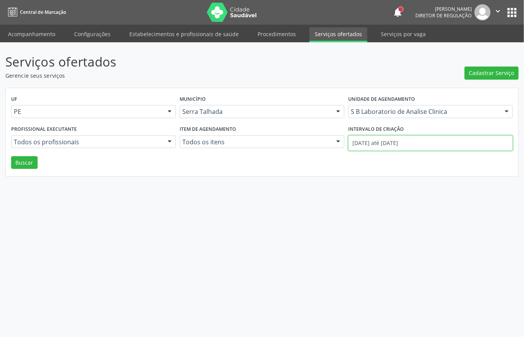
click at [420, 140] on input "[DATE] até [DATE]" at bounding box center [430, 142] width 165 height 15
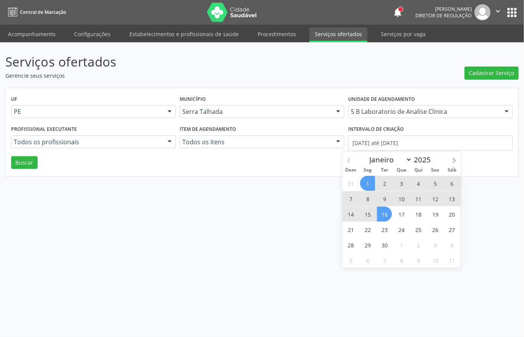
click at [350, 159] on icon at bounding box center [349, 160] width 5 height 5
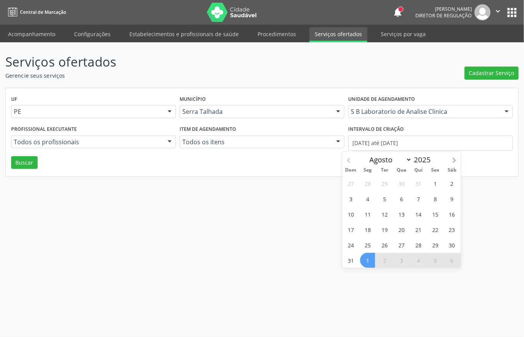
click at [350, 159] on icon at bounding box center [349, 160] width 5 height 5
select select "6"
click at [388, 180] on span "1" at bounding box center [384, 183] width 15 height 15
type input "[DATE]"
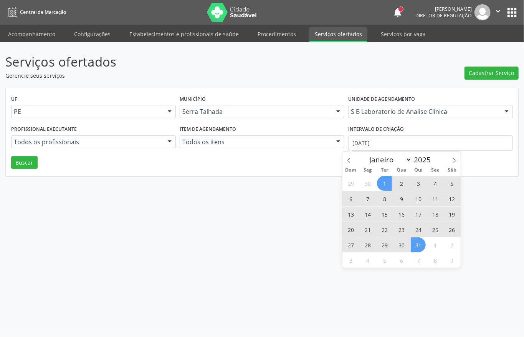
click at [419, 242] on span "31" at bounding box center [418, 244] width 15 height 15
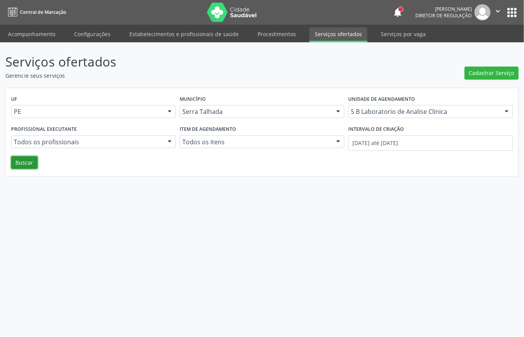
click at [35, 166] on button "Buscar" at bounding box center [24, 162] width 27 height 13
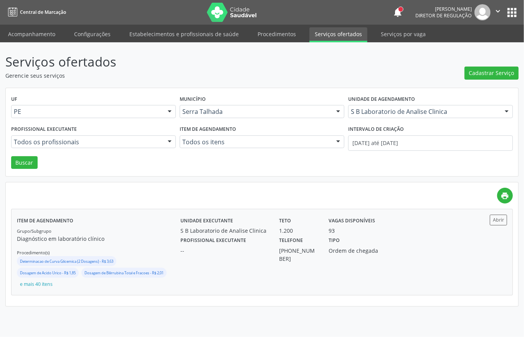
click at [437, 226] on div "Unidade executante S B Laboratorio de Analise Clinica Teto 1.200 Vagas disponív…" at bounding box center [323, 224] width 297 height 20
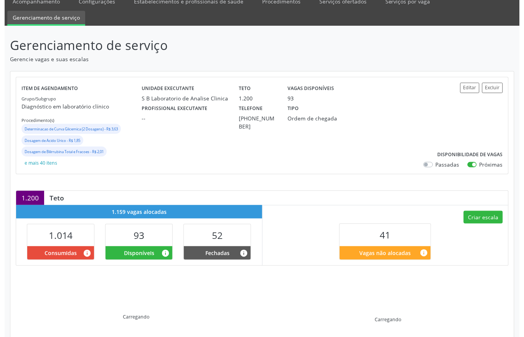
scroll to position [70, 0]
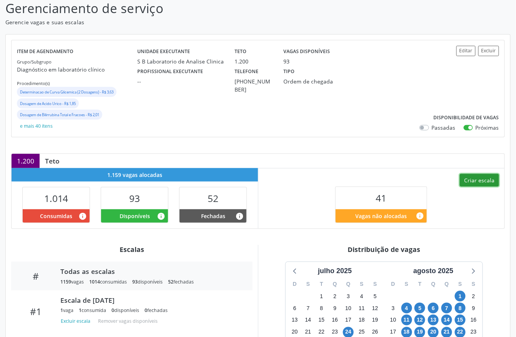
click at [473, 179] on button "Criar escala" at bounding box center [478, 180] width 39 height 13
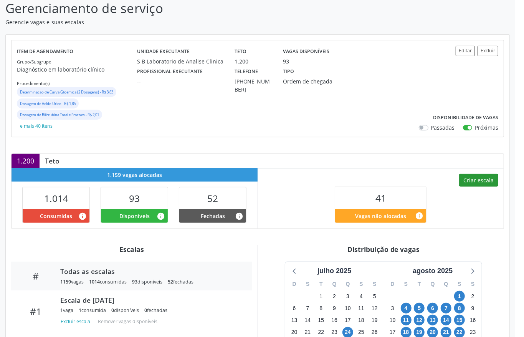
select select "8"
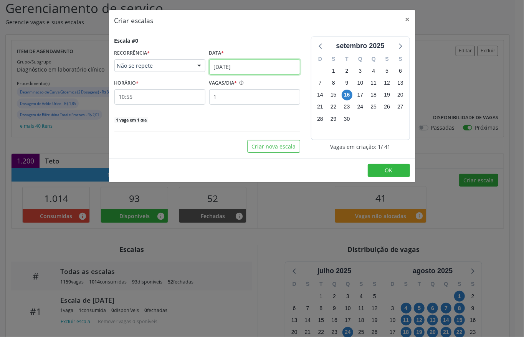
click at [239, 65] on input "[DATE]" at bounding box center [254, 66] width 91 height 15
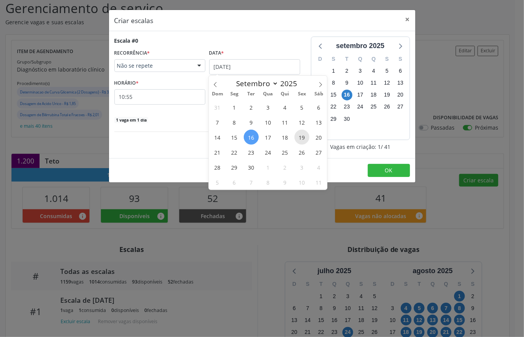
click at [305, 138] on span "19" at bounding box center [302, 136] width 15 height 15
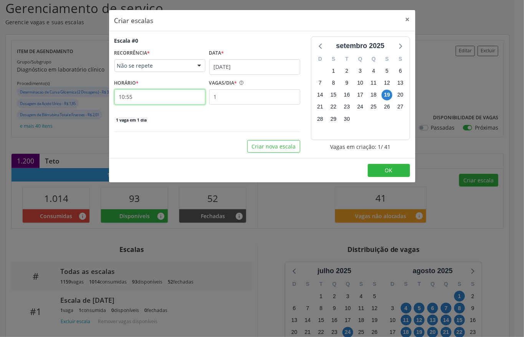
click at [129, 99] on input "10:55" at bounding box center [159, 96] width 91 height 15
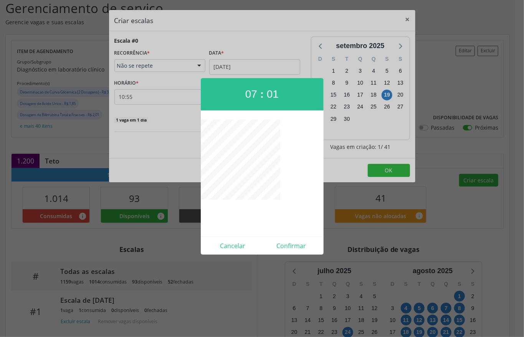
click at [253, 118] on div "07 : 01 Cancelar Confirmar" at bounding box center [262, 166] width 123 height 176
click at [287, 245] on button "Confirmar" at bounding box center [291, 245] width 59 height 12
type input "07:00"
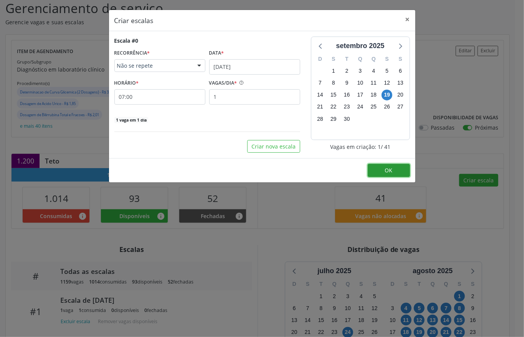
click at [388, 172] on span "OK" at bounding box center [389, 169] width 8 height 7
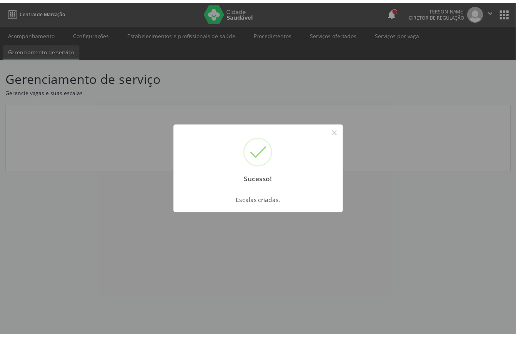
scroll to position [0, 0]
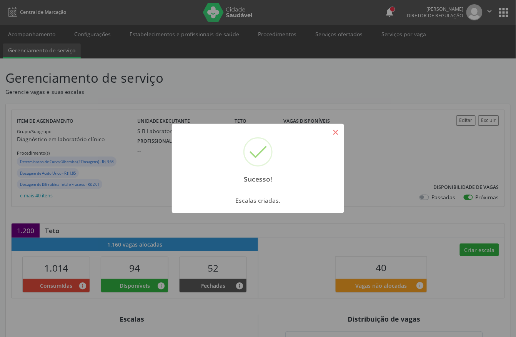
click at [338, 135] on button "×" at bounding box center [335, 132] width 13 height 13
